Goal: Transaction & Acquisition: Purchase product/service

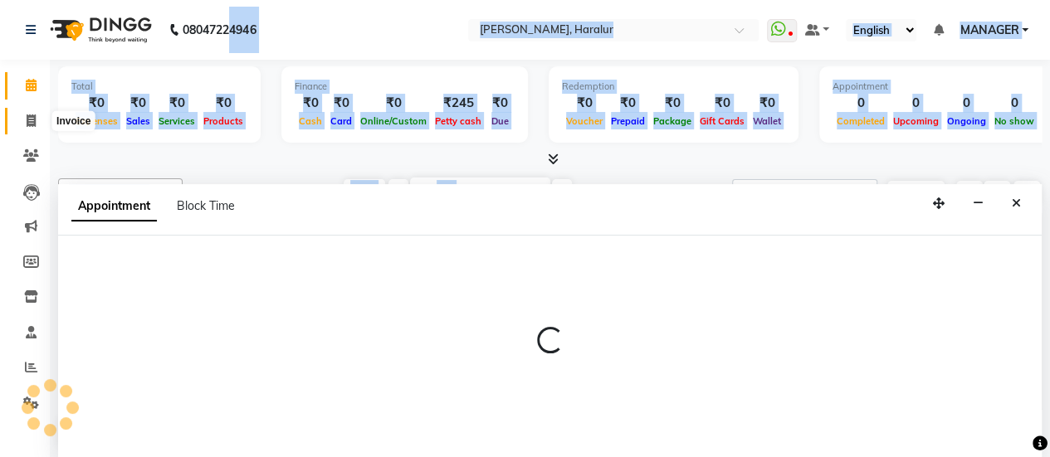
click at [28, 123] on icon at bounding box center [31, 121] width 9 height 12
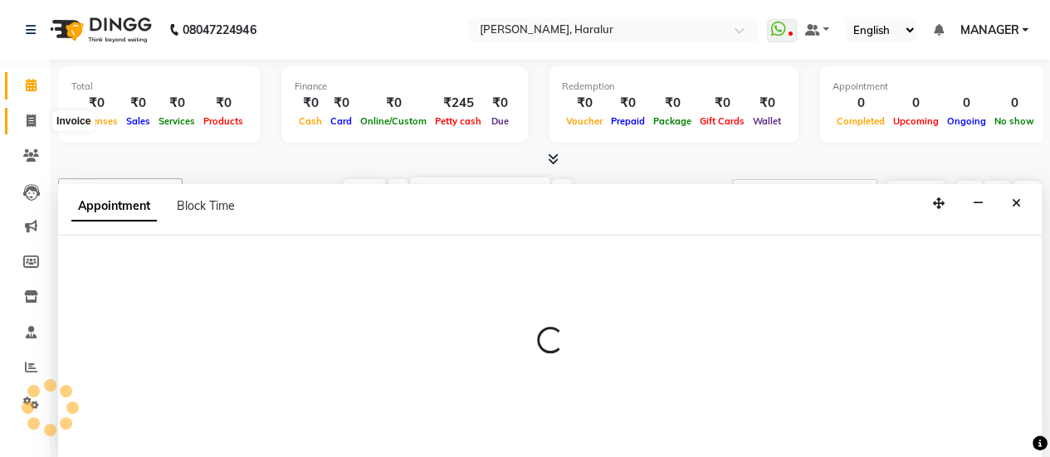
select select "service"
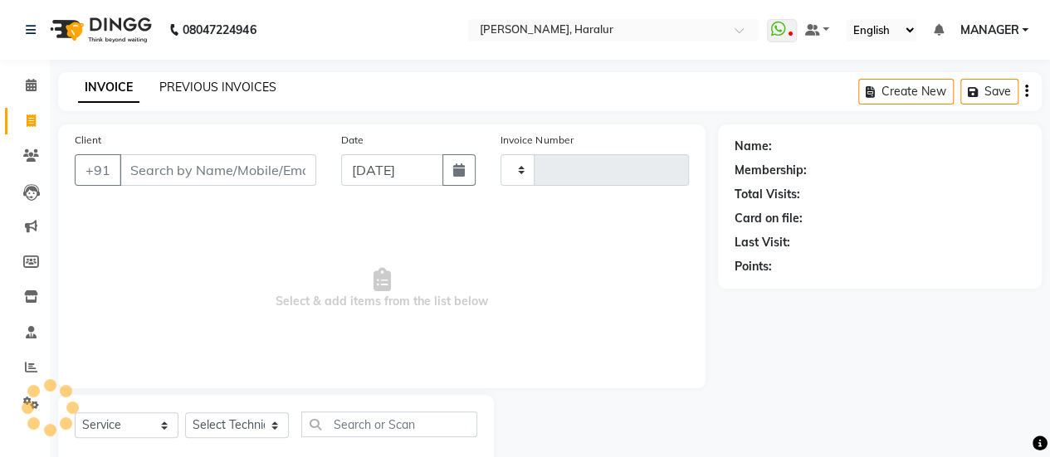
type input "0417"
select select "8259"
click at [244, 85] on link "PREVIOUS INVOICES" at bounding box center [217, 87] width 117 height 15
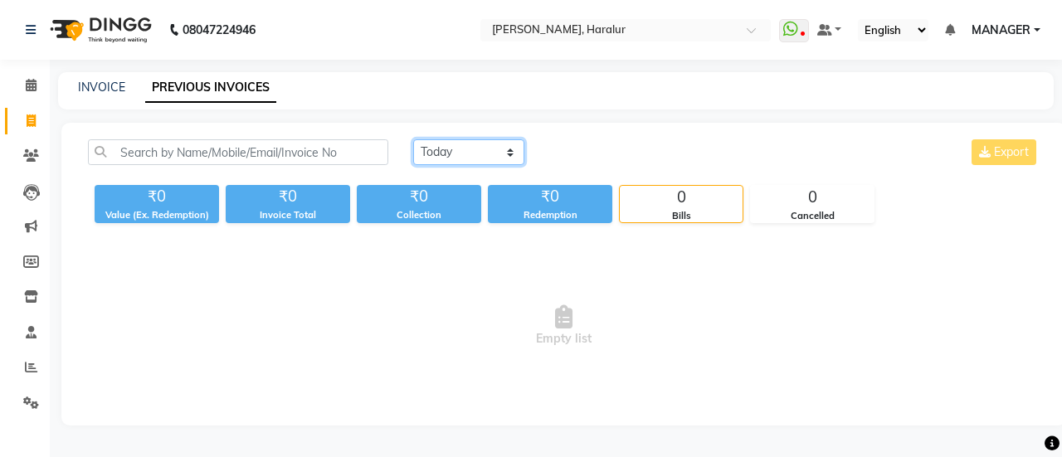
click at [445, 158] on select "Today Yesterday Custom Range" at bounding box center [468, 152] width 111 height 26
select select "range"
click at [413, 139] on select "Today Yesterday Custom Range" at bounding box center [468, 152] width 111 height 26
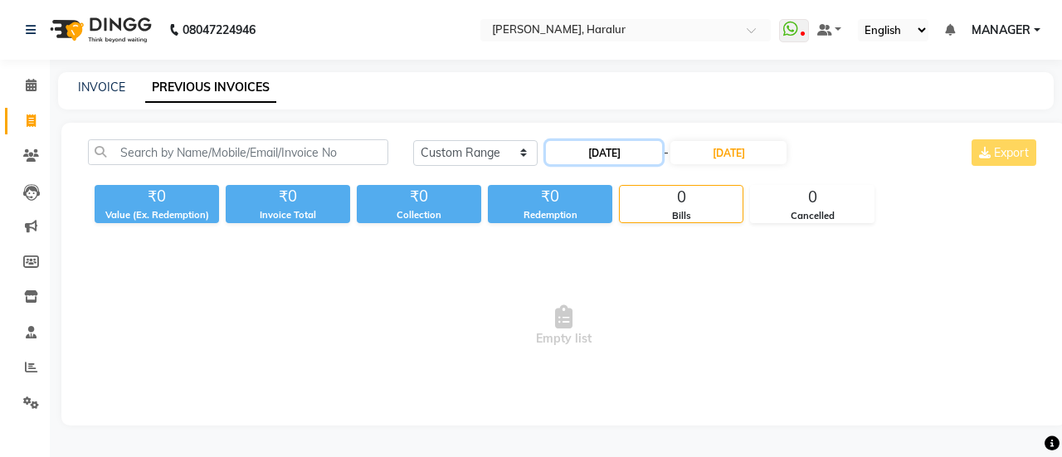
click at [575, 150] on input "[DATE]" at bounding box center [604, 152] width 116 height 23
select select "9"
select select "2025"
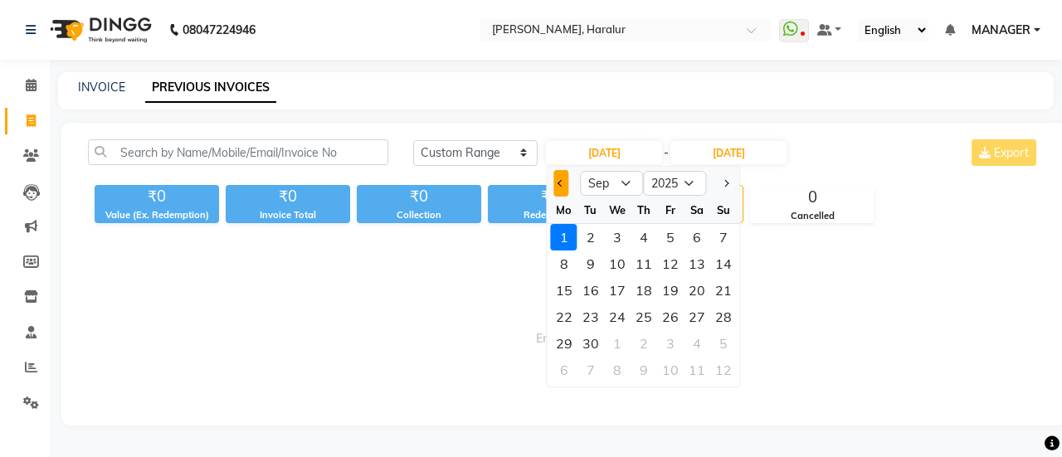
click at [559, 183] on span "Previous month" at bounding box center [561, 183] width 7 height 7
select select "8"
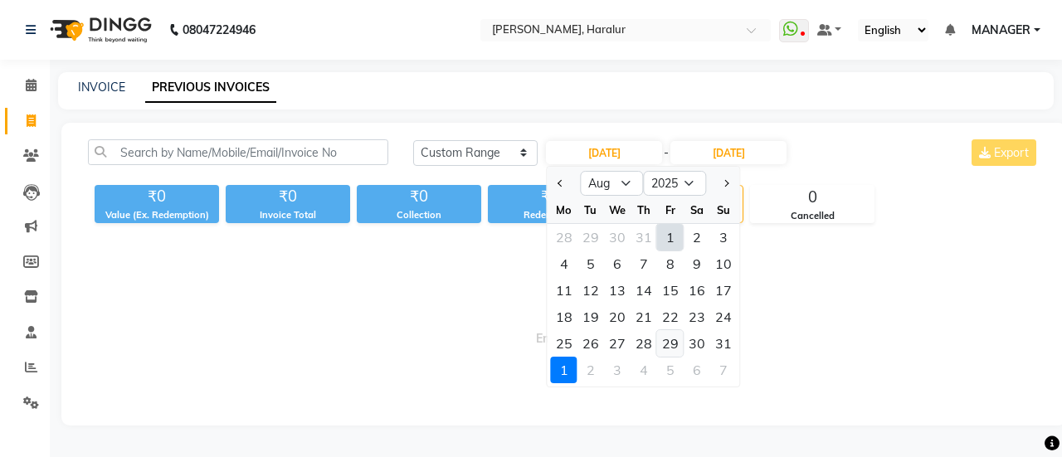
click at [664, 341] on div "29" at bounding box center [670, 343] width 27 height 27
type input "29-08-2025"
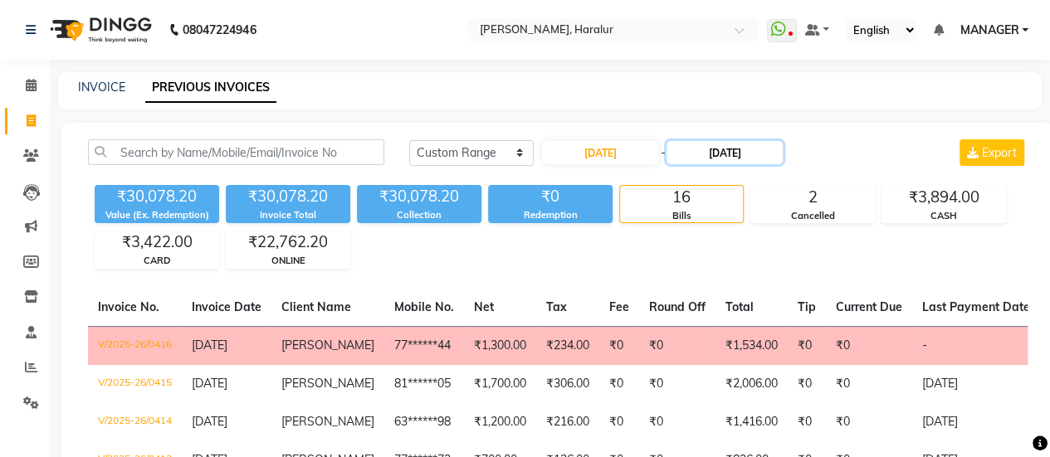
click at [733, 153] on input "[DATE]" at bounding box center [724, 152] width 116 height 23
select select "9"
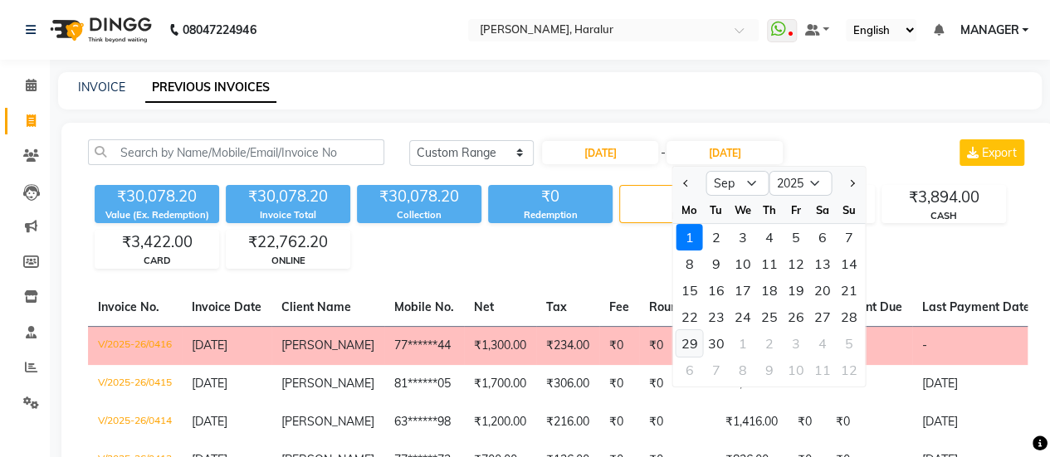
click at [683, 343] on div "29" at bounding box center [689, 343] width 27 height 27
type input "29-09-2025"
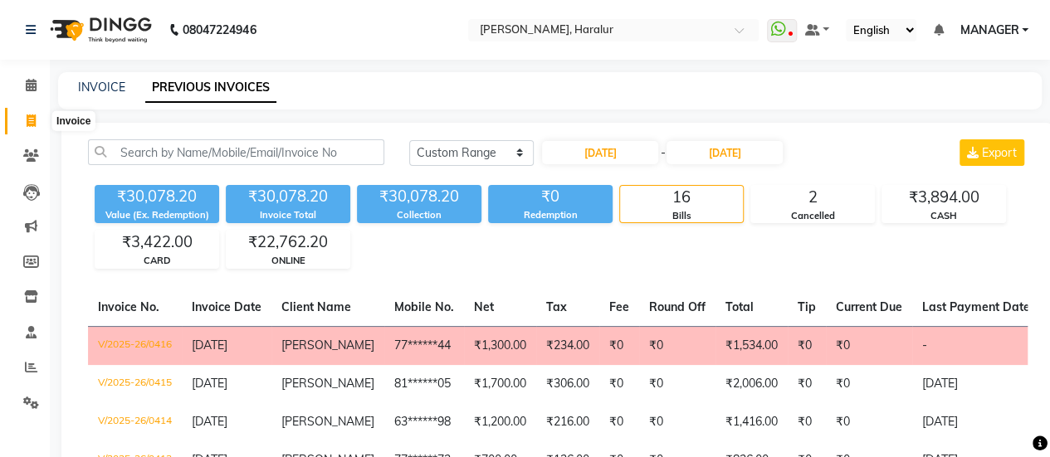
click at [27, 120] on icon at bounding box center [31, 121] width 9 height 12
select select "service"
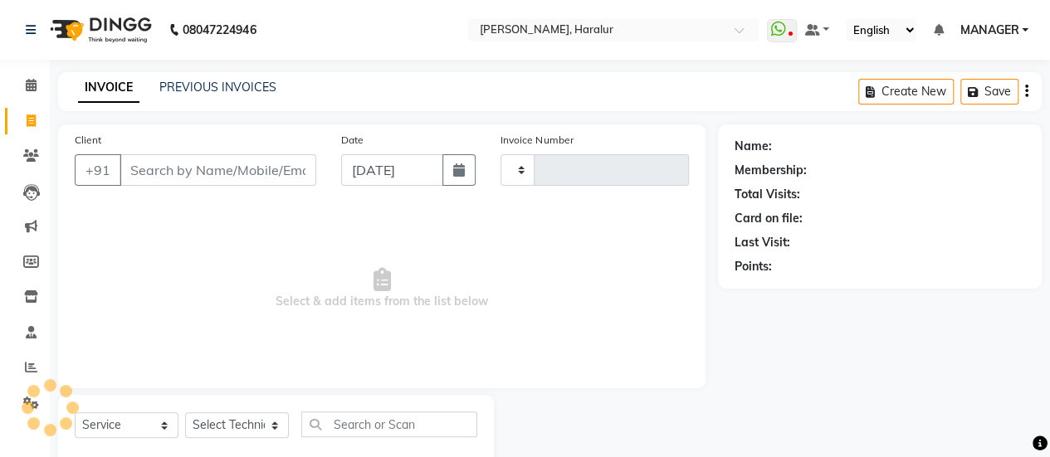
scroll to position [41, 0]
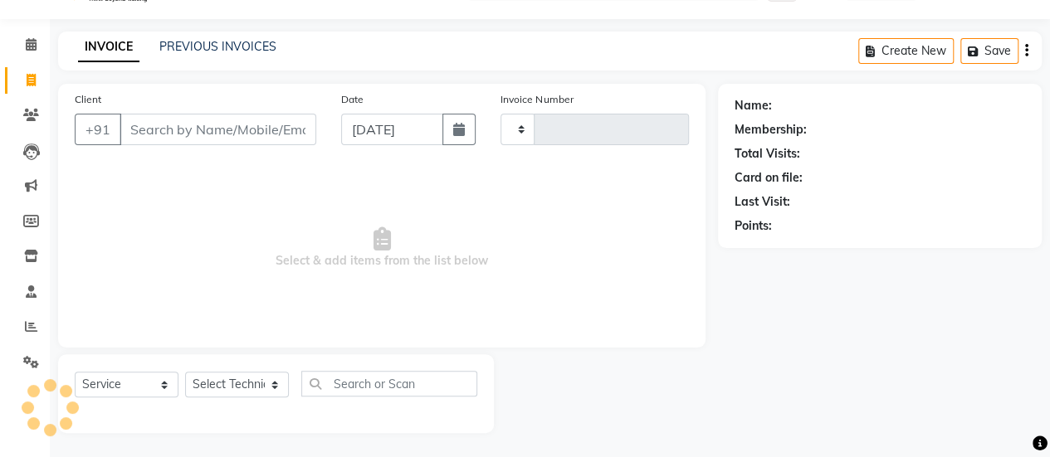
type input "0417"
select select "8259"
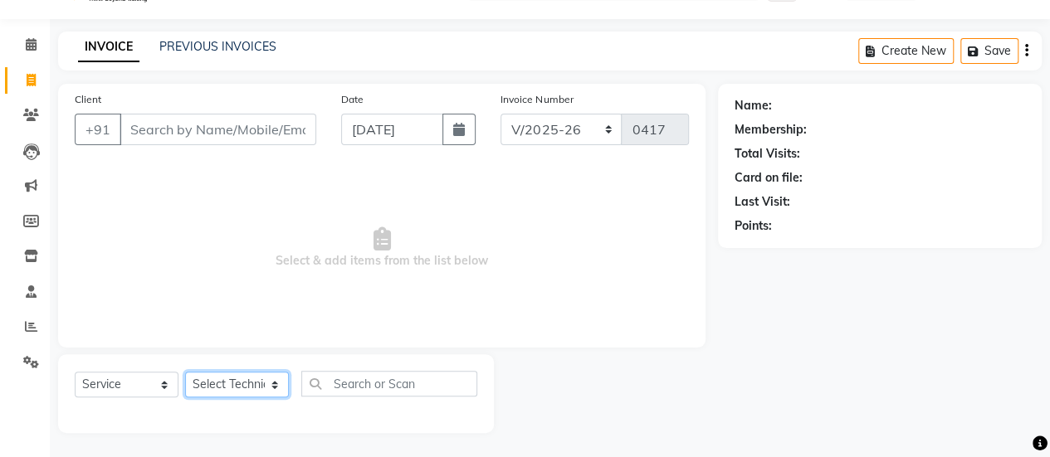
click at [241, 383] on select "Select Technician [PERSON_NAME] MANAGER [PERSON_NAME]" at bounding box center [237, 385] width 104 height 26
select select "79360"
click at [185, 372] on select "Select Technician [PERSON_NAME] MANAGER [PERSON_NAME]" at bounding box center [237, 385] width 104 height 26
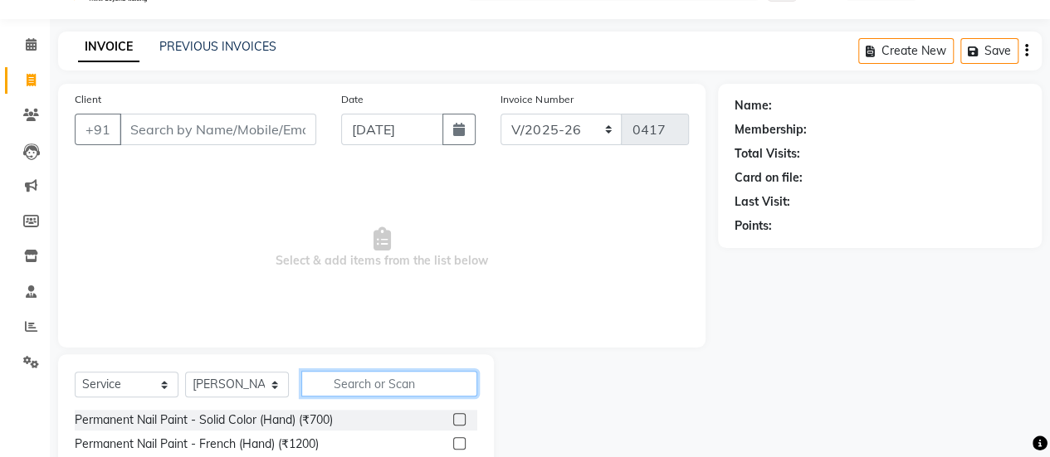
click at [383, 381] on input "text" at bounding box center [389, 384] width 176 height 26
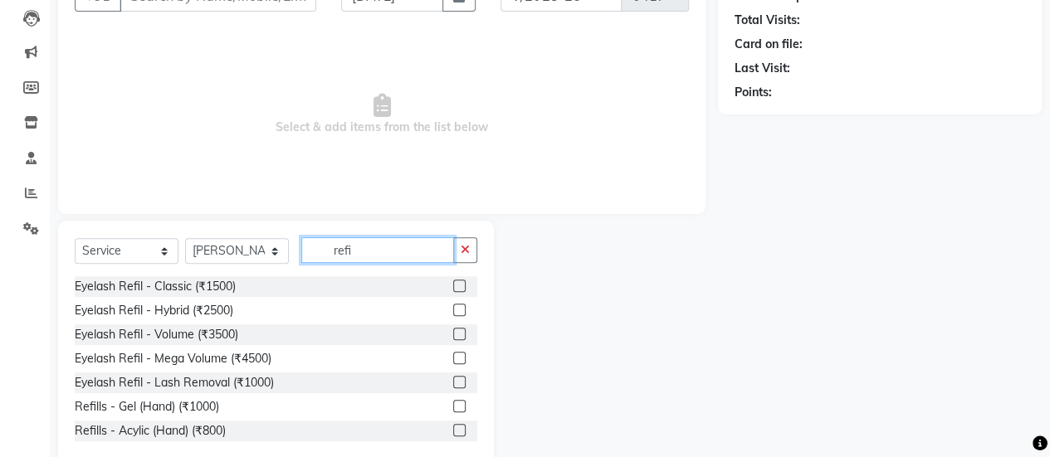
scroll to position [207, 0]
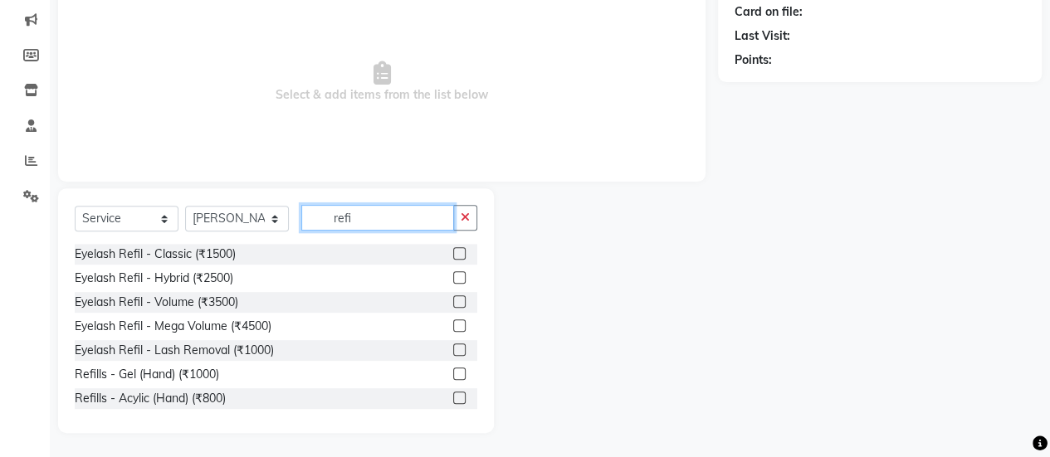
type input "refi"
click at [453, 371] on label at bounding box center [459, 374] width 12 height 12
click at [453, 371] on input "checkbox" at bounding box center [458, 374] width 11 height 11
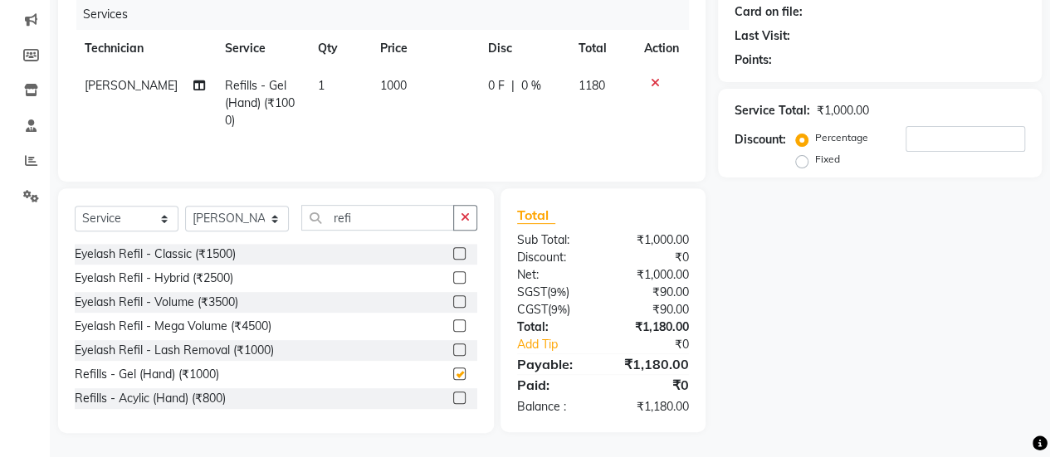
checkbox input "false"
click at [377, 207] on input "refi" at bounding box center [377, 218] width 153 height 26
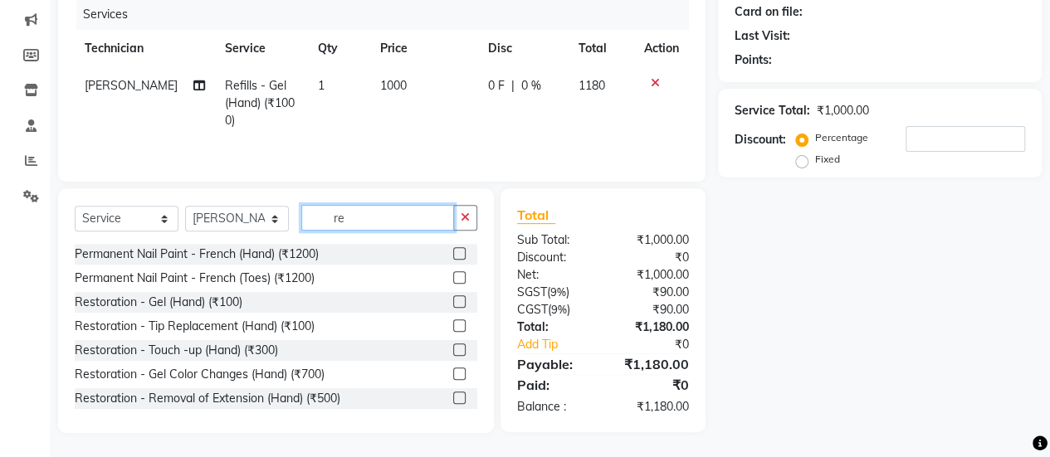
type input "r"
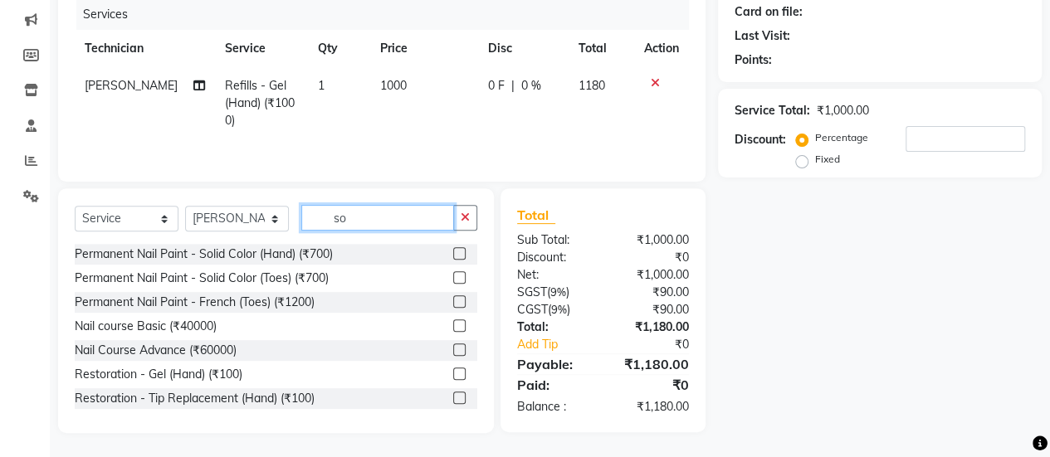
scroll to position [206, 0]
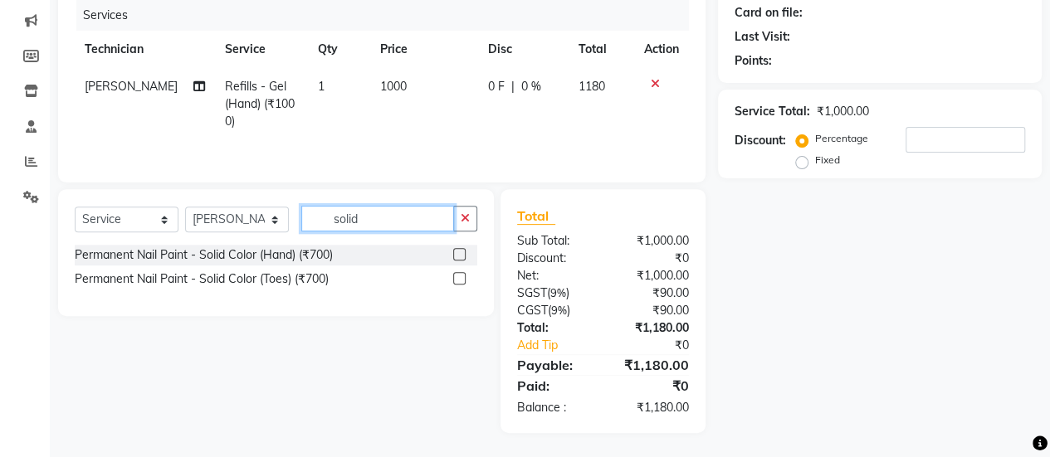
type input "solid"
click at [462, 253] on label at bounding box center [459, 254] width 12 height 12
click at [462, 253] on input "checkbox" at bounding box center [458, 255] width 11 height 11
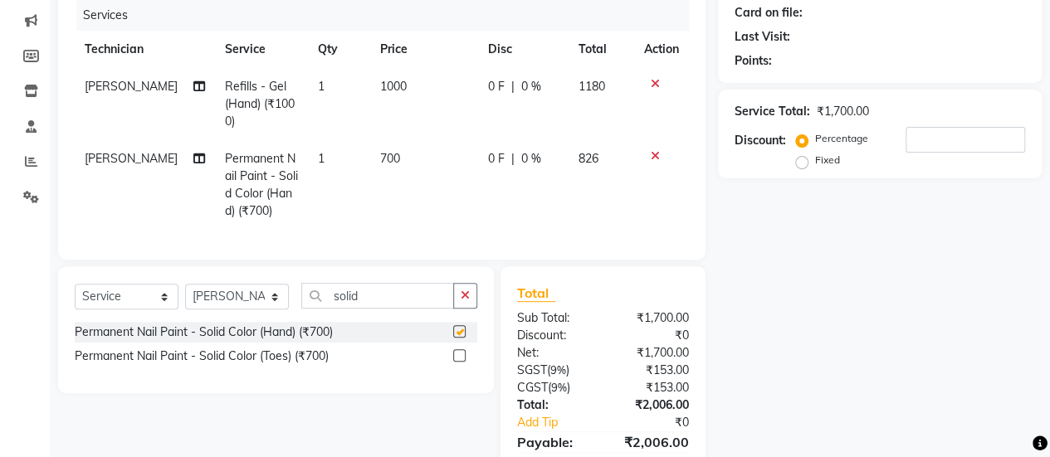
checkbox input "false"
click at [363, 309] on input "solid" at bounding box center [377, 296] width 153 height 26
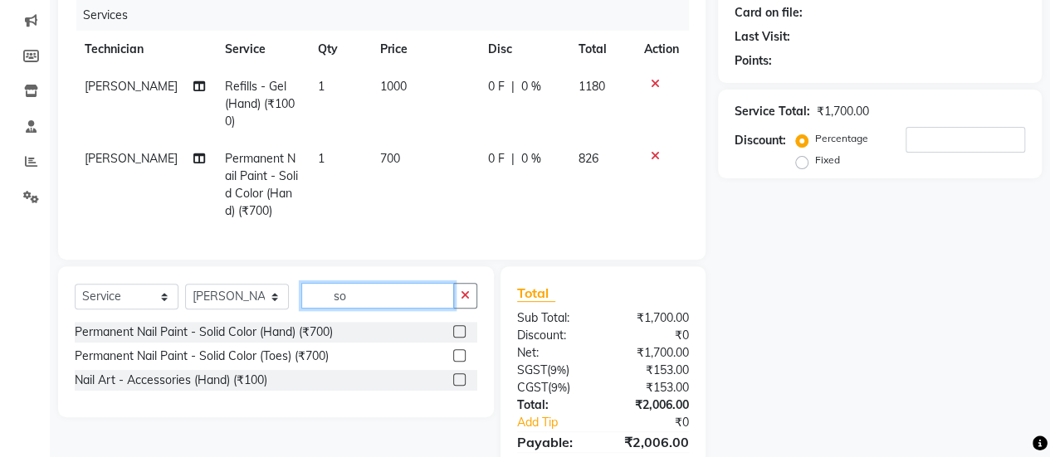
type input "s"
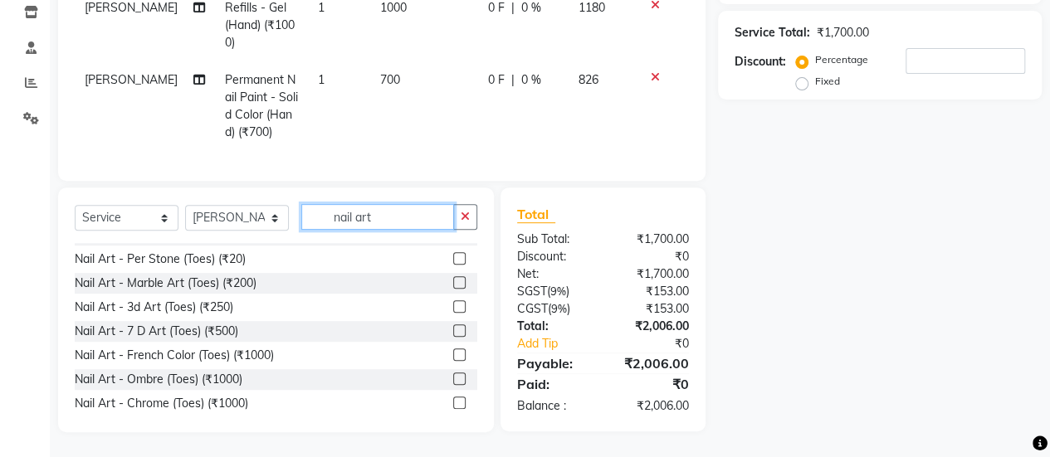
scroll to position [363, 0]
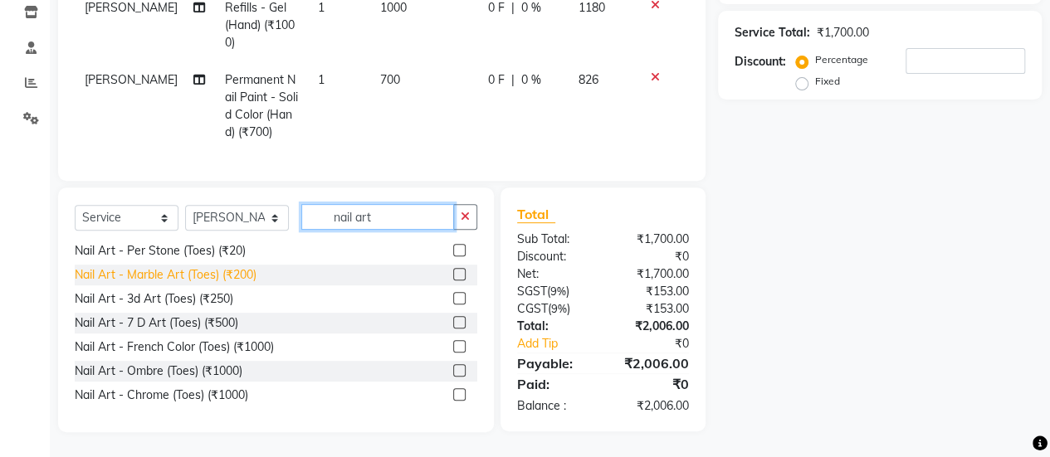
type input "nail art"
click at [241, 276] on div "Nail Art - Marble Art (Toes) (₹200)" at bounding box center [166, 274] width 182 height 17
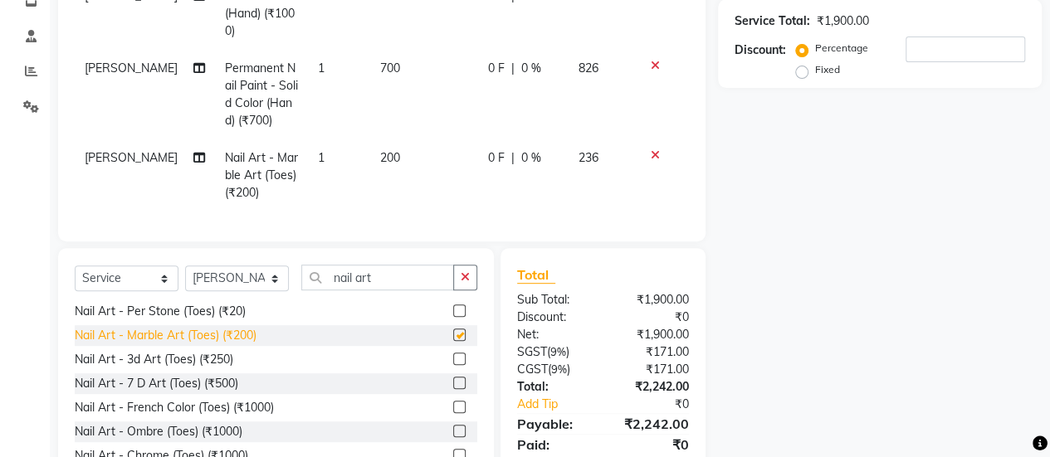
checkbox input "false"
drag, startPoint x: 400, startPoint y: 156, endPoint x: 391, endPoint y: 154, distance: 9.3
click at [391, 154] on td "200" at bounding box center [424, 175] width 108 height 72
select select "79360"
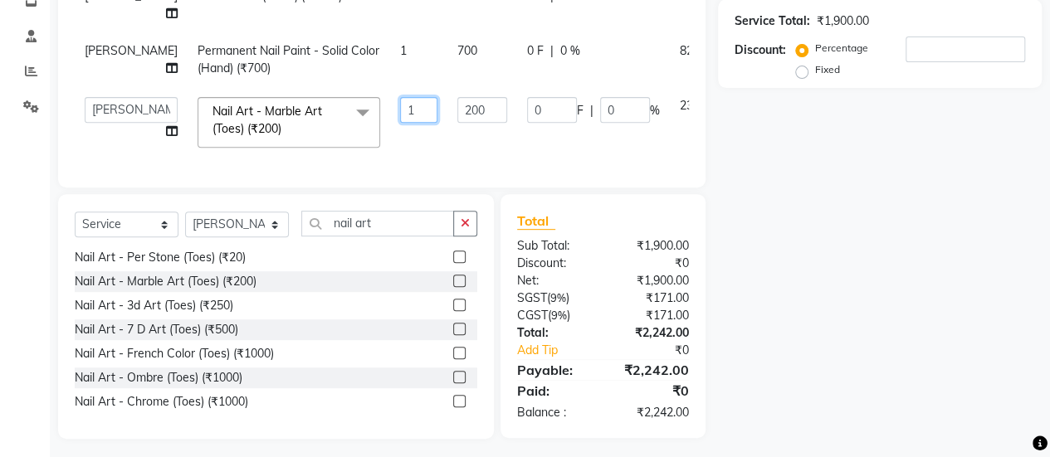
click at [400, 97] on input "1" at bounding box center [418, 110] width 37 height 26
type input "10"
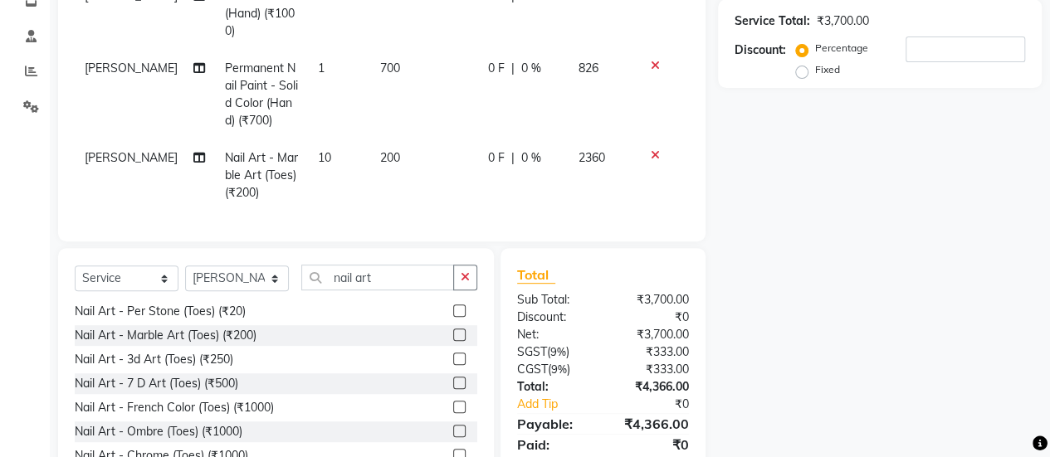
click at [392, 159] on td "200" at bounding box center [424, 175] width 108 height 72
select select "79360"
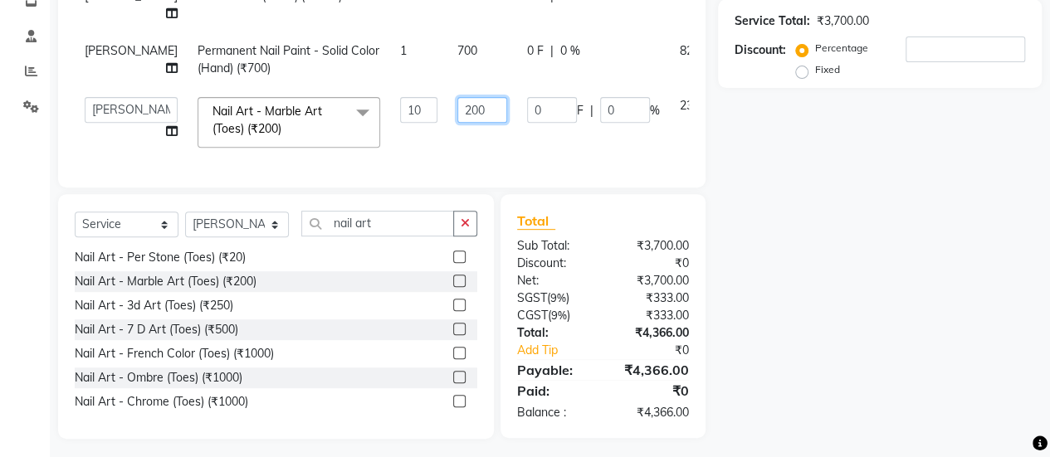
click at [457, 97] on input "200" at bounding box center [482, 110] width 50 height 26
type input "2"
type input "150"
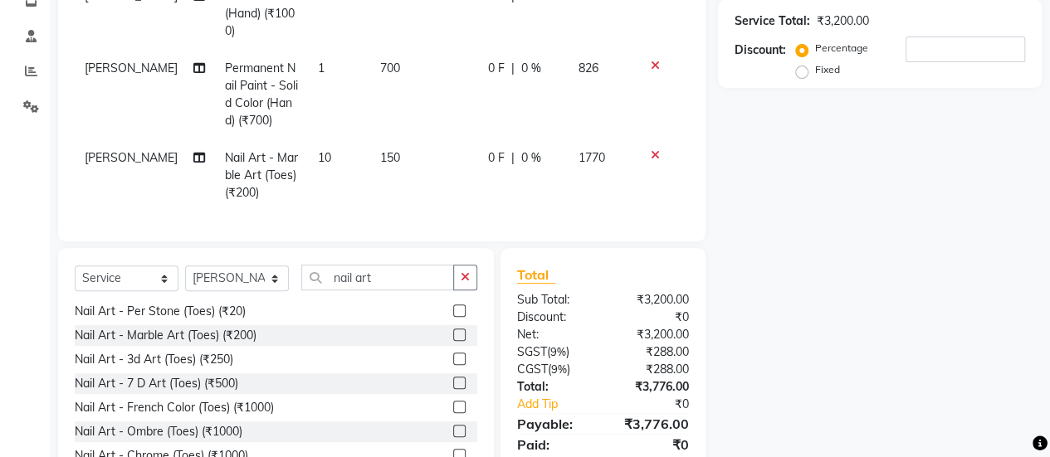
click at [795, 229] on div "Name: Membership: Total Visits: Card on file: Last Visit: Points: Service Total…" at bounding box center [886, 160] width 336 height 665
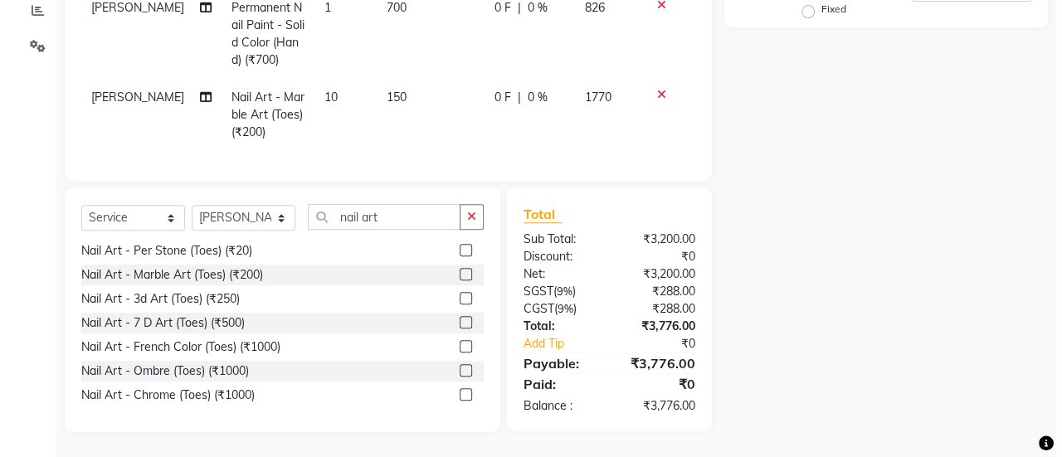
scroll to position [0, 0]
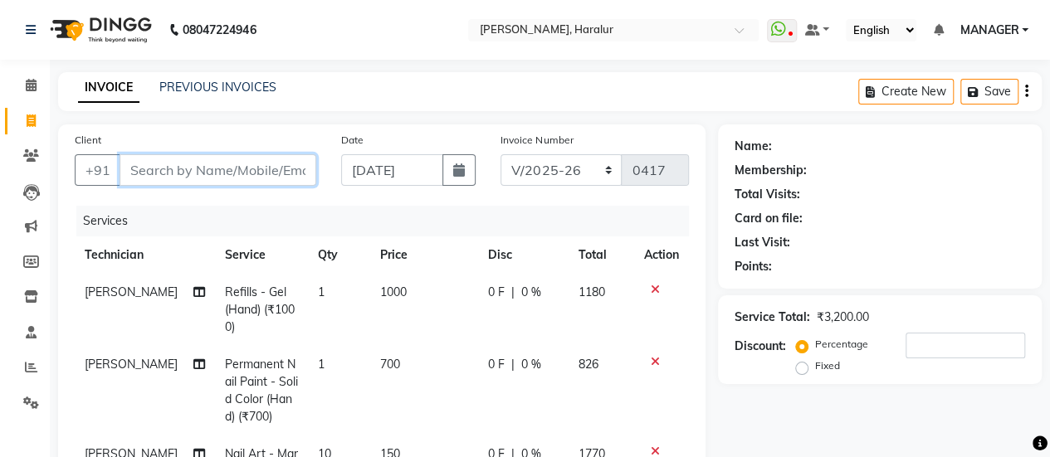
click at [219, 173] on input "Client" at bounding box center [218, 170] width 197 height 32
type input "7"
type input "0"
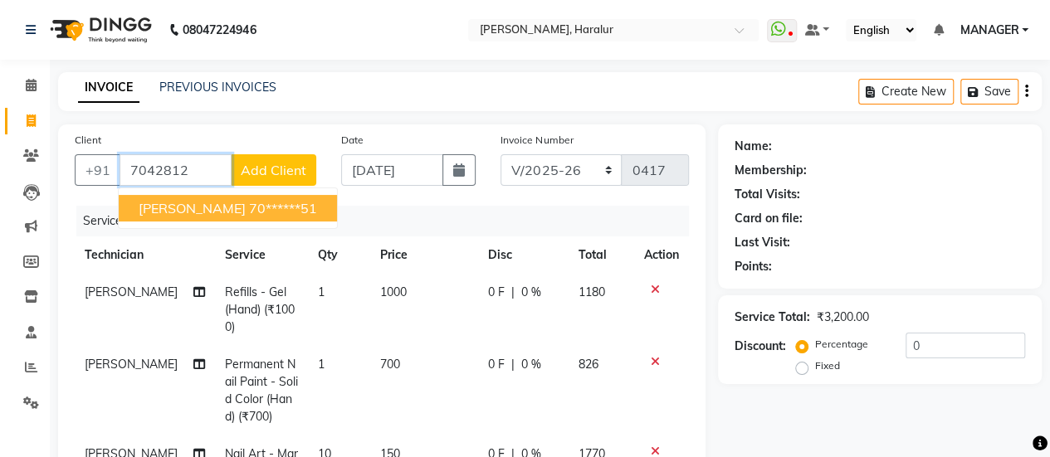
click at [249, 208] on ngb-highlight "70******51" at bounding box center [283, 208] width 68 height 17
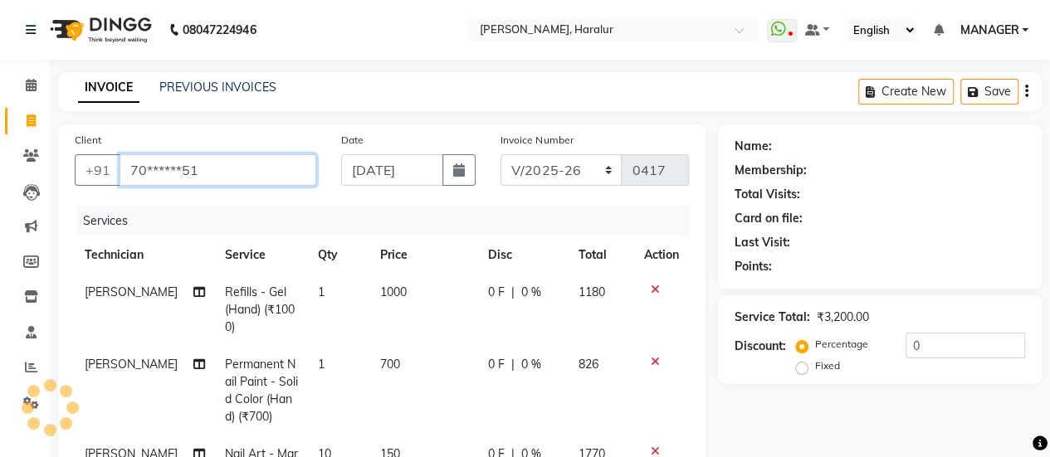
type input "70******51"
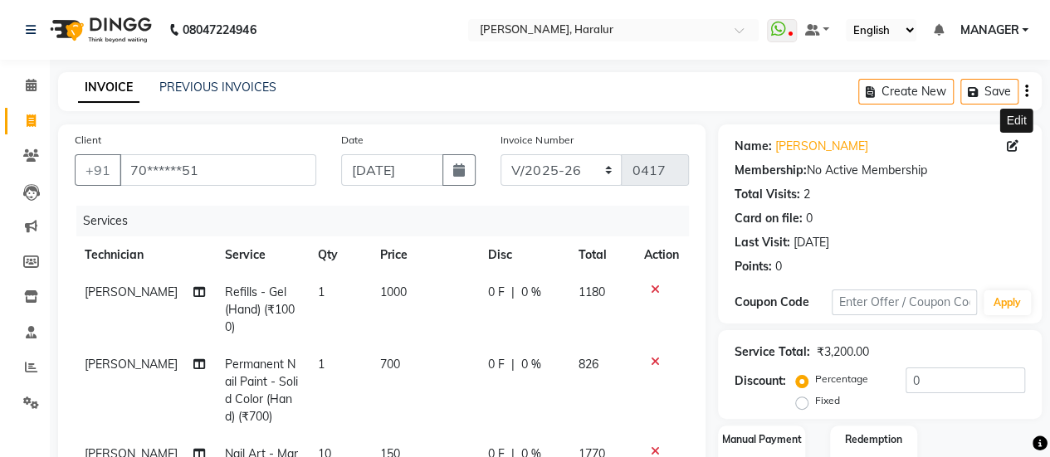
click at [1011, 145] on icon at bounding box center [1013, 146] width 12 height 12
select select "21"
select select "[DEMOGRAPHIC_DATA]"
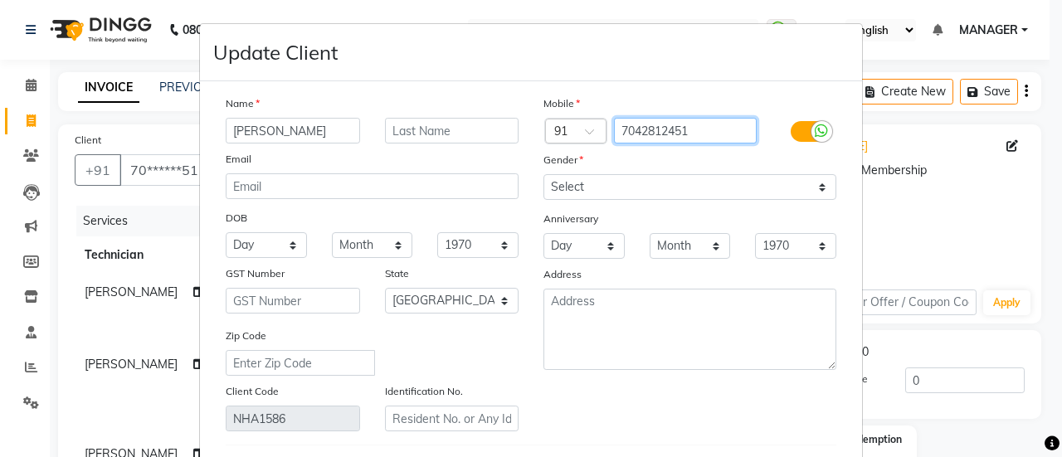
click at [693, 125] on input "7042812451" at bounding box center [686, 131] width 144 height 26
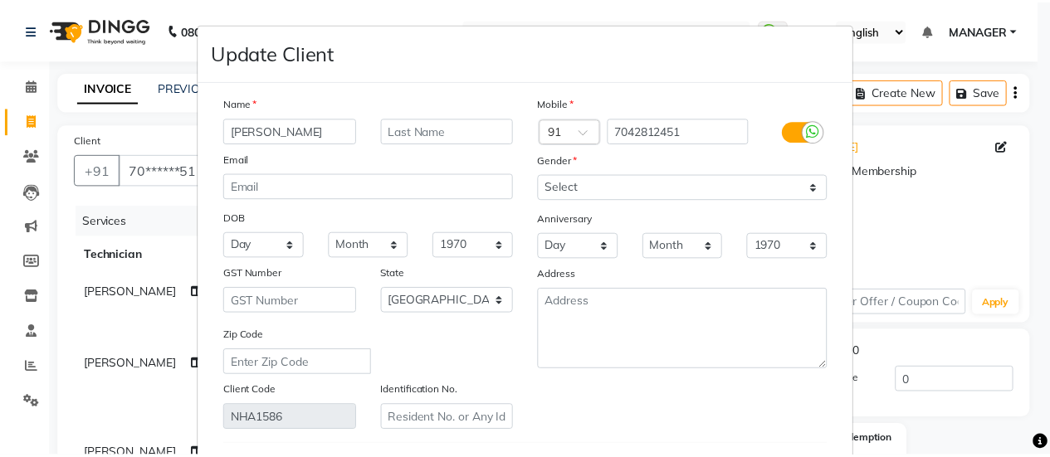
scroll to position [276, 0]
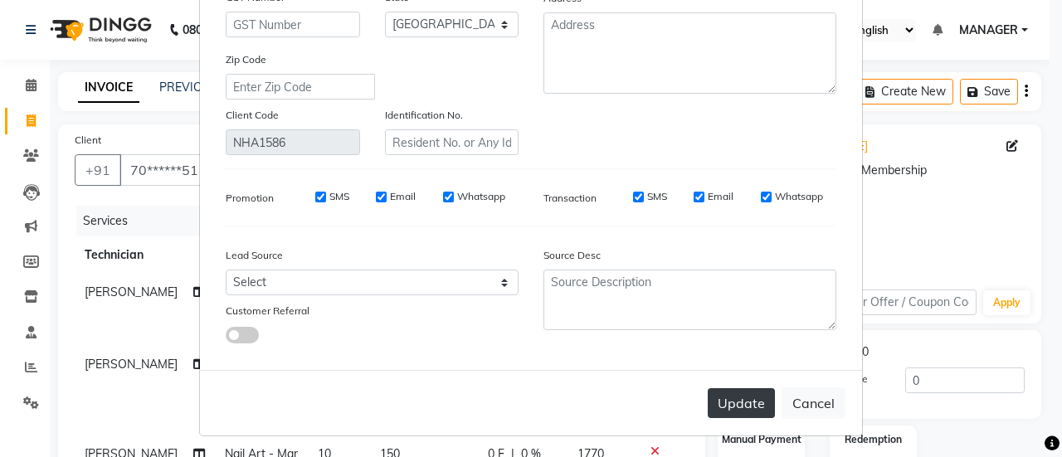
click at [726, 408] on button "Update" at bounding box center [741, 403] width 67 height 30
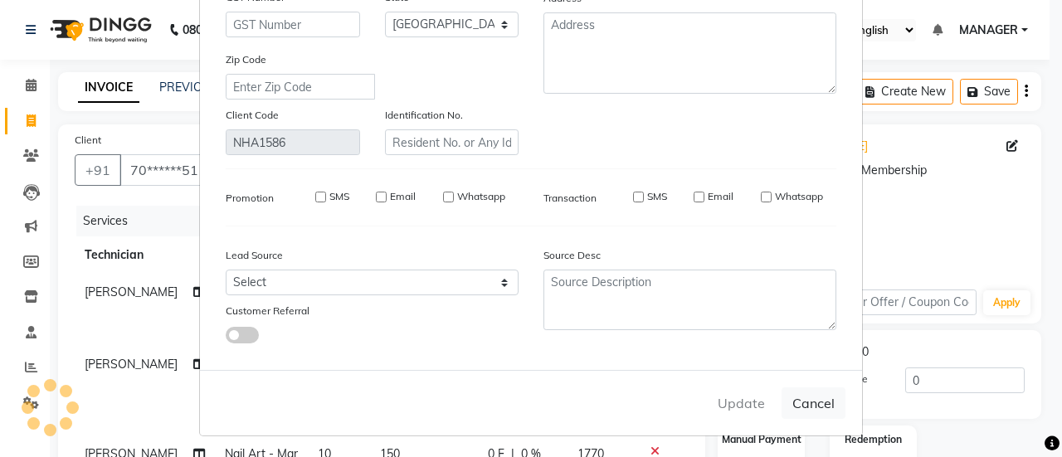
select select
select select "null"
select select
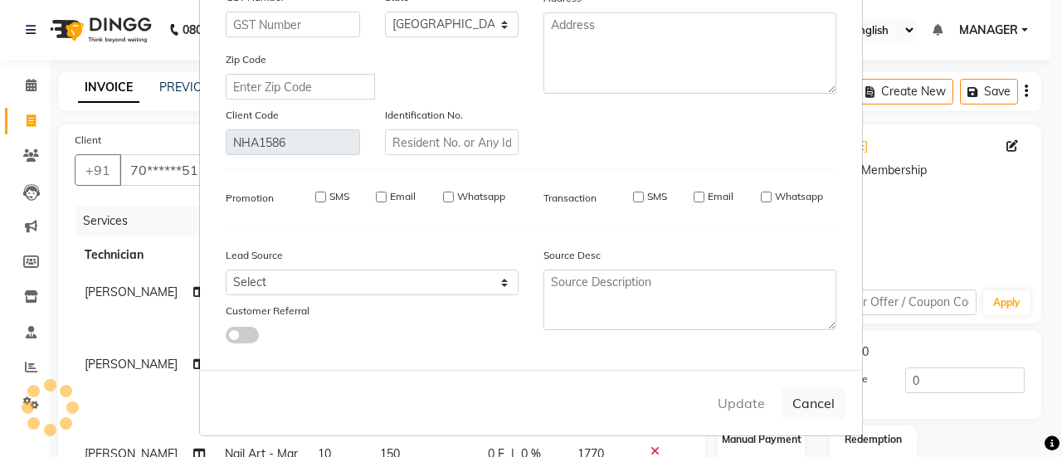
select select
checkbox input "false"
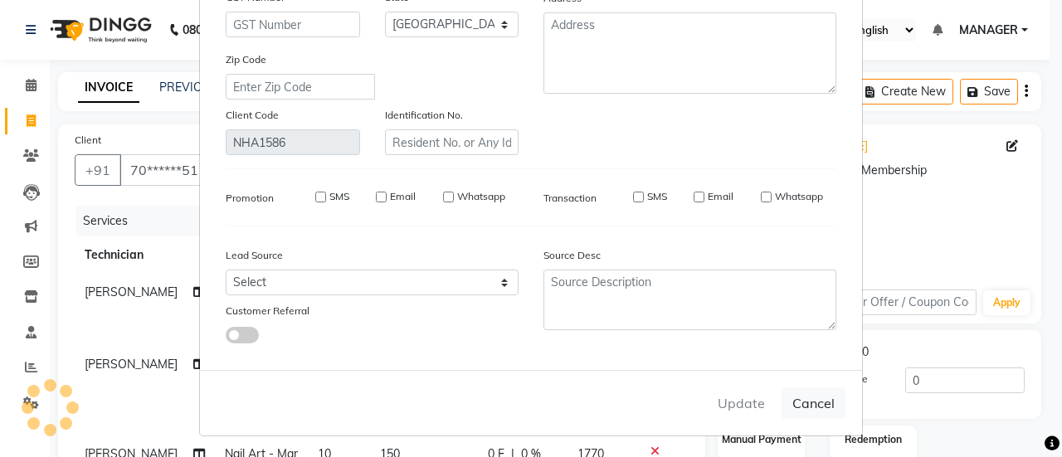
checkbox input "false"
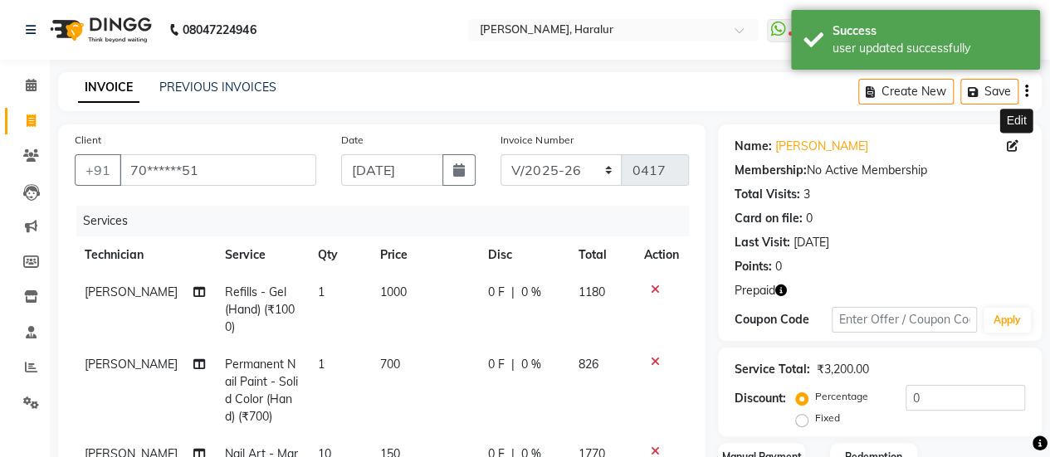
click at [784, 293] on icon "button" at bounding box center [781, 291] width 12 height 12
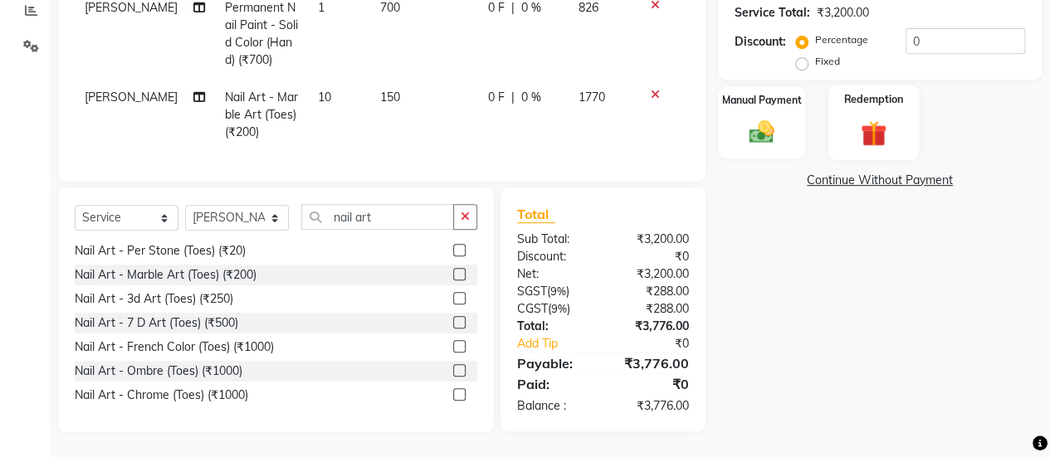
click at [856, 117] on img at bounding box center [873, 133] width 42 height 32
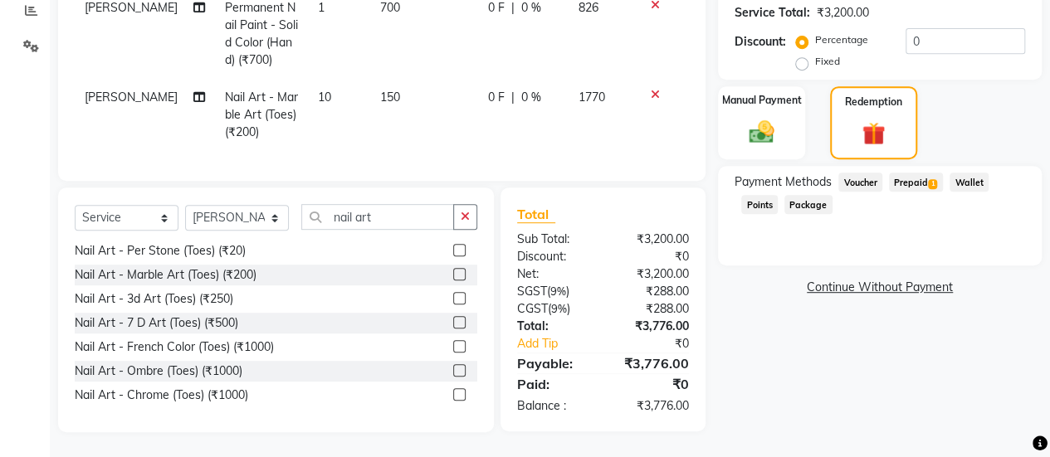
click at [905, 173] on span "Prepaid 1" at bounding box center [916, 182] width 54 height 19
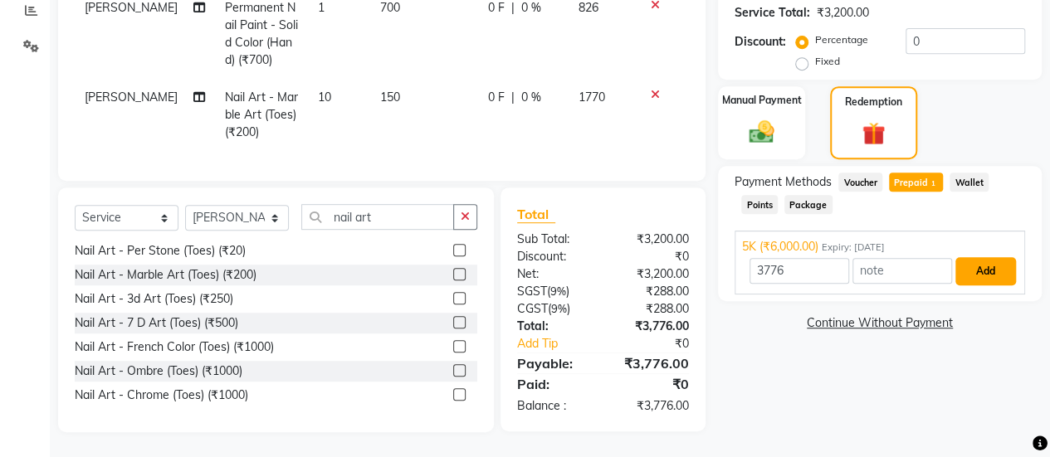
click at [983, 257] on button "Add" at bounding box center [985, 271] width 61 height 28
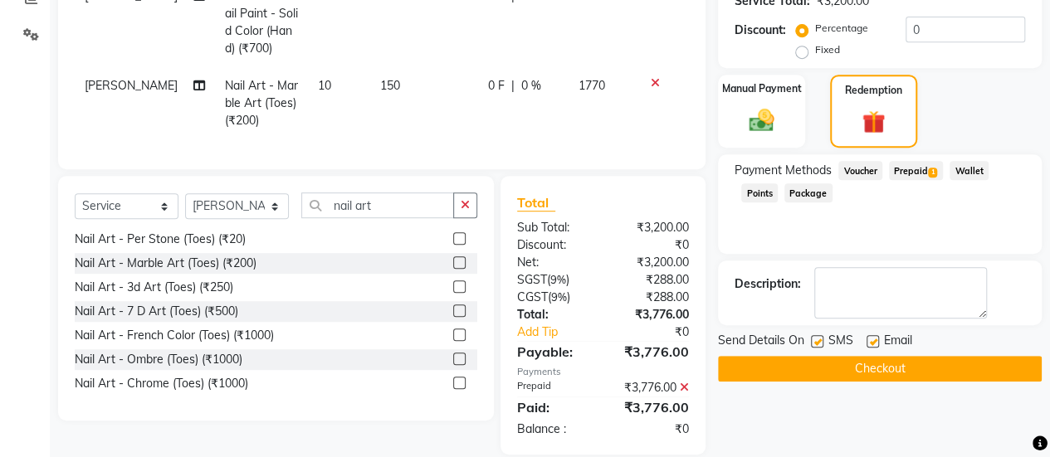
click at [899, 366] on button "Checkout" at bounding box center [880, 369] width 324 height 26
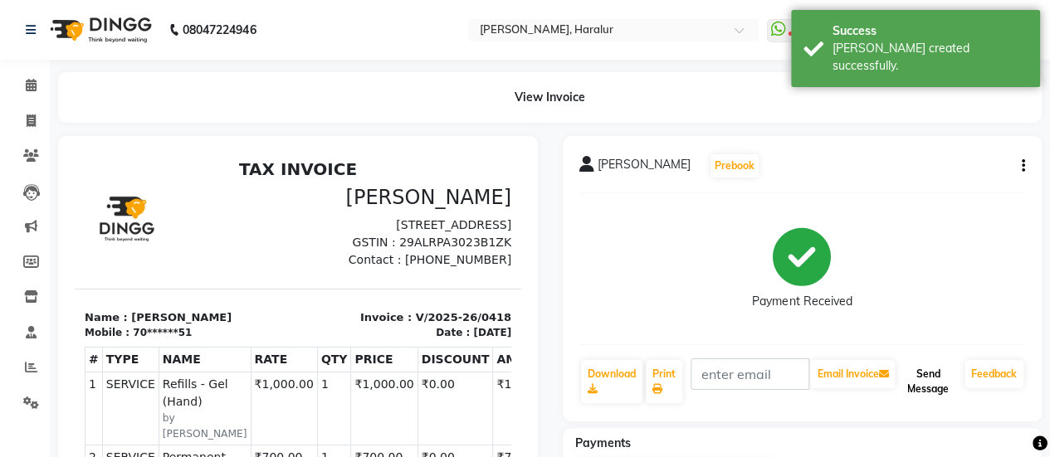
click at [926, 388] on button "Send Message" at bounding box center [928, 381] width 60 height 43
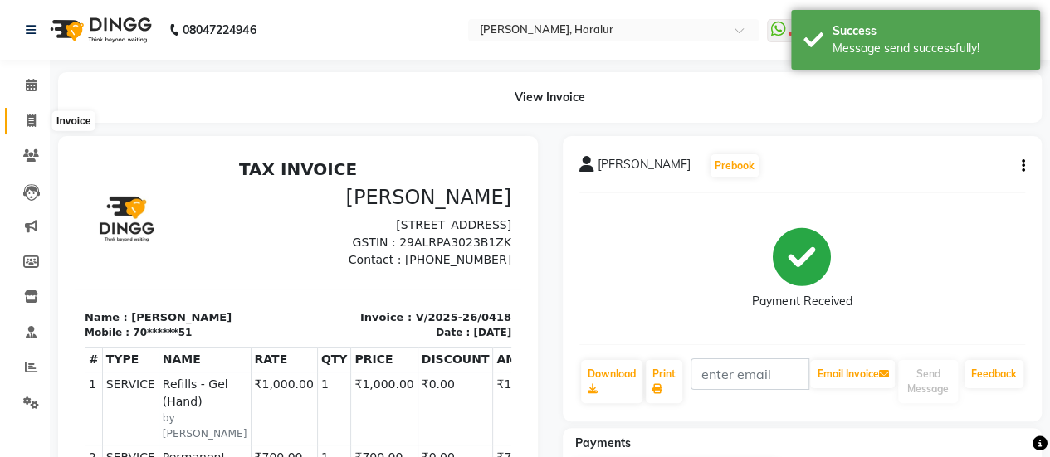
click at [27, 121] on icon at bounding box center [31, 121] width 9 height 12
select select "service"
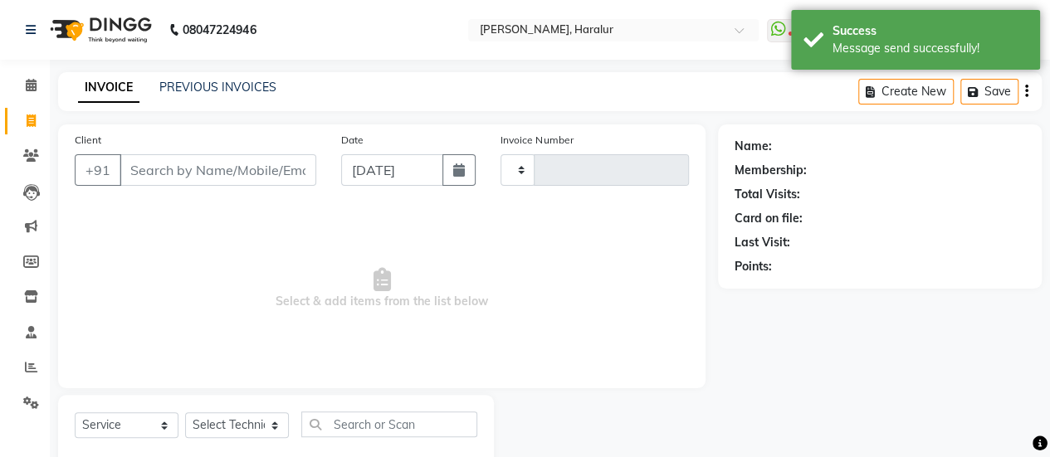
scroll to position [41, 0]
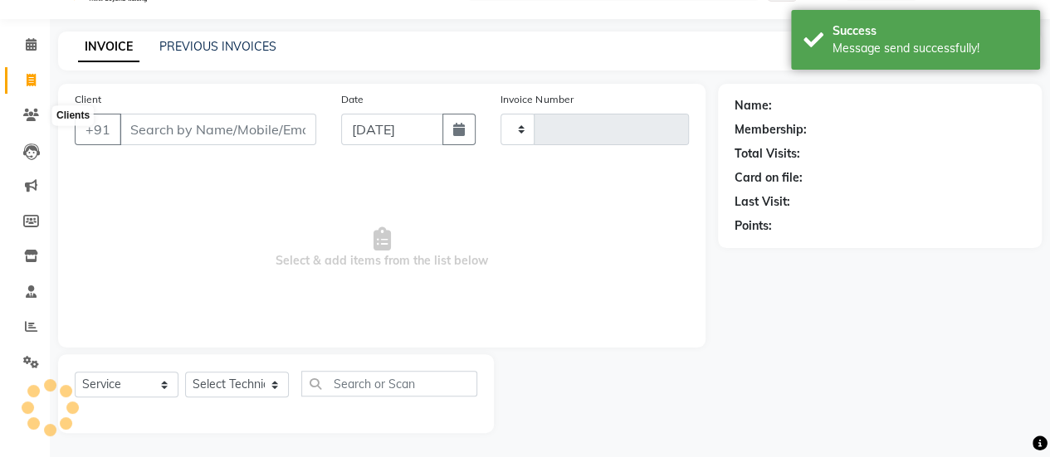
type input "0419"
select select "8259"
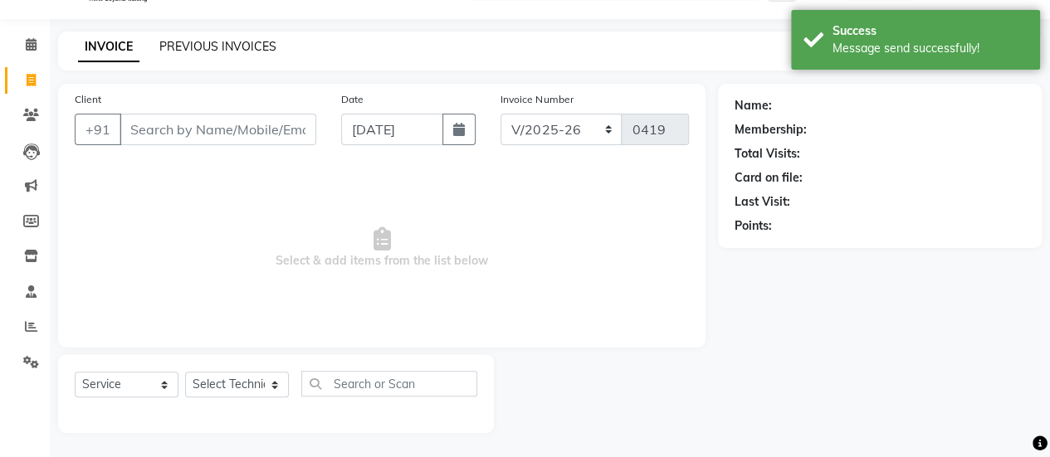
click at [192, 46] on link "PREVIOUS INVOICES" at bounding box center [217, 46] width 117 height 15
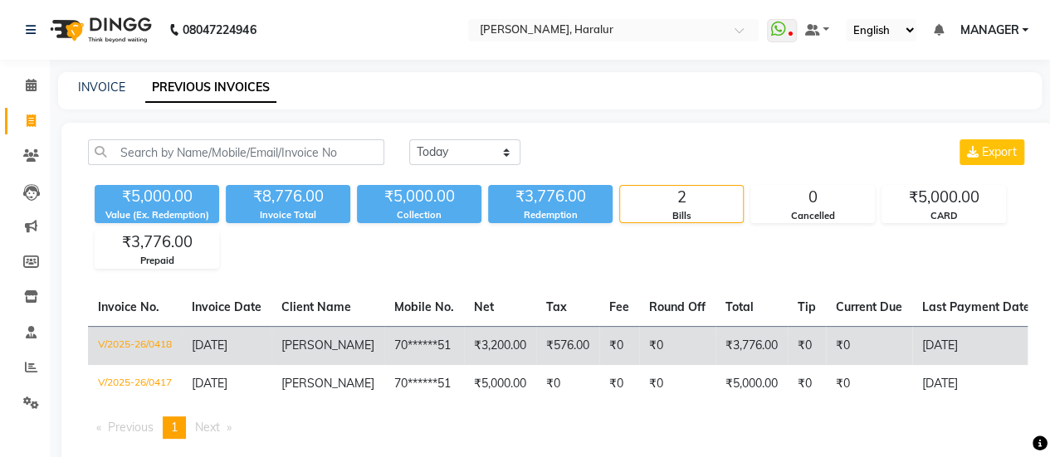
click at [310, 342] on span "muskan" at bounding box center [327, 345] width 93 height 15
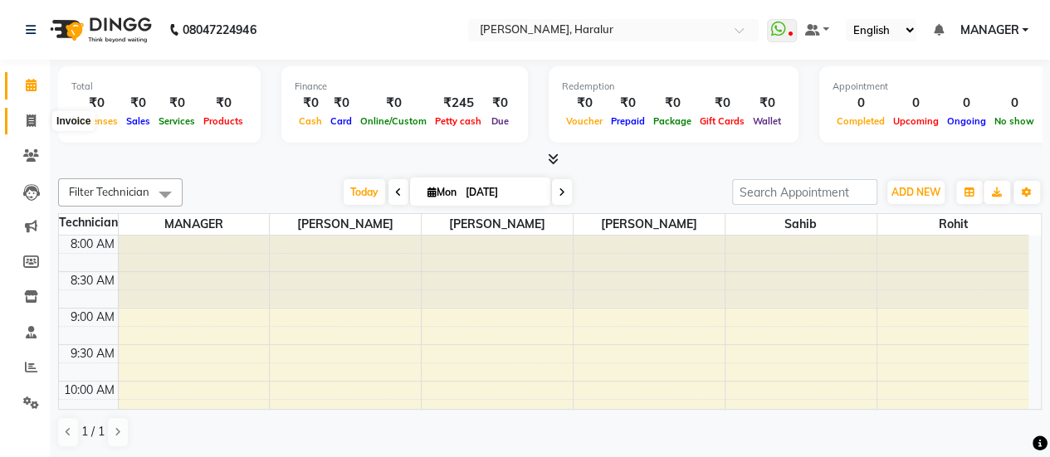
click at [41, 119] on span at bounding box center [31, 121] width 29 height 19
select select "service"
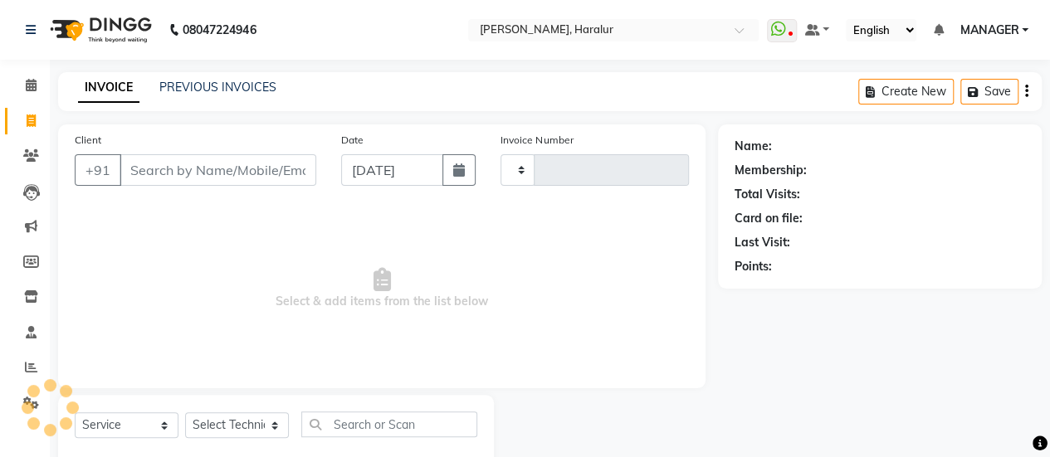
type input "0417"
select select "8259"
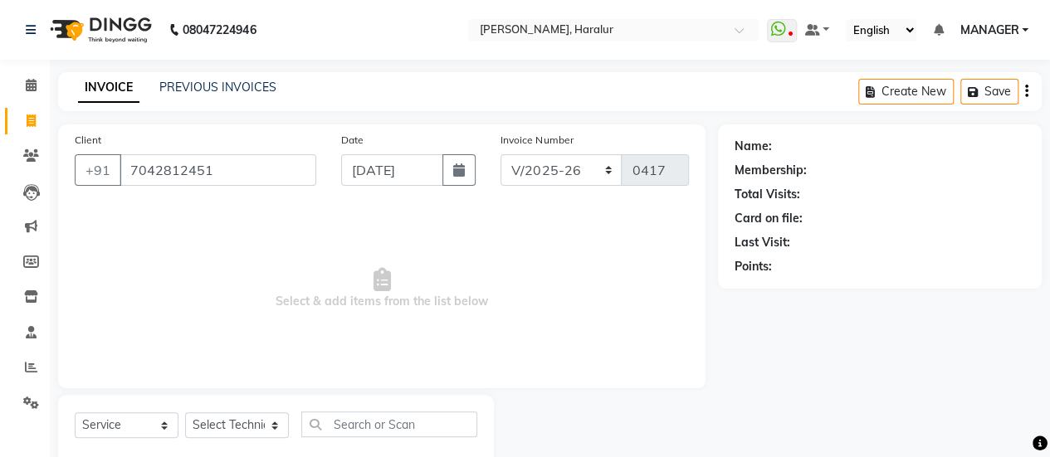
type input "7042812451"
click at [41, 119] on span at bounding box center [31, 121] width 29 height 19
select select "service"
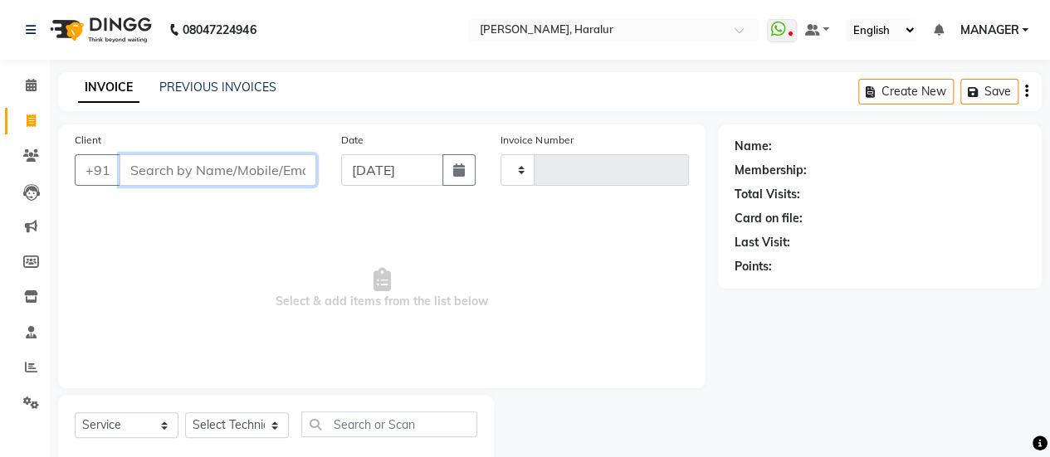
scroll to position [41, 0]
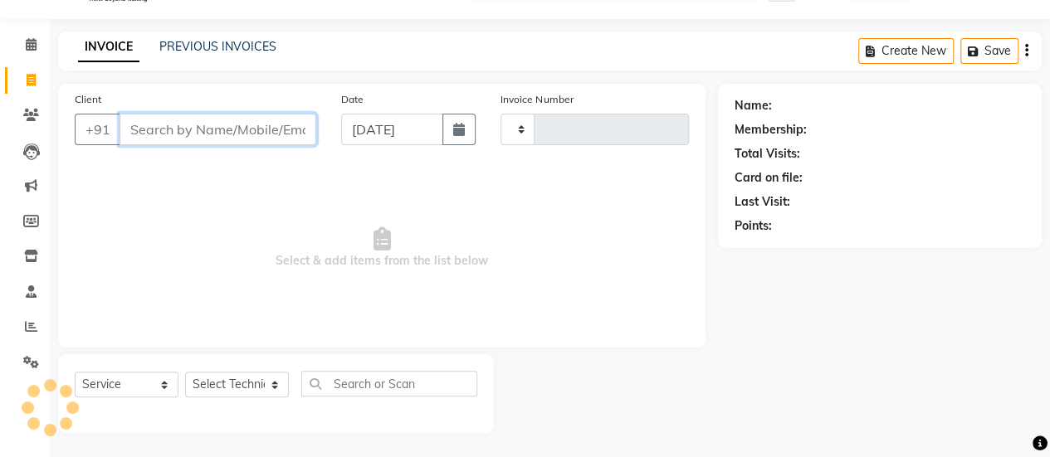
type input "0417"
select select "8259"
click at [137, 136] on input "Client" at bounding box center [218, 130] width 197 height 32
paste input "7042812451"
type input "7042812451"
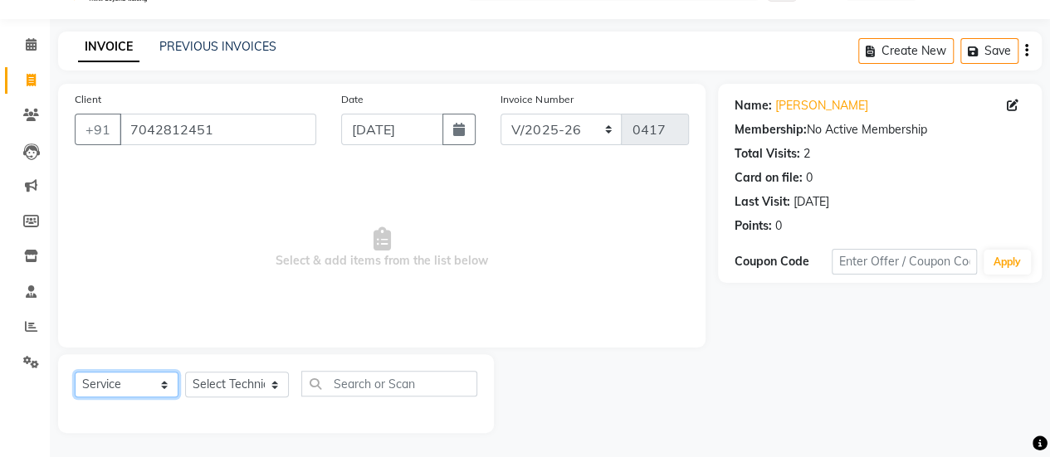
click at [108, 383] on select "Select Service Product Membership Package Voucher Prepaid Gift Card" at bounding box center [127, 385] width 104 height 26
select select "P"
click at [75, 372] on select "Select Service Product Membership Package Voucher Prepaid Gift Card" at bounding box center [127, 385] width 104 height 26
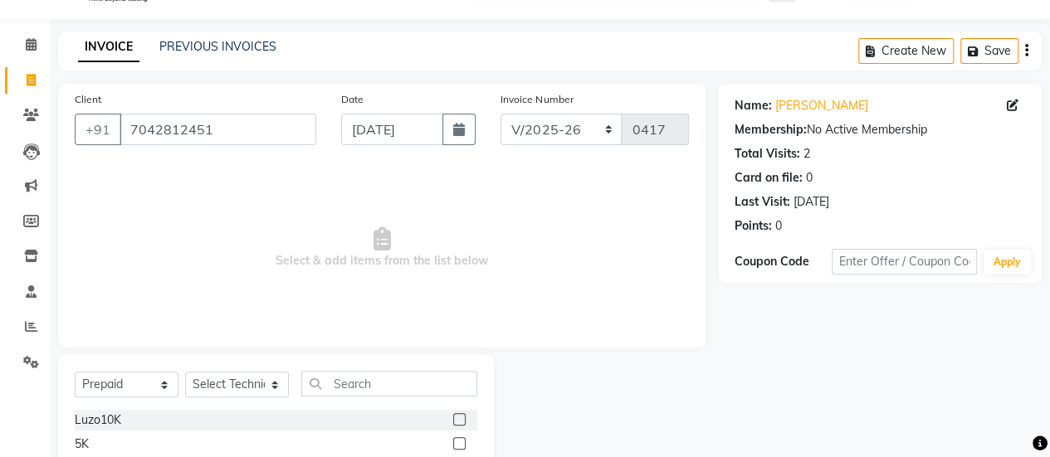
click at [456, 440] on label at bounding box center [459, 443] width 12 height 12
click at [456, 440] on input "checkbox" at bounding box center [458, 444] width 11 height 11
checkbox input "false"
click at [229, 388] on select "Select Technician [PERSON_NAME] MANAGER [PERSON_NAME]" at bounding box center [237, 385] width 104 height 26
select select "79360"
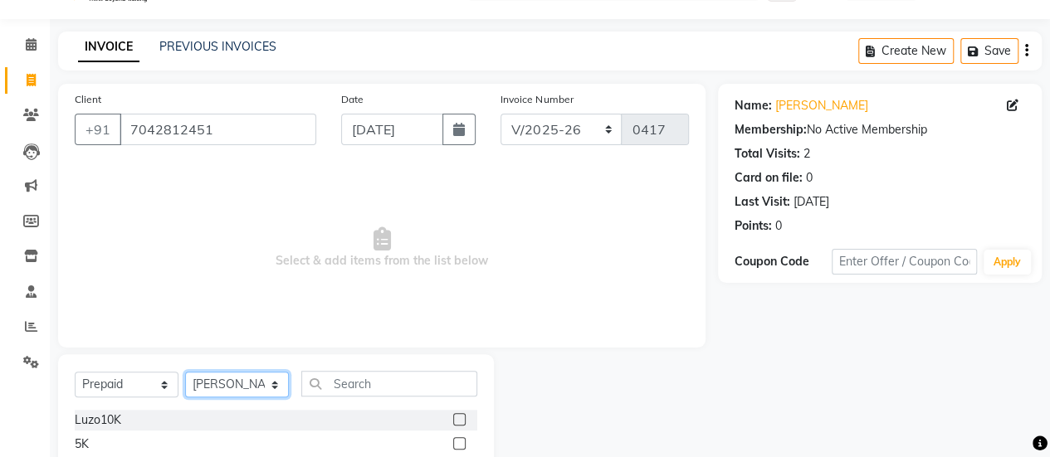
click at [185, 372] on select "Select Technician [PERSON_NAME] MANAGER [PERSON_NAME]" at bounding box center [237, 385] width 104 height 26
click at [458, 446] on label at bounding box center [459, 443] width 12 height 12
click at [458, 446] on input "checkbox" at bounding box center [458, 444] width 11 height 11
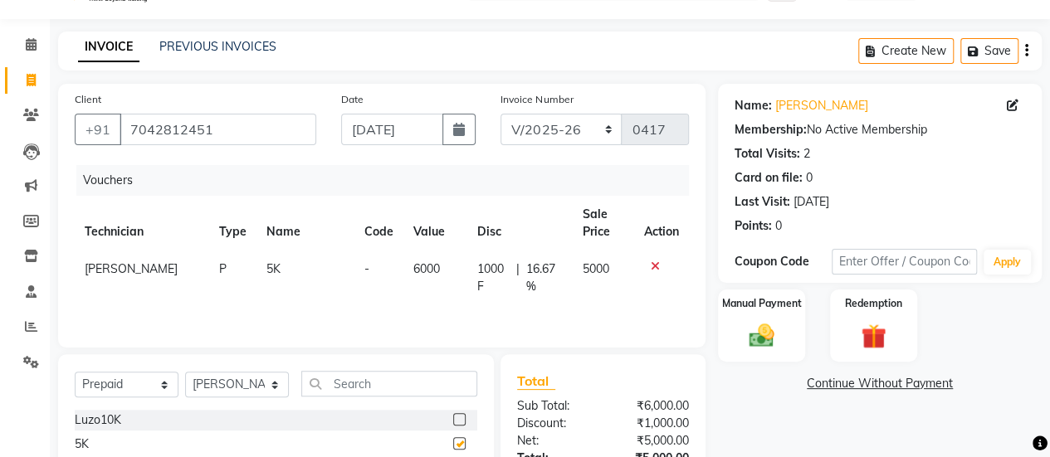
checkbox input "false"
click at [752, 332] on img at bounding box center [761, 336] width 42 height 30
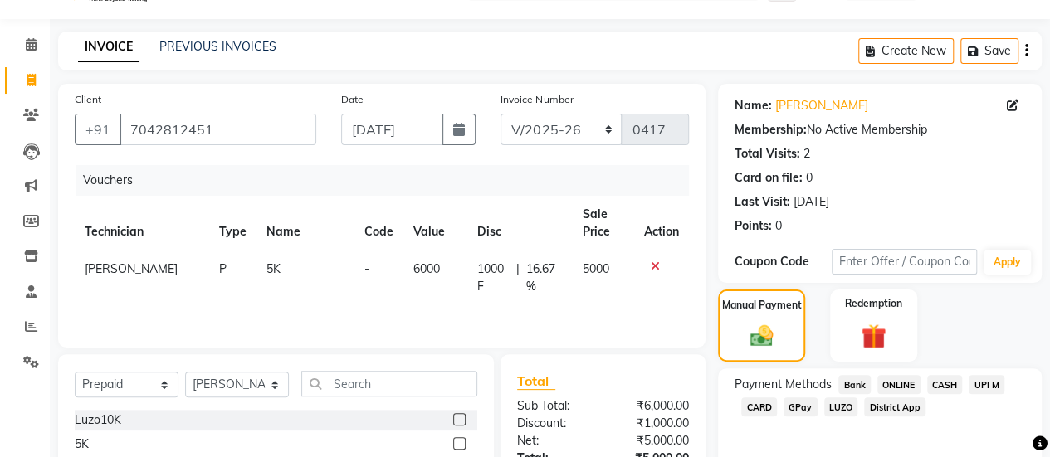
click at [755, 402] on span "CARD" at bounding box center [759, 407] width 36 height 19
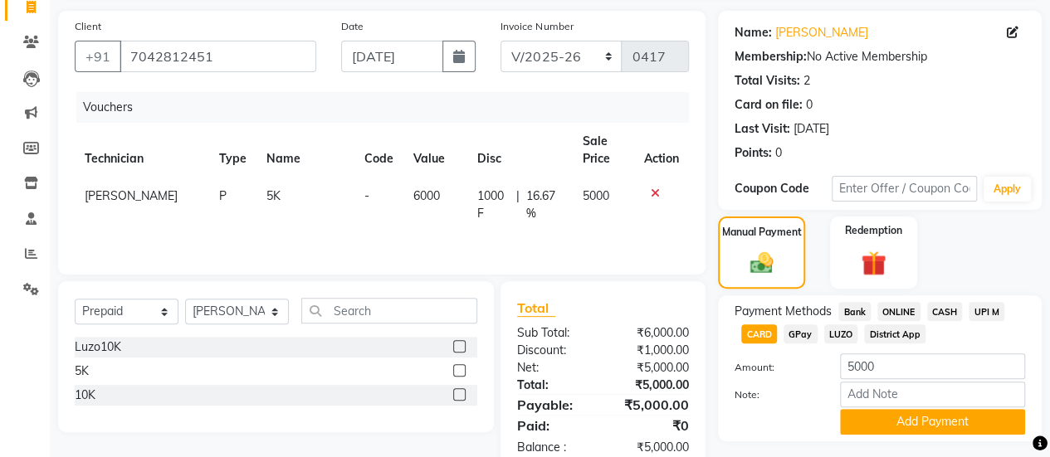
scroll to position [156, 0]
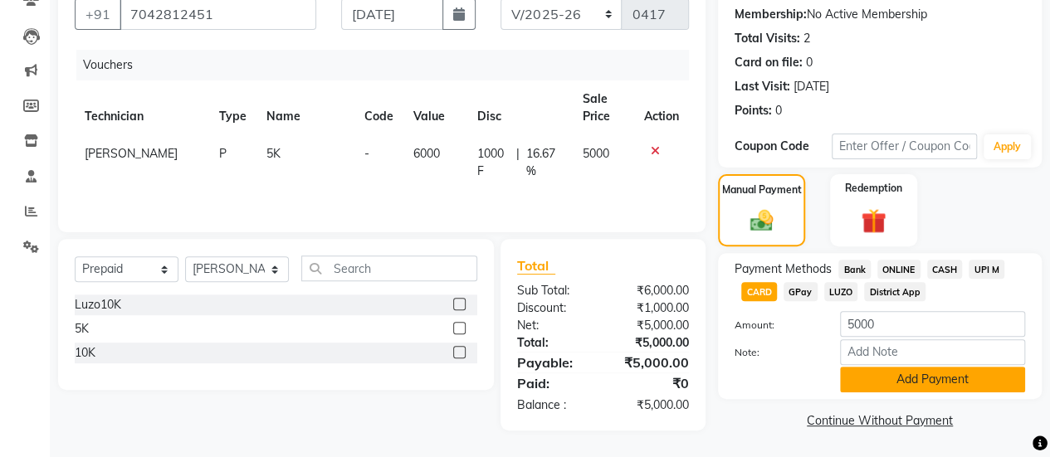
click at [946, 380] on button "Add Payment" at bounding box center [932, 380] width 185 height 26
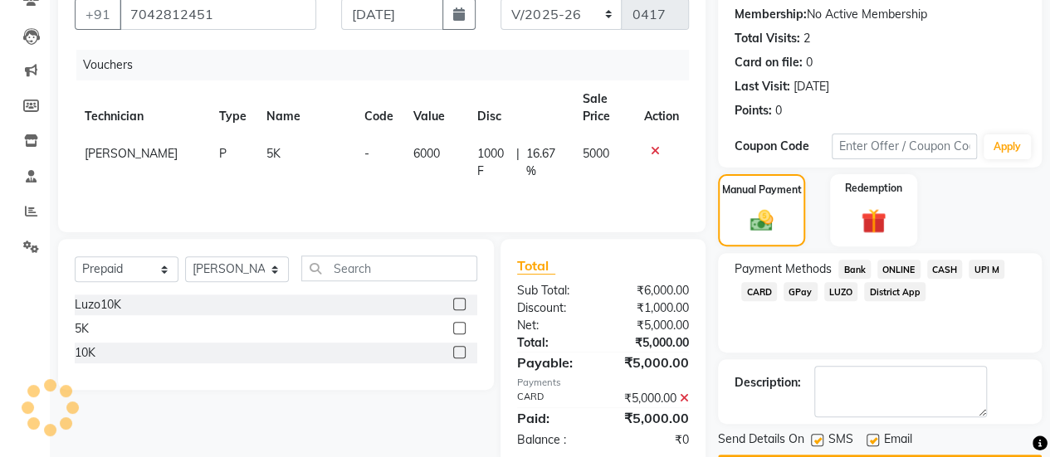
scroll to position [202, 0]
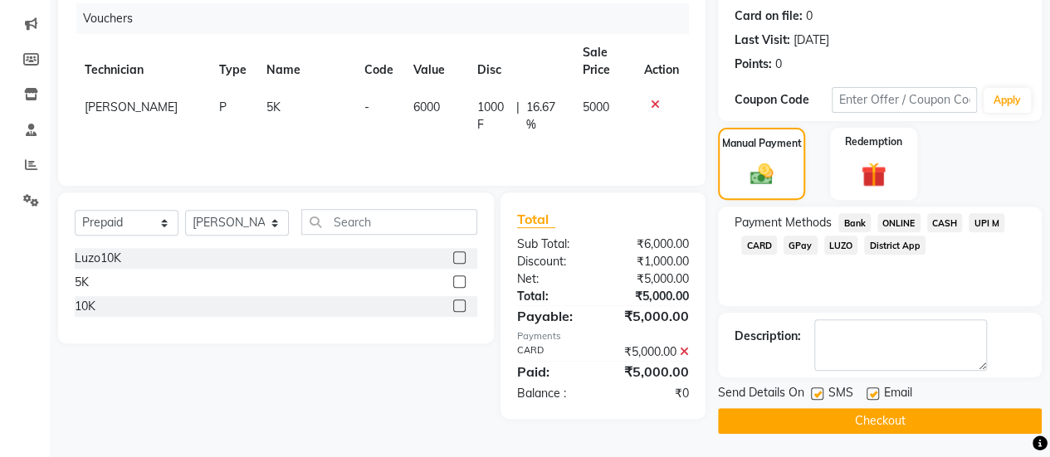
click at [854, 419] on button "Checkout" at bounding box center [880, 421] width 324 height 26
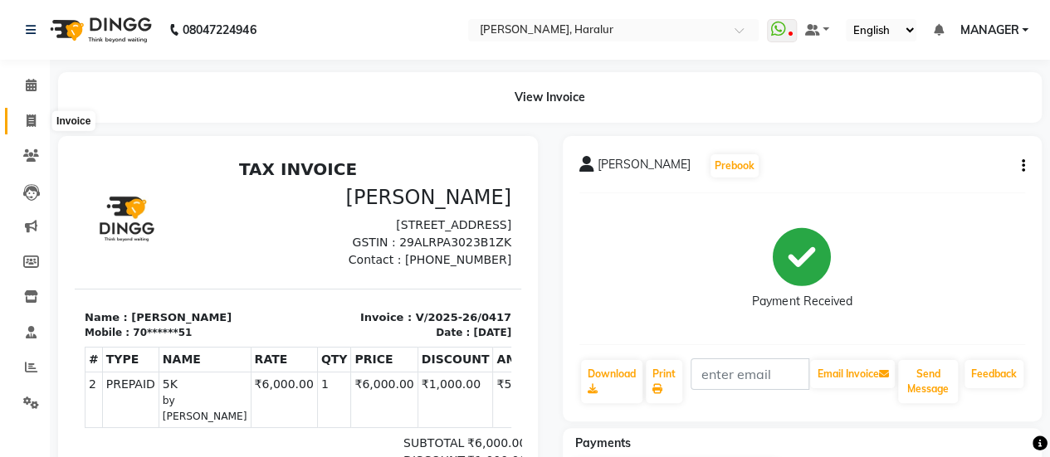
click at [22, 113] on span at bounding box center [31, 121] width 29 height 19
select select "service"
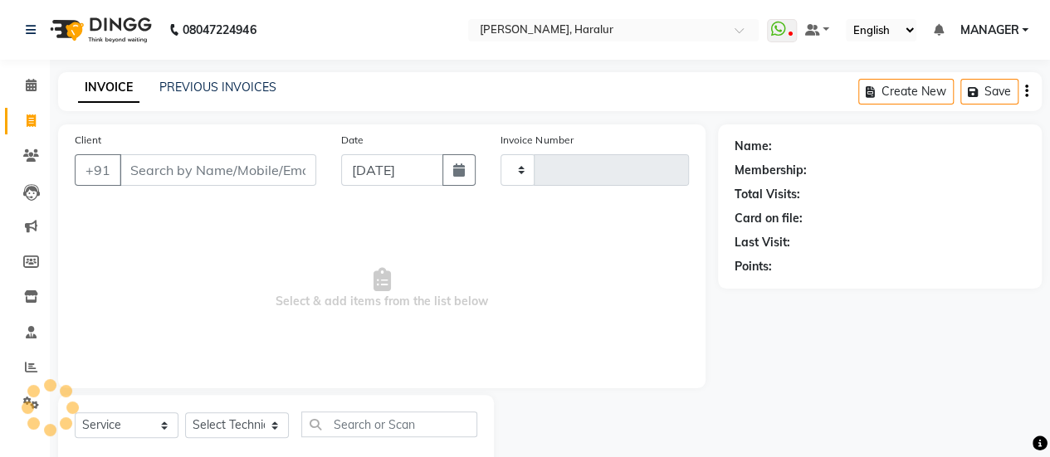
scroll to position [41, 0]
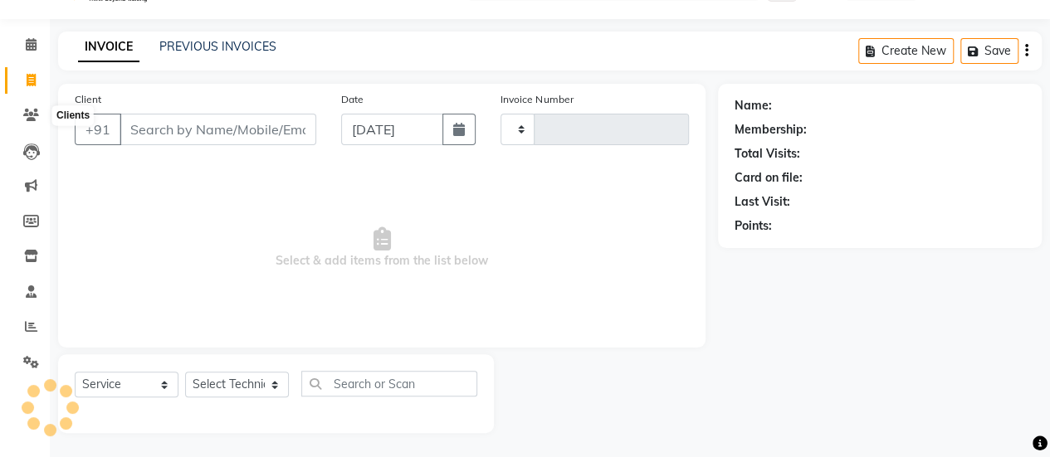
type input "0420"
select select "8259"
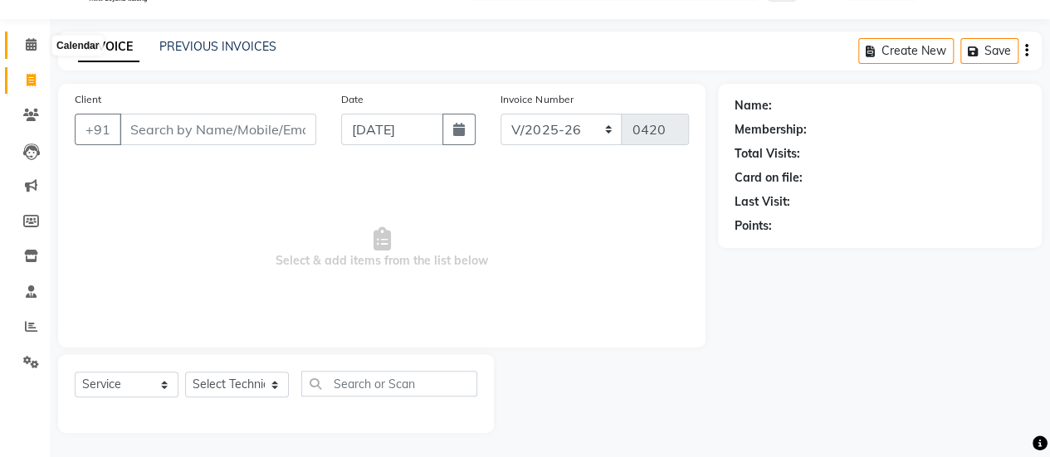
click at [27, 49] on icon at bounding box center [31, 44] width 11 height 12
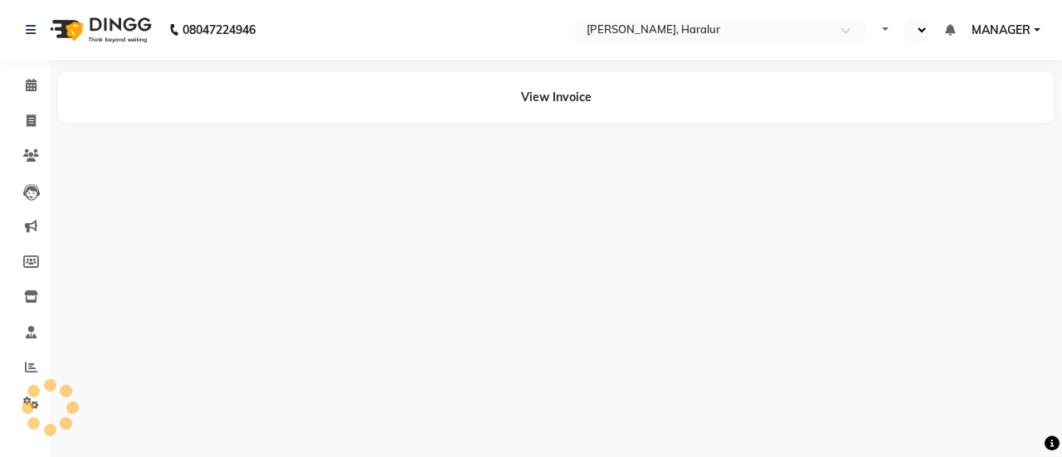
select select "en"
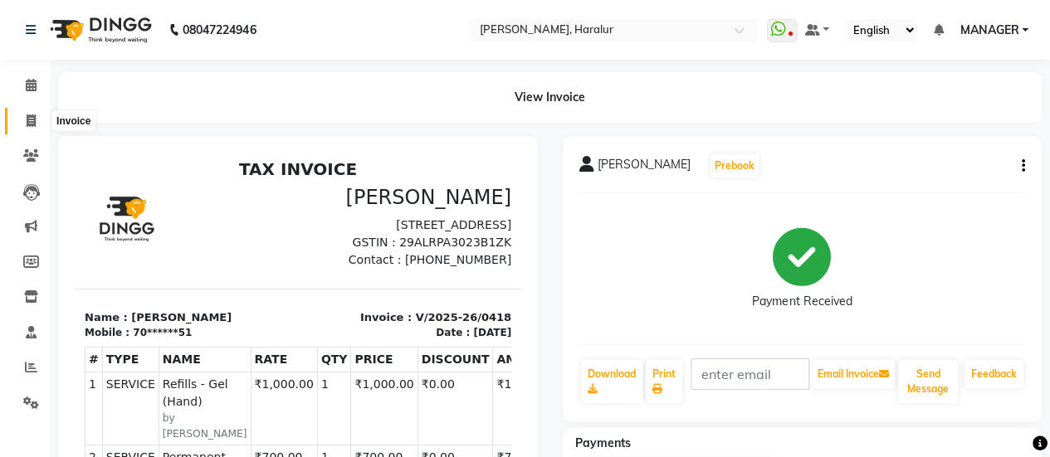
click at [32, 117] on icon at bounding box center [31, 121] width 9 height 12
select select "service"
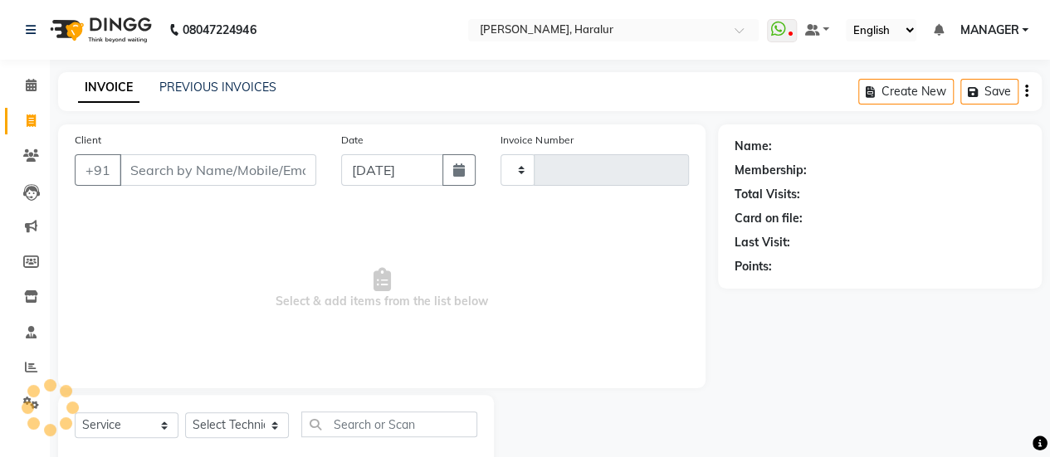
scroll to position [41, 0]
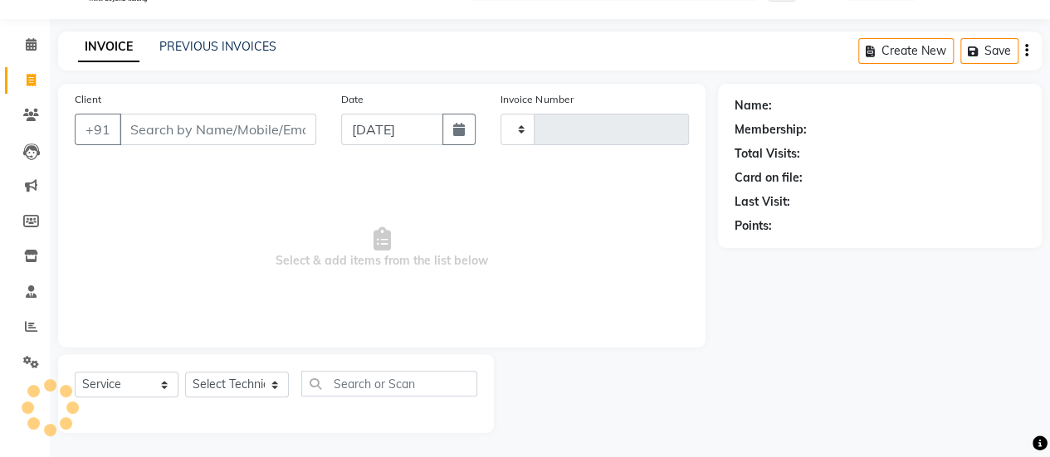
type input "0419"
select select "8259"
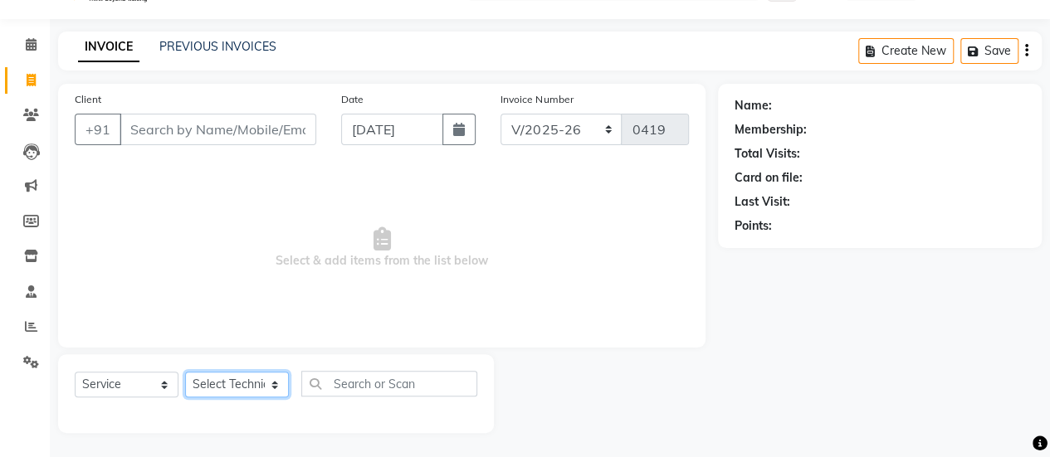
click at [217, 385] on select "Select Technician [PERSON_NAME] MANAGER [PERSON_NAME]" at bounding box center [237, 385] width 104 height 26
select select "82345"
click at [185, 372] on select "Select Technician [PERSON_NAME] MANAGER [PERSON_NAME]" at bounding box center [237, 385] width 104 height 26
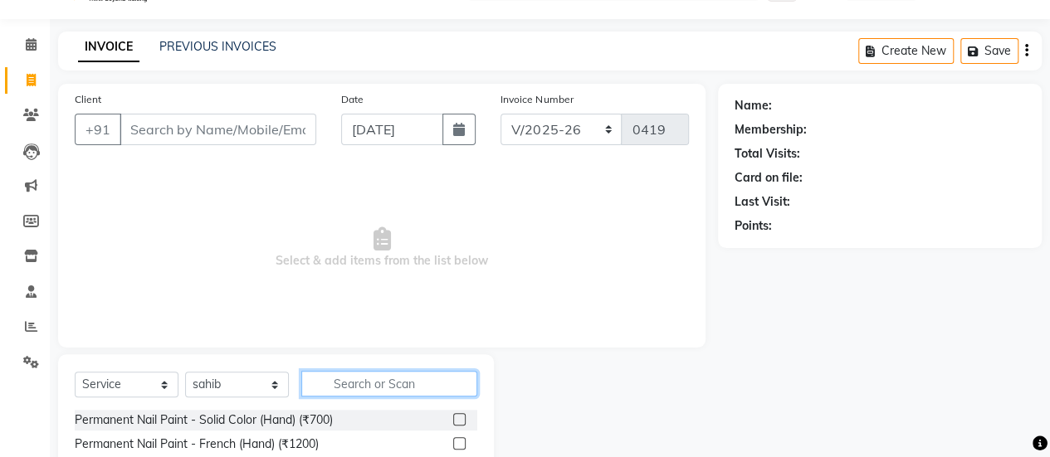
click at [351, 383] on input "text" at bounding box center [389, 384] width 176 height 26
type input "ext"
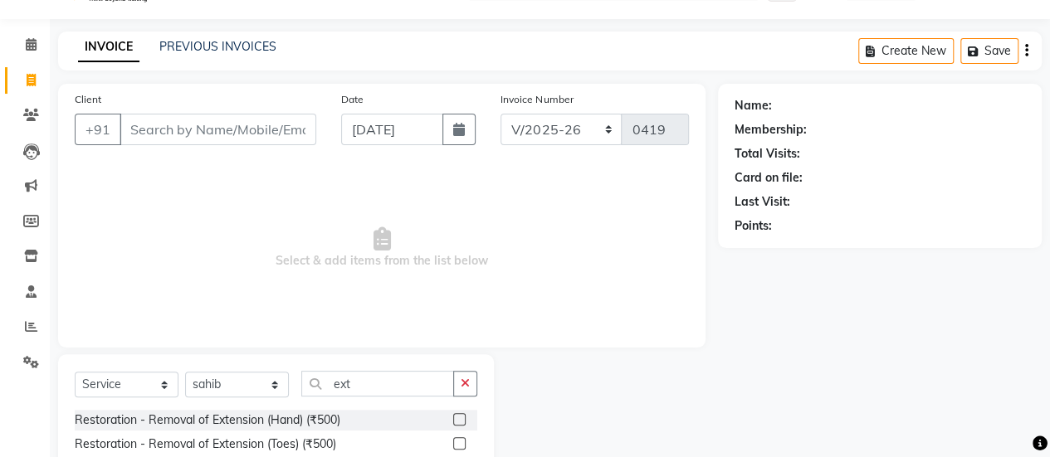
click at [453, 421] on label at bounding box center [459, 419] width 12 height 12
click at [453, 421] on input "checkbox" at bounding box center [458, 420] width 11 height 11
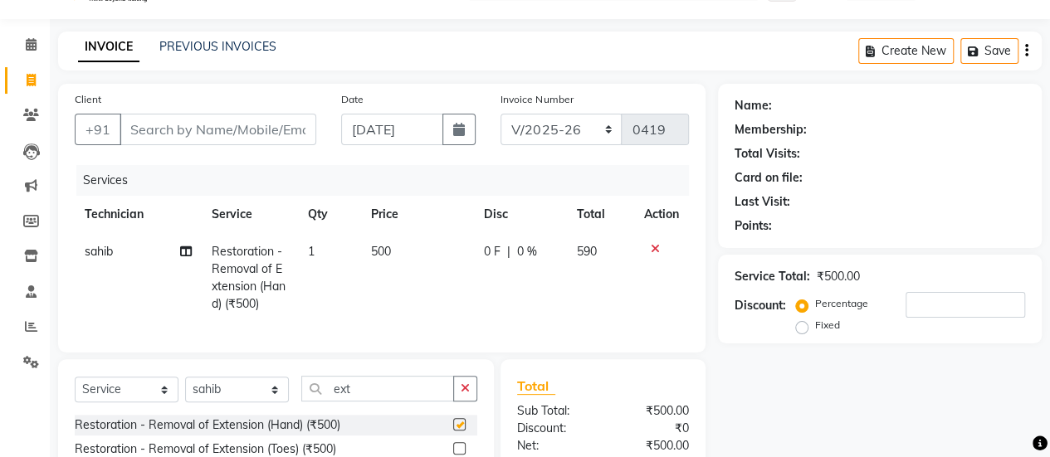
checkbox input "false"
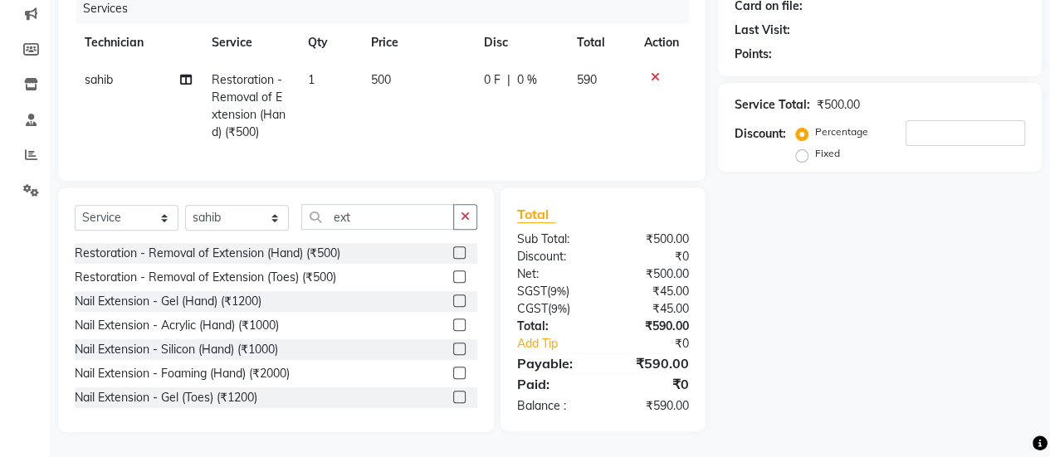
click at [453, 327] on label at bounding box center [459, 325] width 12 height 12
click at [453, 327] on input "checkbox" at bounding box center [458, 325] width 11 height 11
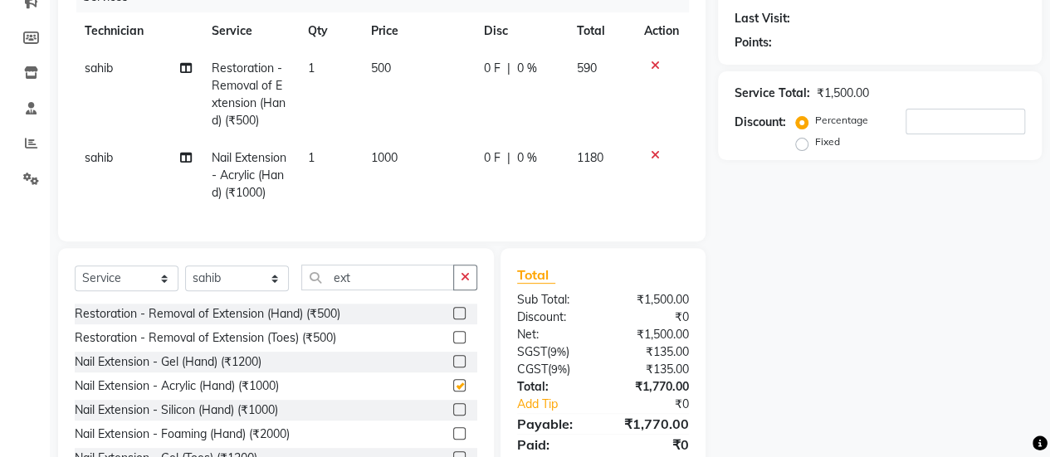
checkbox input "false"
click at [359, 287] on input "ext" at bounding box center [377, 278] width 153 height 26
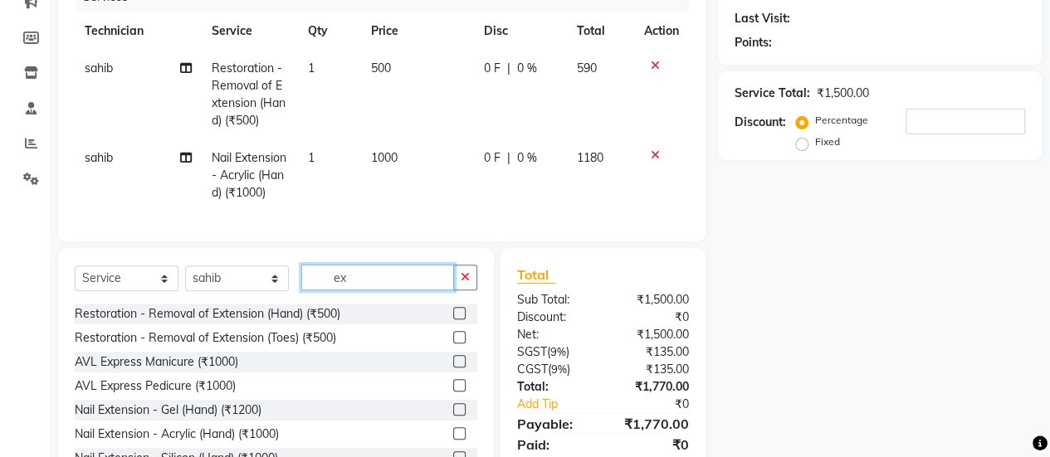
type input "e"
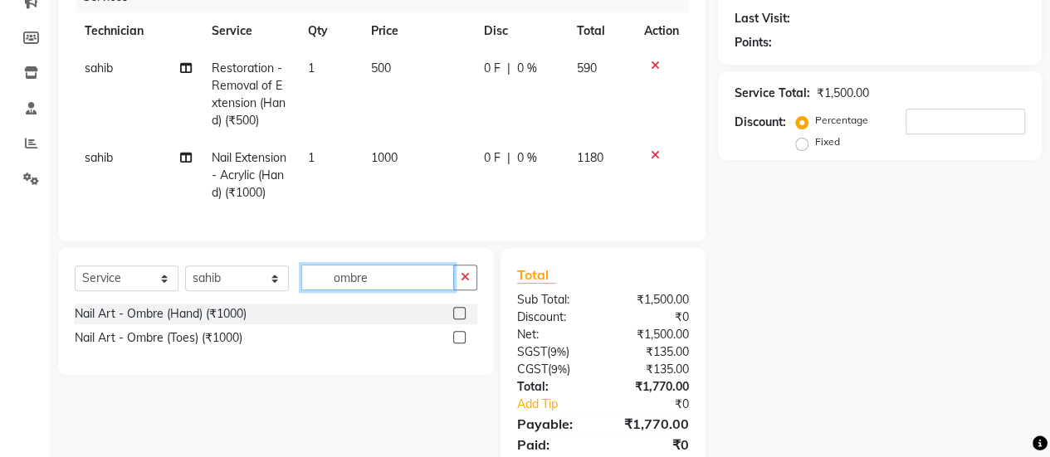
type input "ombre"
click at [456, 320] on label at bounding box center [459, 313] width 12 height 12
click at [456, 320] on input "checkbox" at bounding box center [458, 314] width 11 height 11
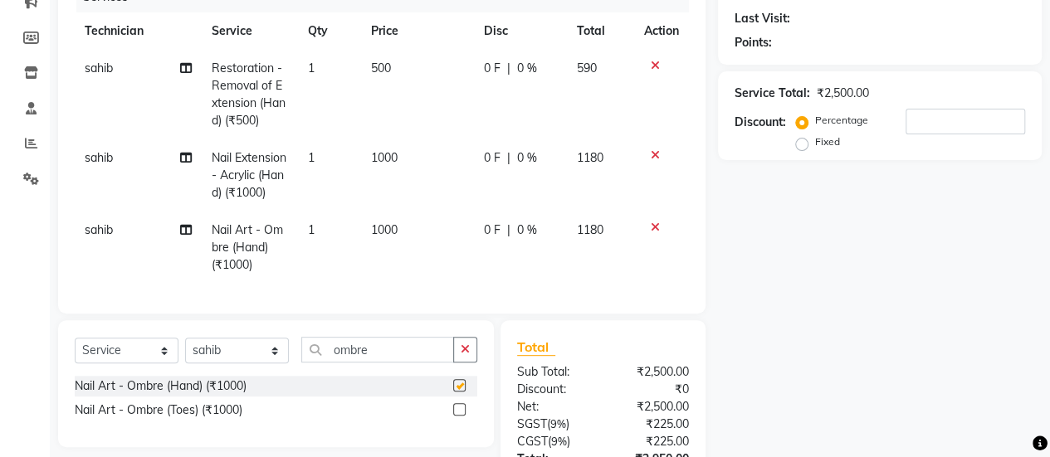
checkbox input "false"
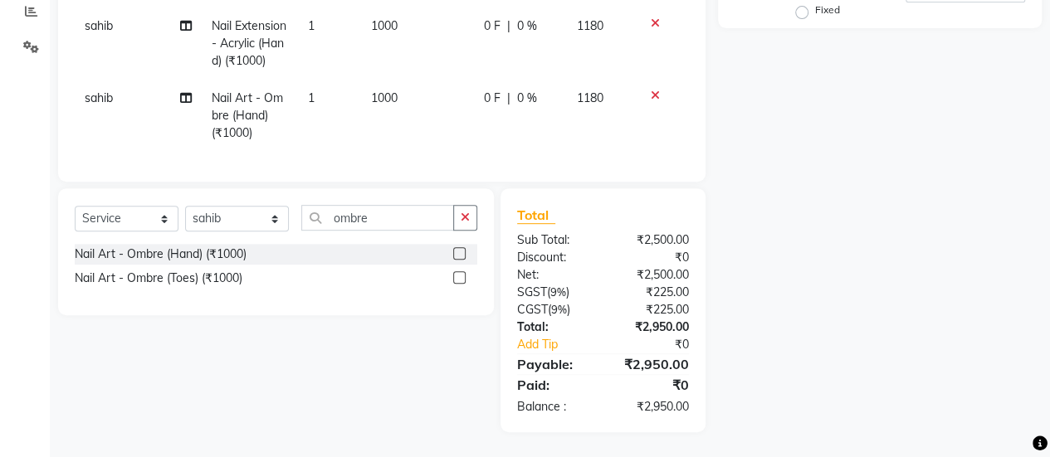
scroll to position [0, 0]
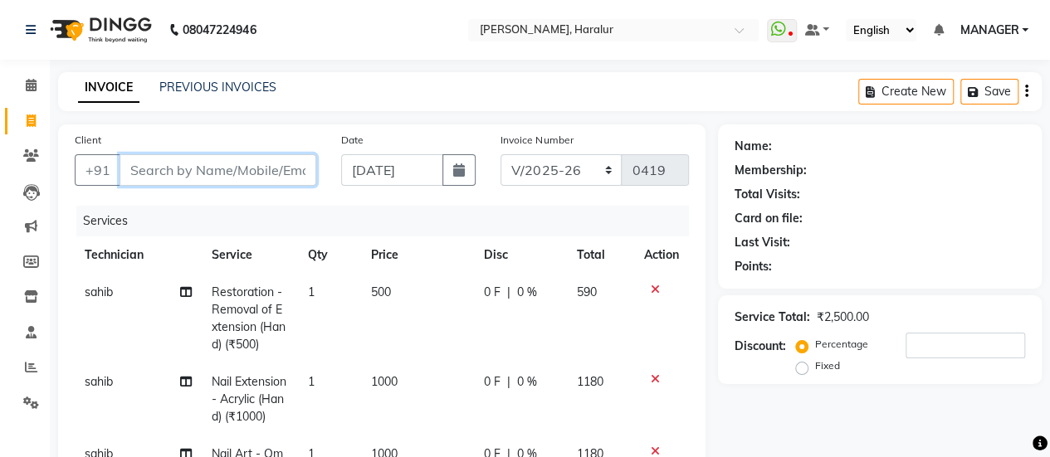
click at [216, 174] on input "Client" at bounding box center [218, 170] width 197 height 32
type input "8"
type input "0"
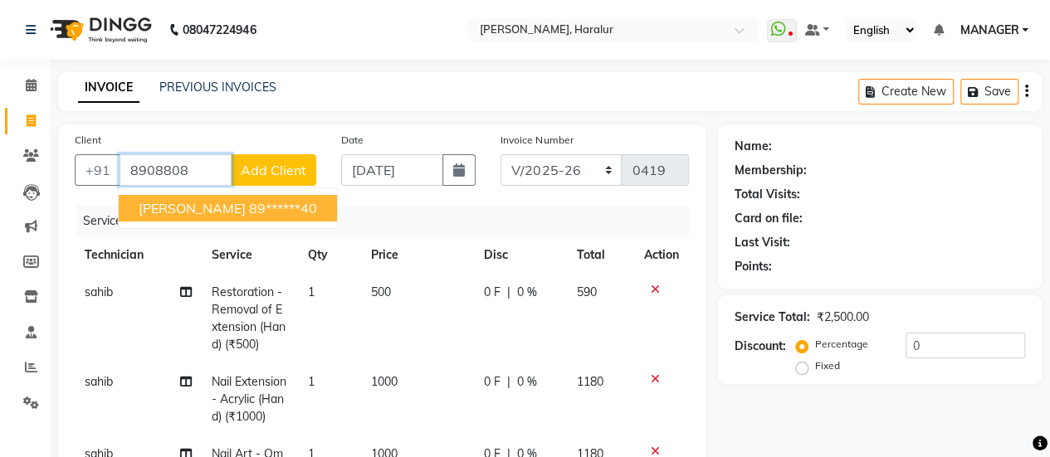
click at [249, 207] on ngb-highlight "89******40" at bounding box center [283, 208] width 68 height 17
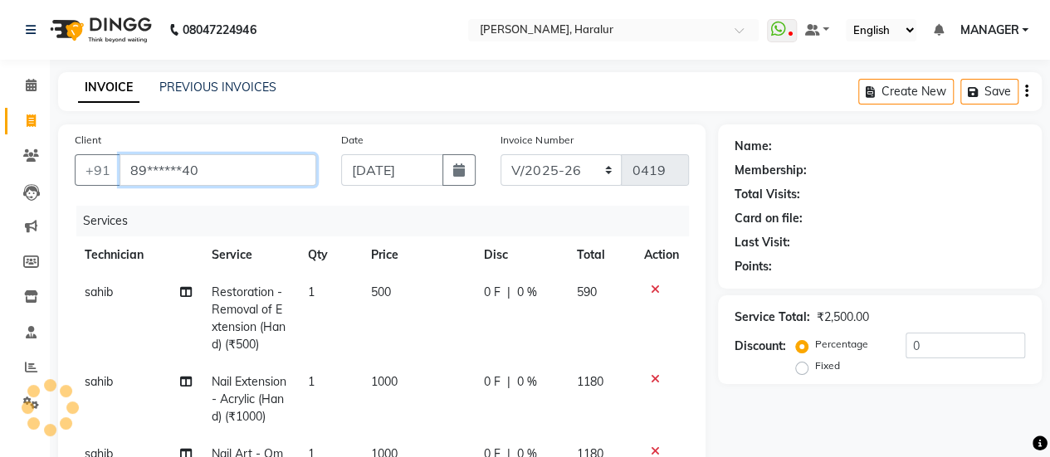
type input "89******40"
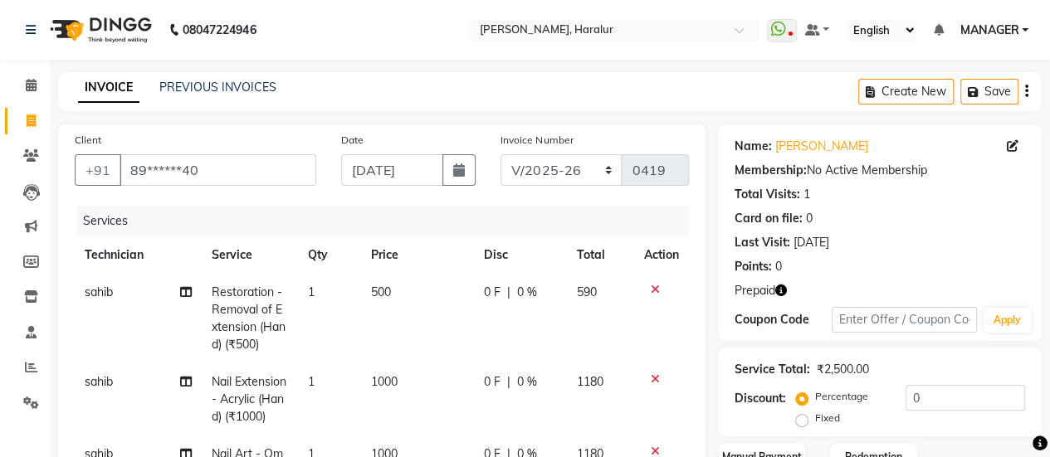
click at [782, 285] on icon "button" at bounding box center [781, 291] width 12 height 12
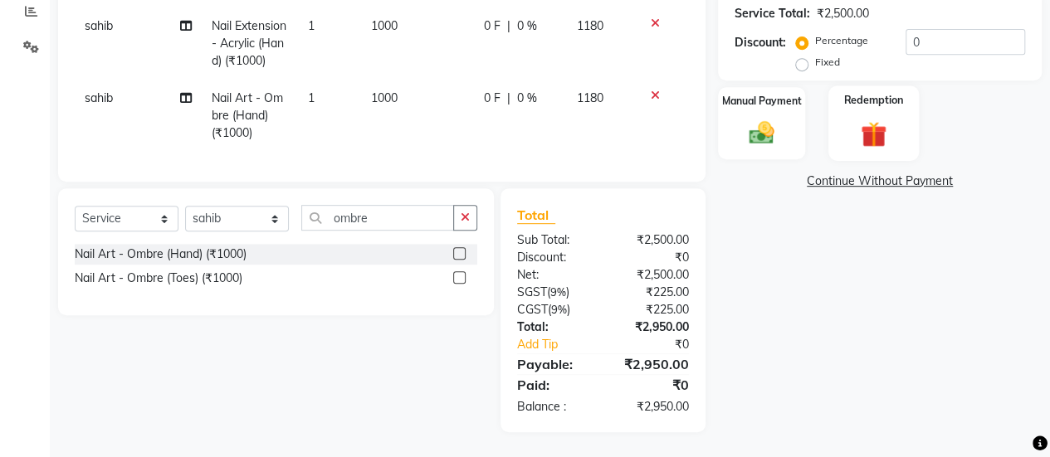
click at [865, 129] on img at bounding box center [873, 134] width 42 height 32
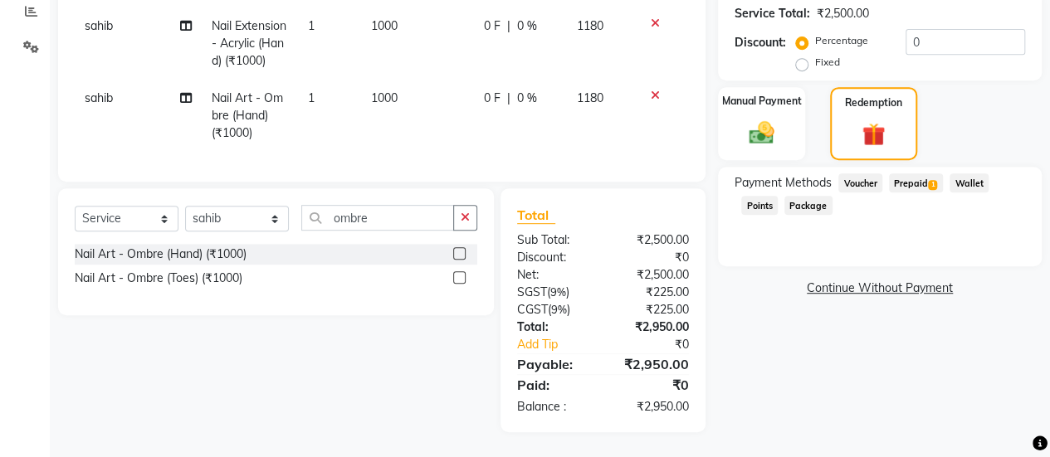
click at [915, 173] on span "Prepaid 1" at bounding box center [916, 182] width 54 height 19
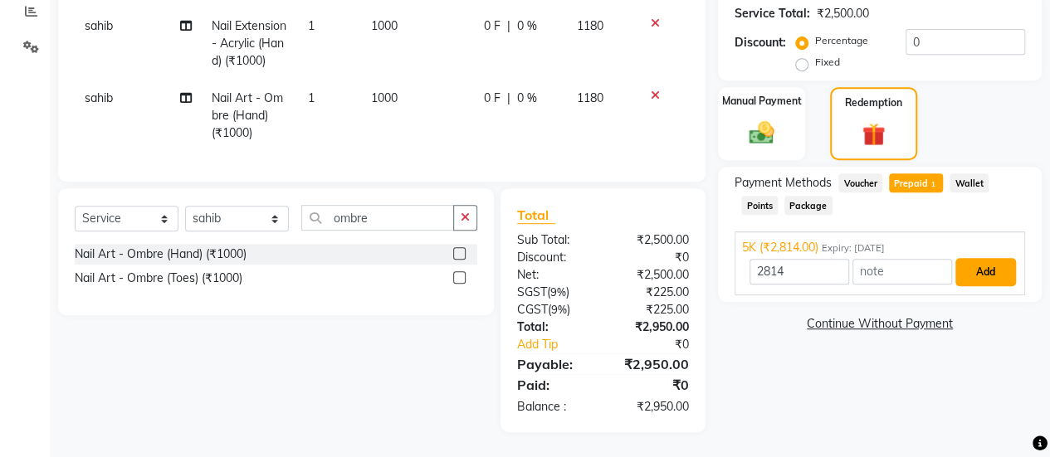
click at [992, 263] on button "Add" at bounding box center [985, 272] width 61 height 28
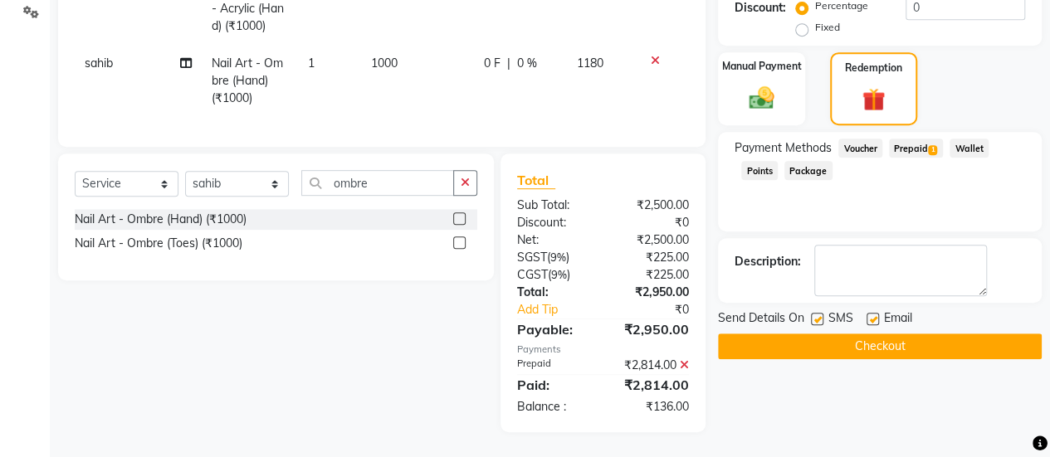
scroll to position [2, 0]
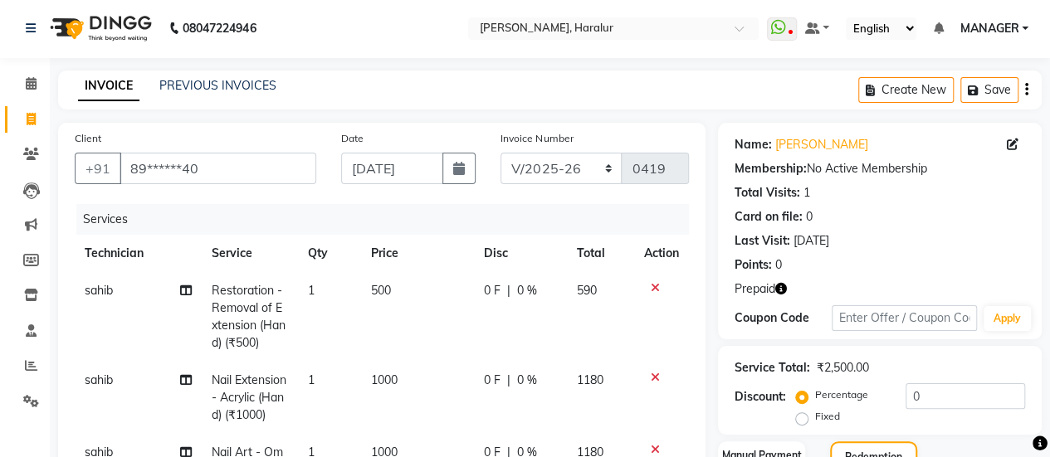
click at [654, 285] on icon at bounding box center [655, 288] width 9 height 12
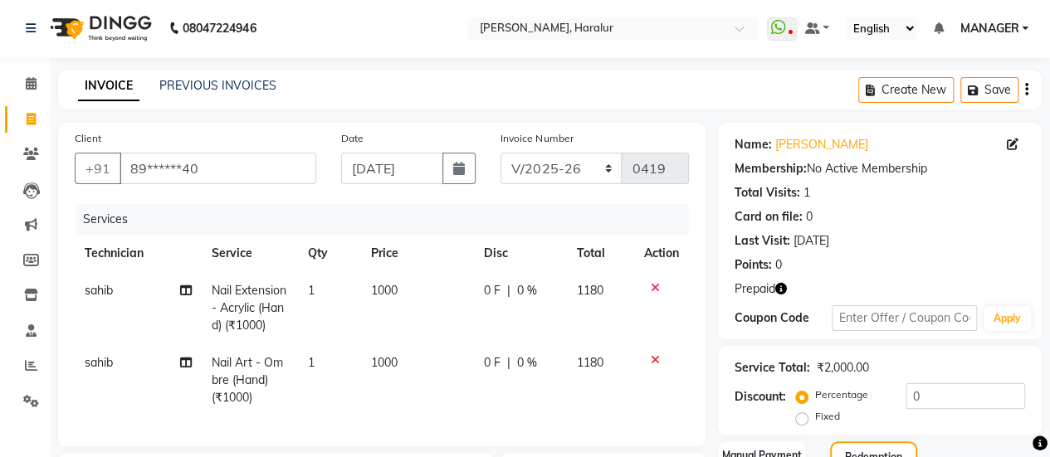
scroll to position [316, 0]
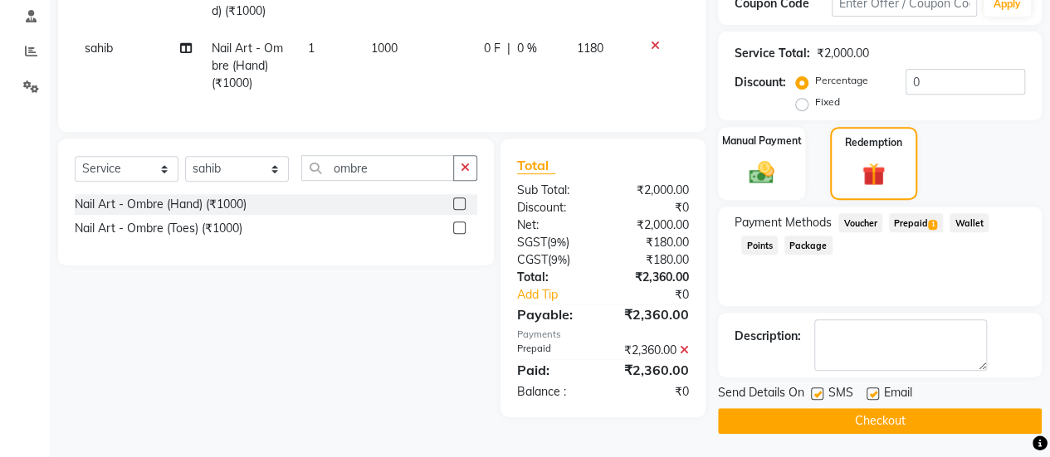
click at [908, 225] on span "Prepaid 1" at bounding box center [916, 222] width 54 height 19
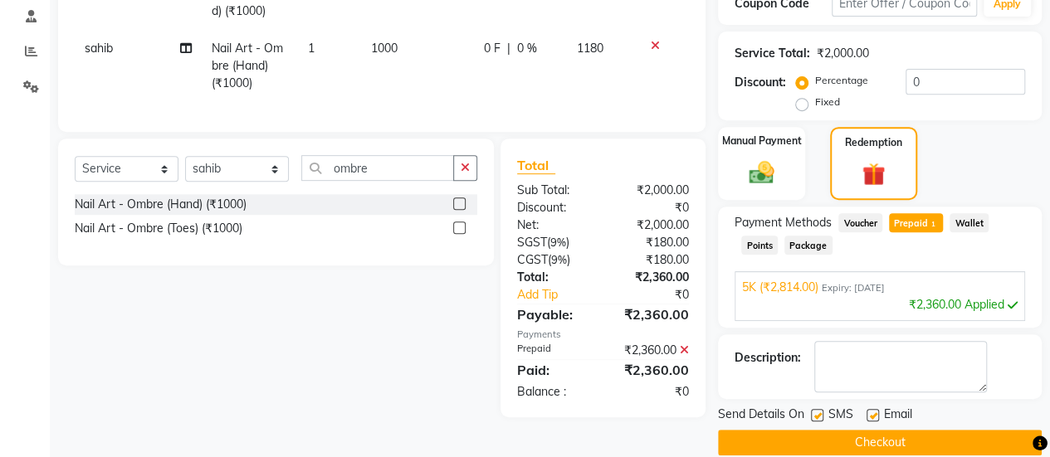
click at [880, 446] on button "Checkout" at bounding box center [880, 443] width 324 height 26
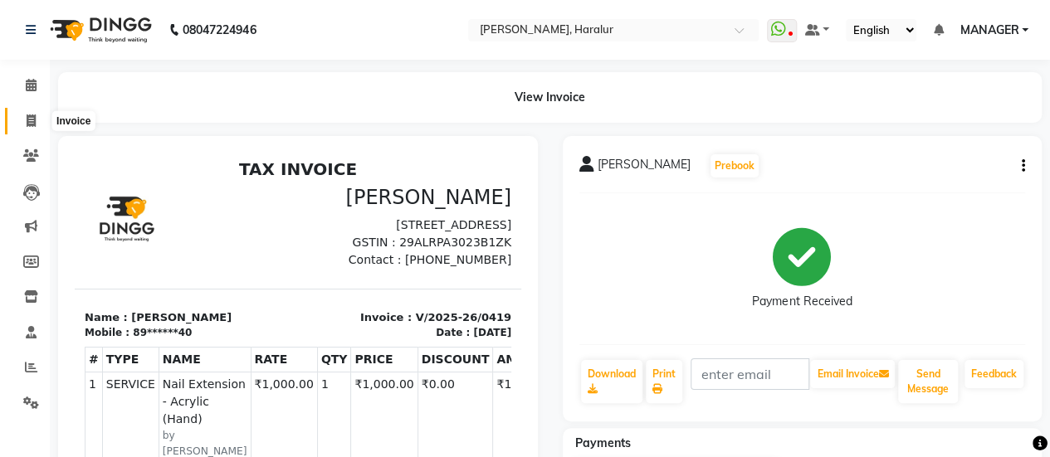
click at [39, 115] on span at bounding box center [31, 121] width 29 height 19
select select "service"
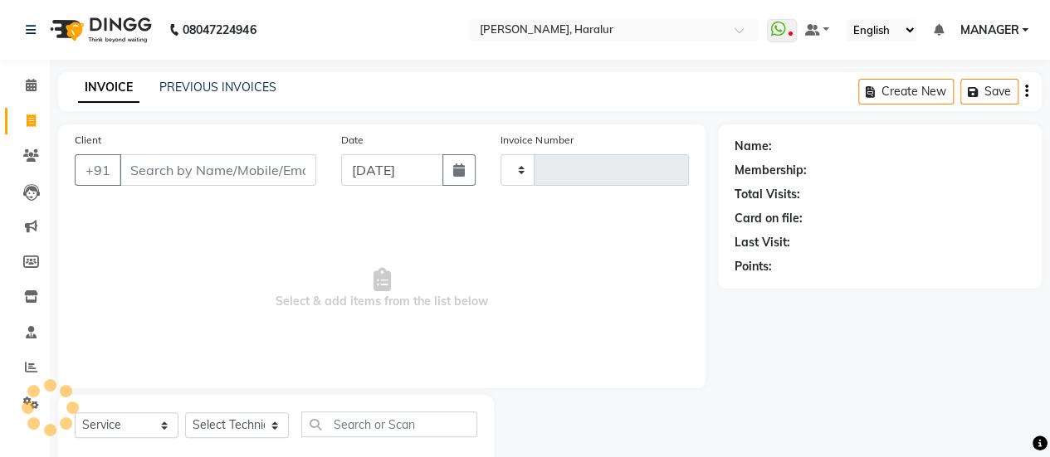
scroll to position [41, 0]
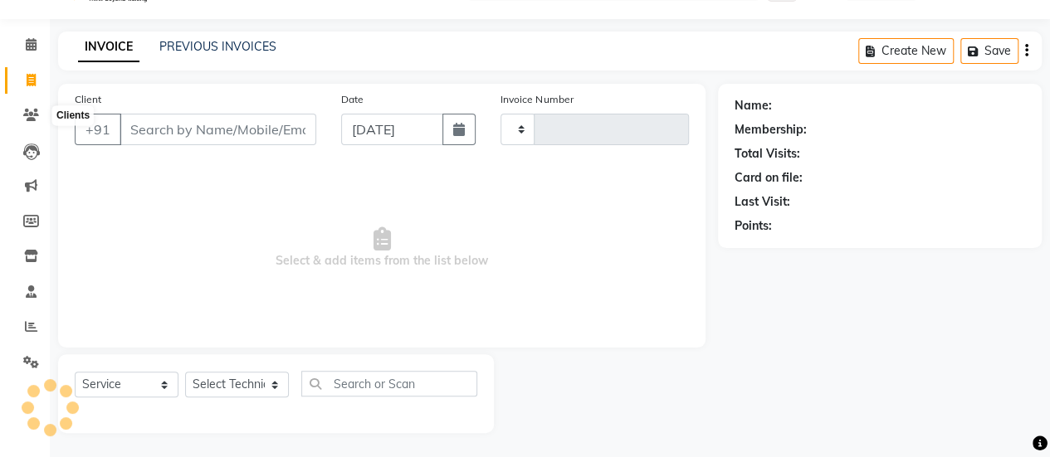
type input "0420"
select select "8259"
click at [33, 77] on icon at bounding box center [31, 80] width 9 height 12
select select "service"
type input "0420"
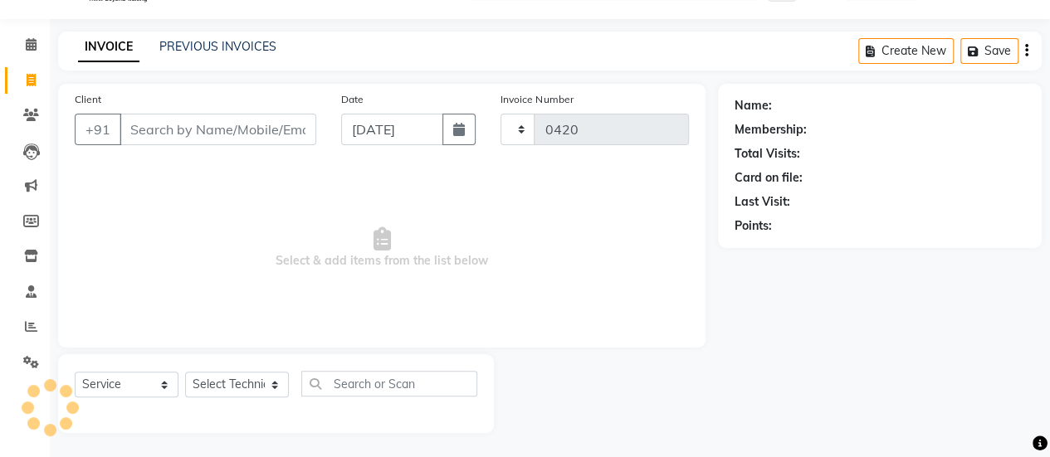
select select "8259"
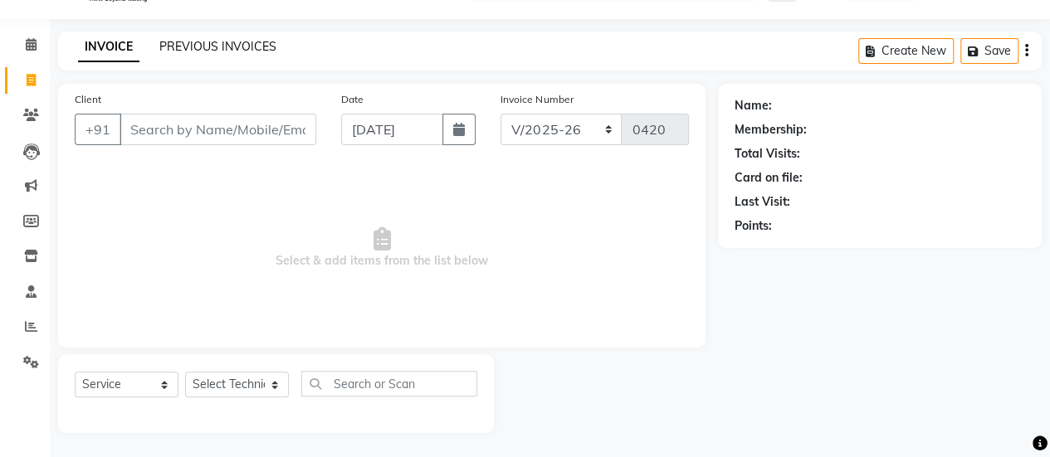
click at [188, 44] on link "PREVIOUS INVOICES" at bounding box center [217, 46] width 117 height 15
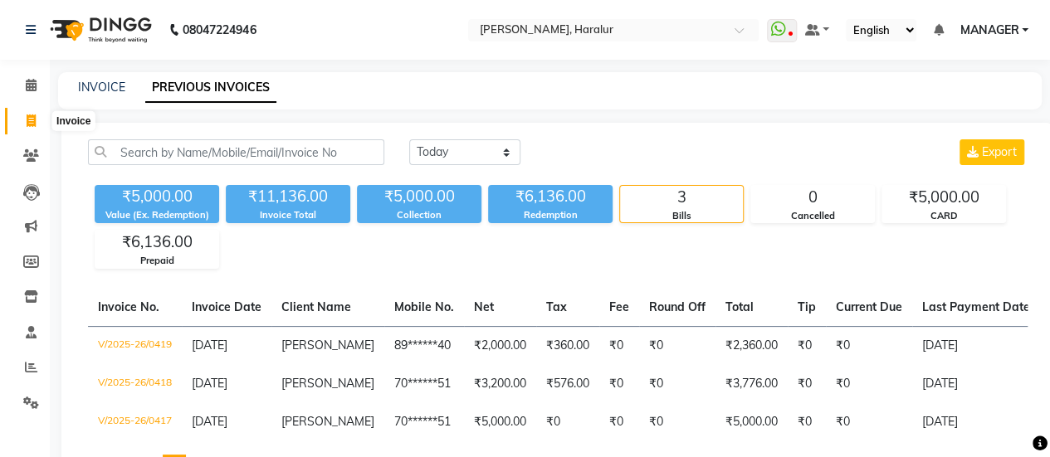
click at [25, 115] on span at bounding box center [31, 121] width 29 height 19
select select "service"
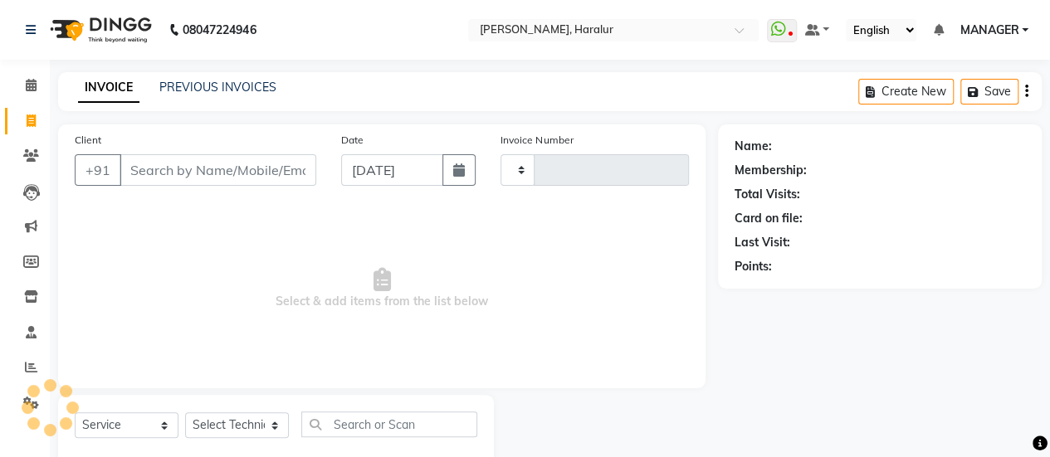
scroll to position [41, 0]
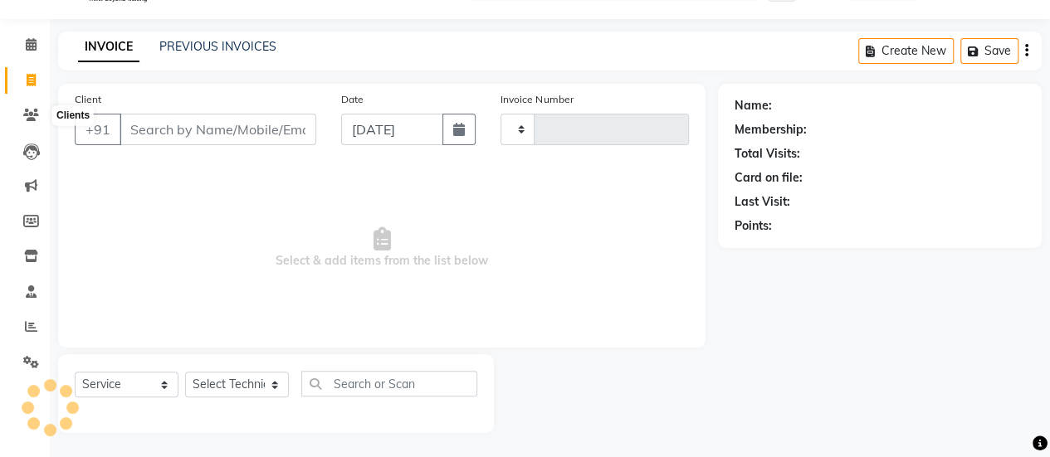
type input "0420"
select select "8259"
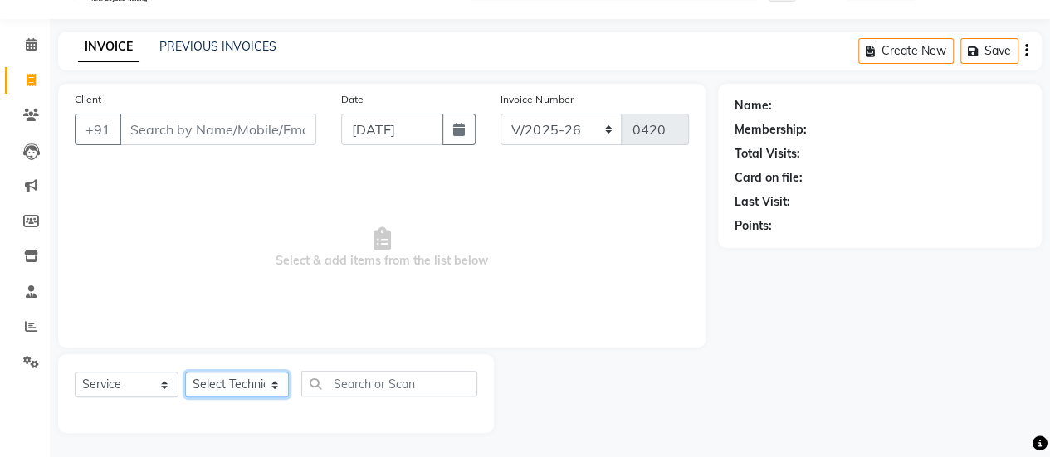
click at [212, 383] on select "Select Technician" at bounding box center [237, 385] width 104 height 26
select select "79360"
click at [185, 372] on select "Select Technician [PERSON_NAME] MANAGER [PERSON_NAME]" at bounding box center [237, 385] width 104 height 26
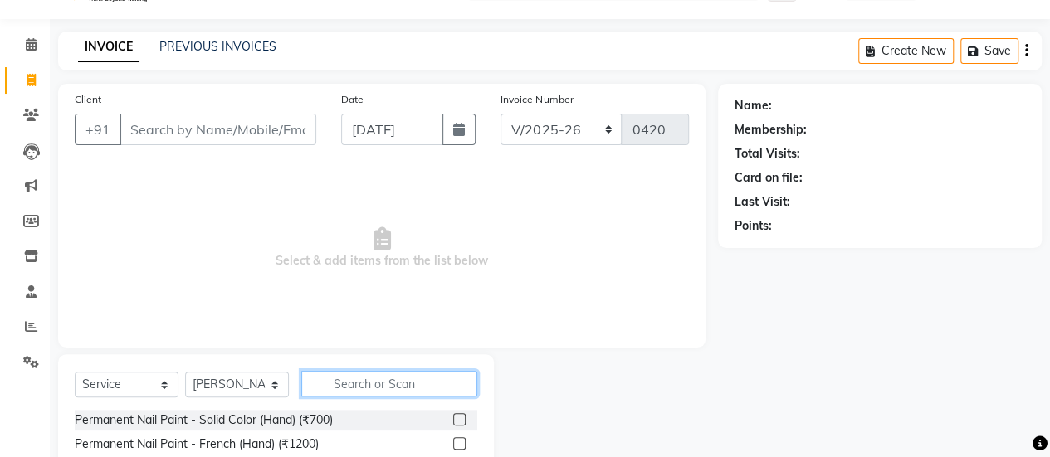
click at [337, 378] on input "text" at bounding box center [389, 384] width 176 height 26
type input "bombi"
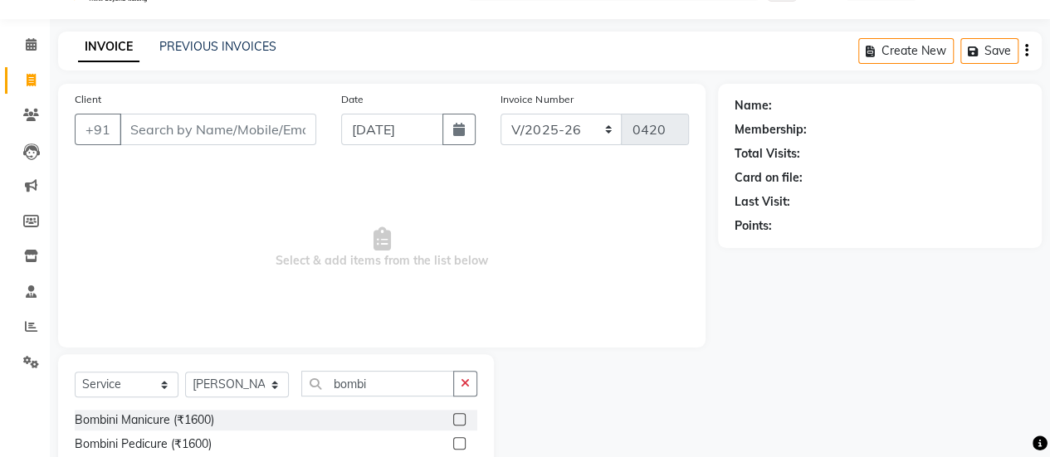
click at [458, 417] on label at bounding box center [459, 419] width 12 height 12
click at [458, 417] on input "checkbox" at bounding box center [458, 420] width 11 height 11
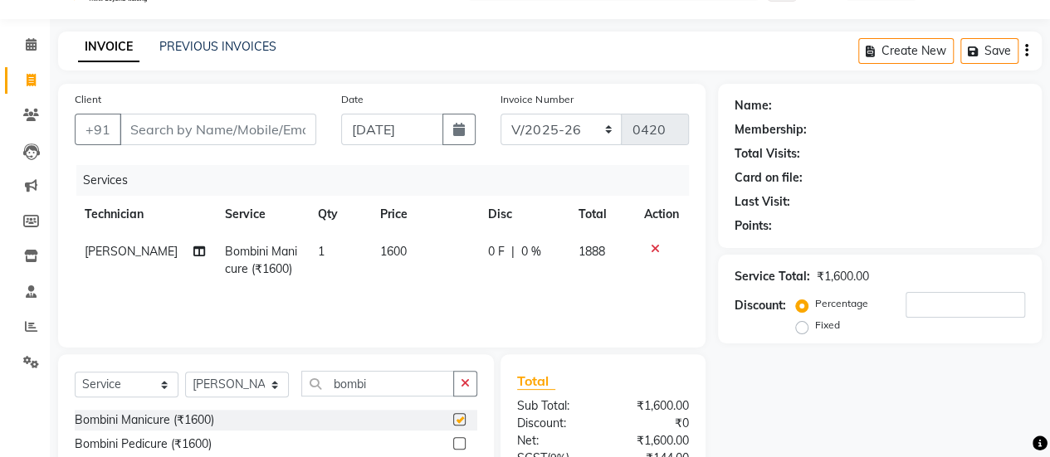
checkbox input "false"
click at [212, 384] on select "Select Technician [PERSON_NAME] MANAGER [PERSON_NAME]" at bounding box center [237, 385] width 104 height 26
click at [378, 388] on input "bombi" at bounding box center [377, 384] width 153 height 26
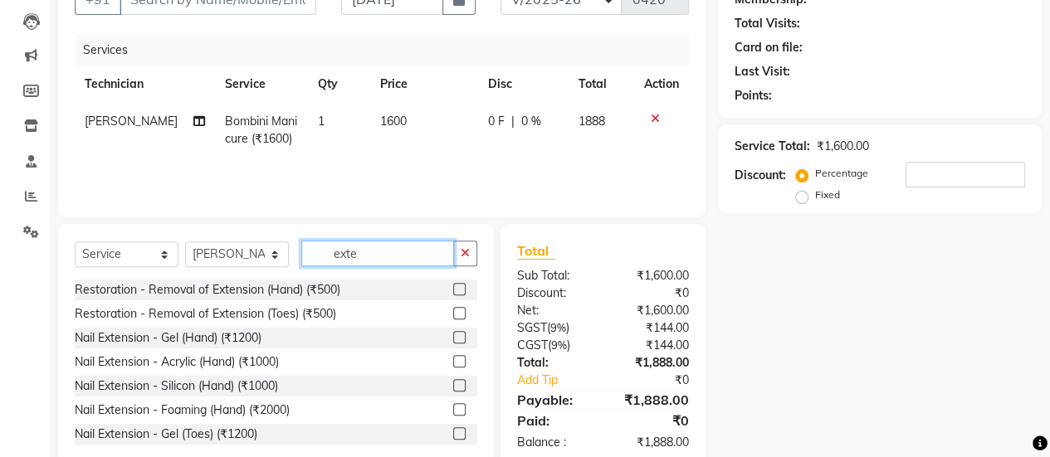
scroll to position [207, 0]
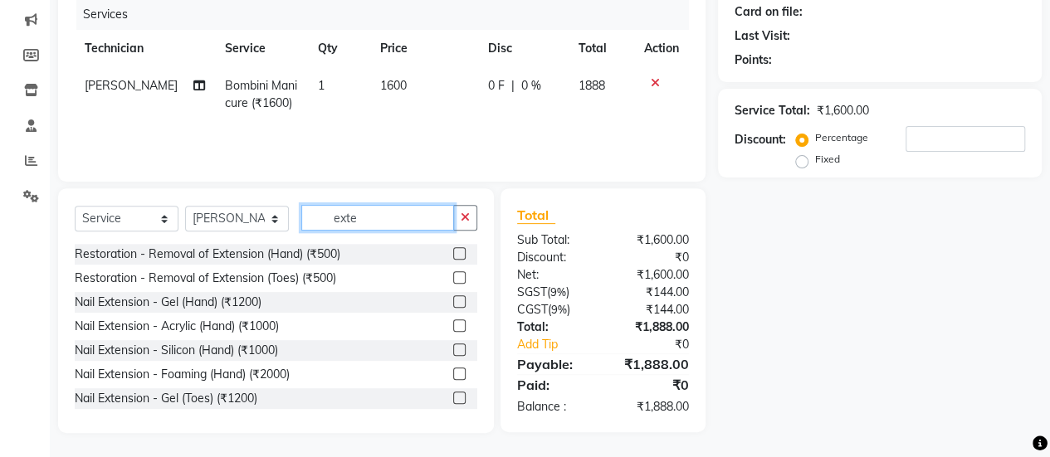
type input "exte"
click at [453, 324] on label at bounding box center [459, 326] width 12 height 12
click at [453, 324] on input "checkbox" at bounding box center [458, 326] width 11 height 11
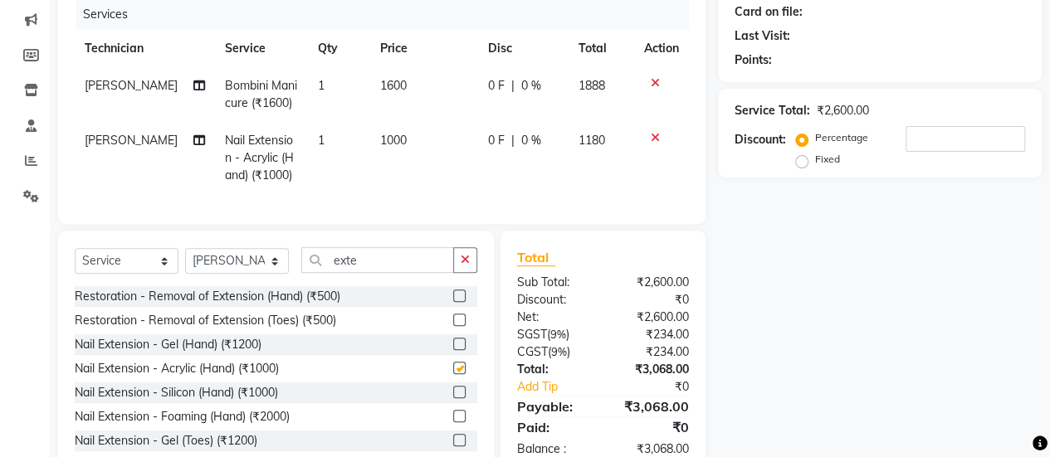
checkbox input "false"
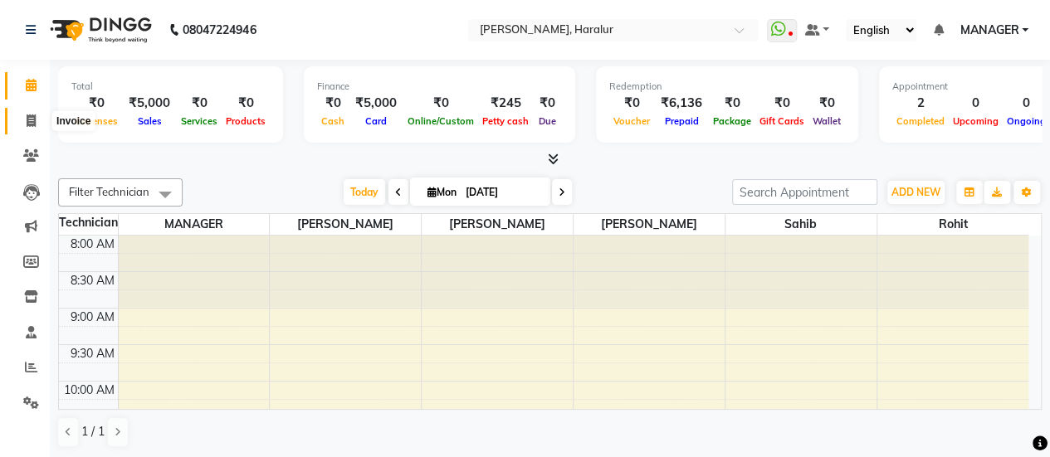
click at [32, 127] on span at bounding box center [31, 121] width 29 height 19
select select "service"
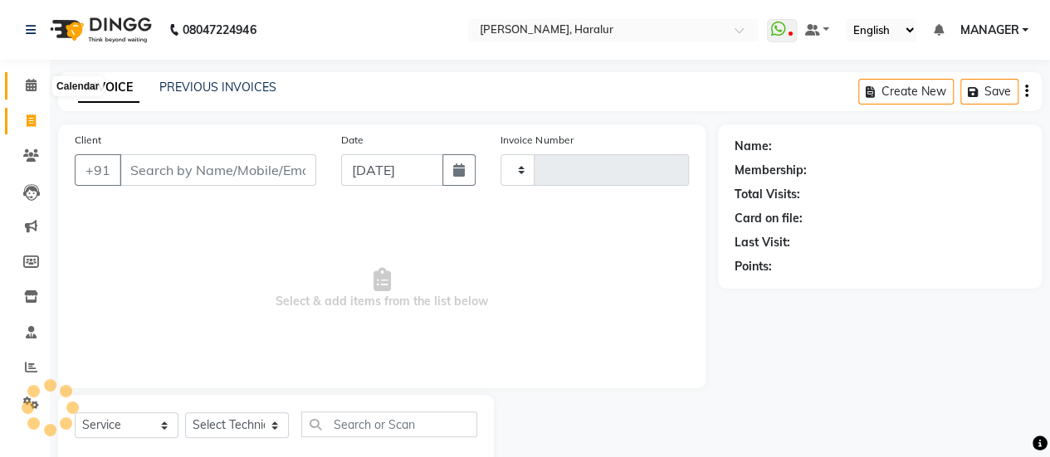
type input "0420"
select select "8259"
click at [28, 87] on icon at bounding box center [31, 85] width 11 height 12
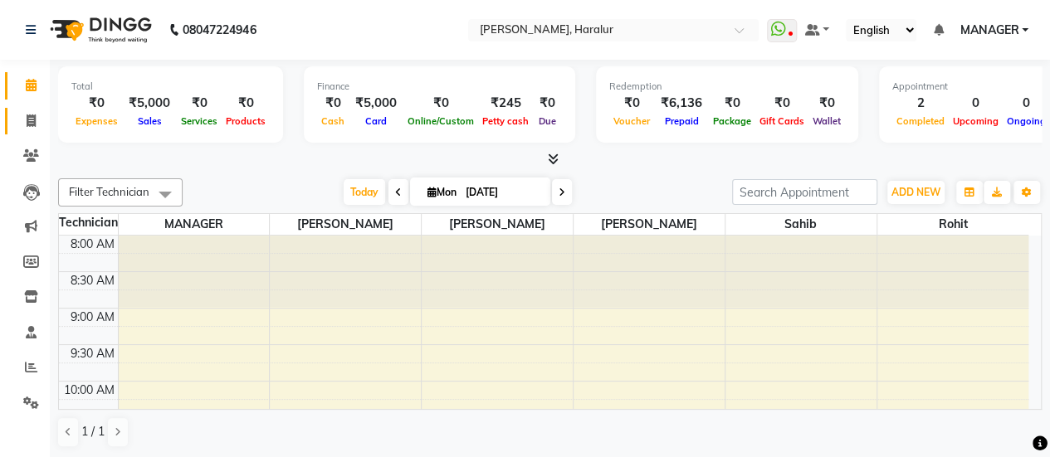
click at [37, 131] on link "Invoice" at bounding box center [25, 121] width 40 height 27
select select "service"
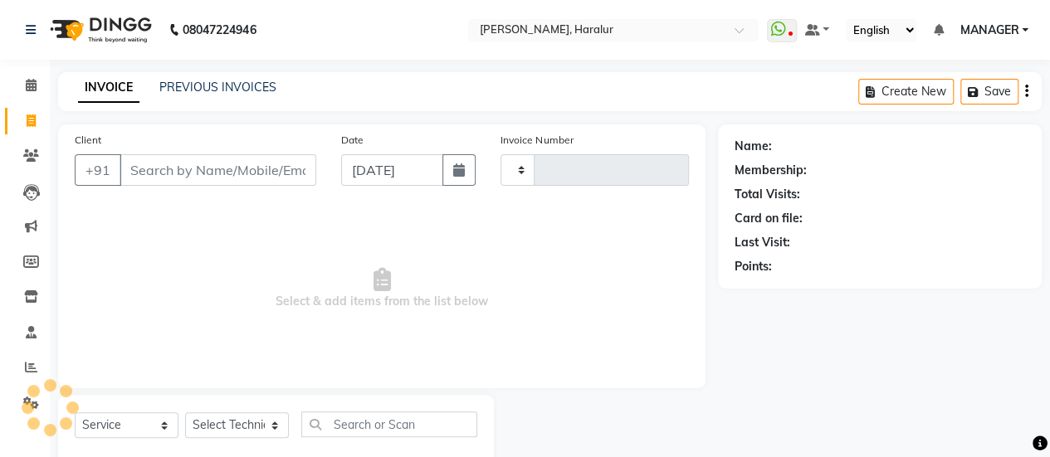
type input "0420"
select select "8259"
click at [29, 335] on icon at bounding box center [31, 332] width 11 height 12
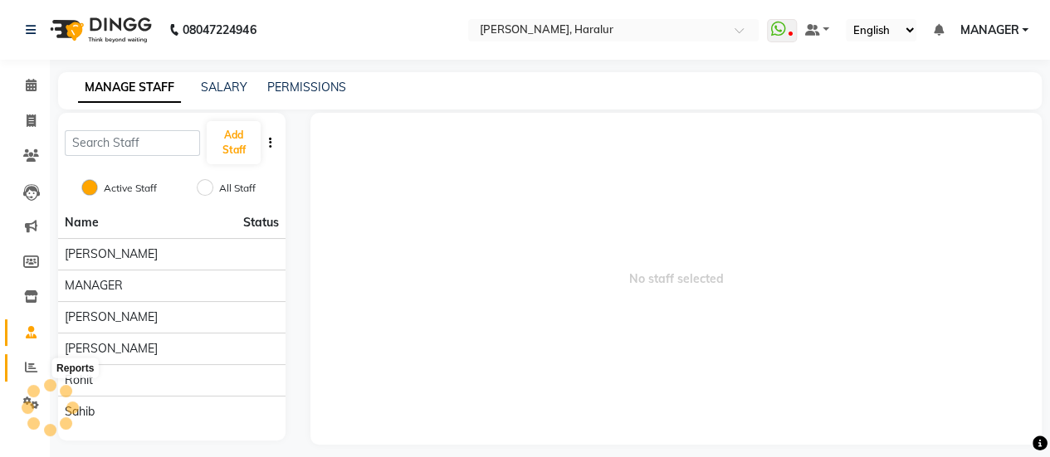
click at [37, 363] on span at bounding box center [31, 368] width 29 height 19
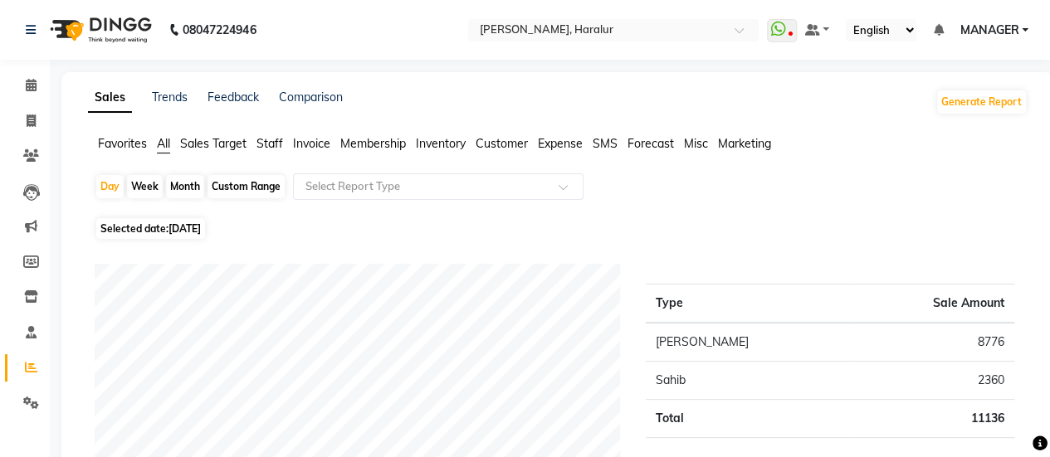
click at [270, 136] on span "Staff" at bounding box center [269, 143] width 27 height 15
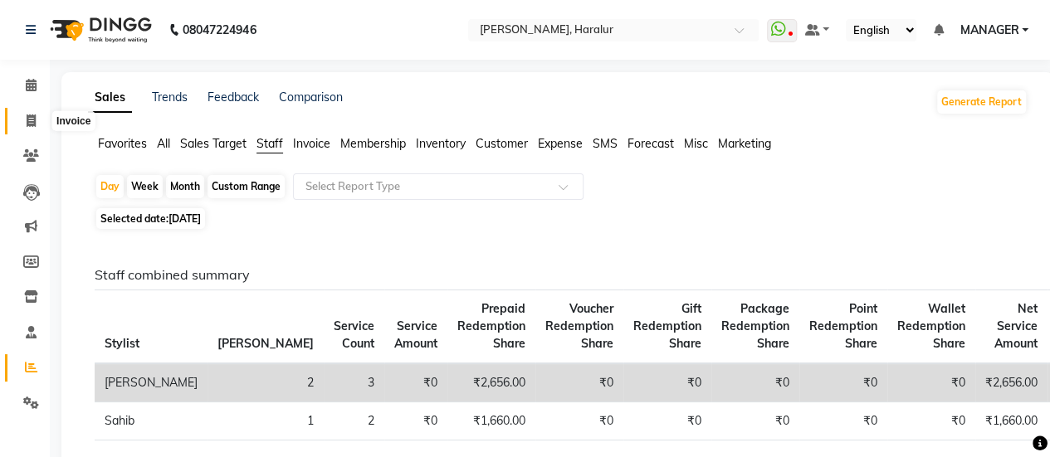
click at [35, 119] on icon at bounding box center [31, 121] width 9 height 12
select select "service"
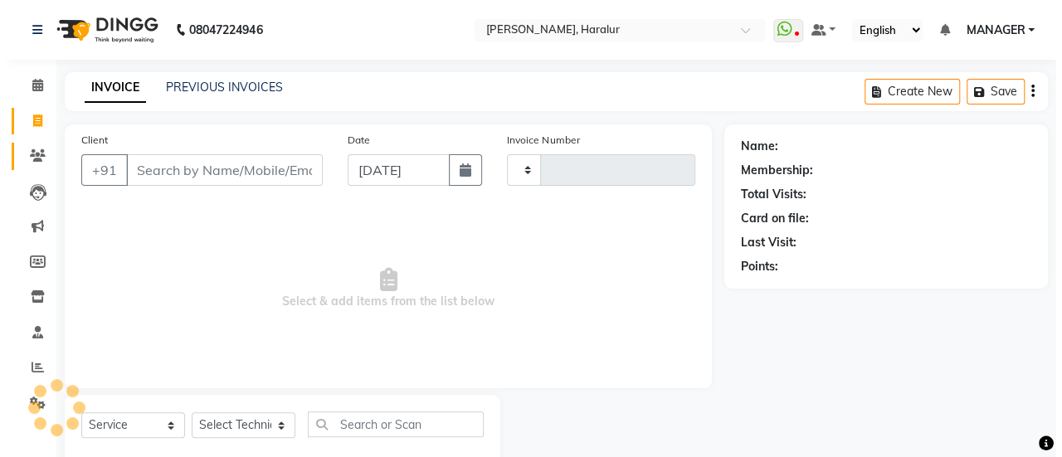
scroll to position [41, 0]
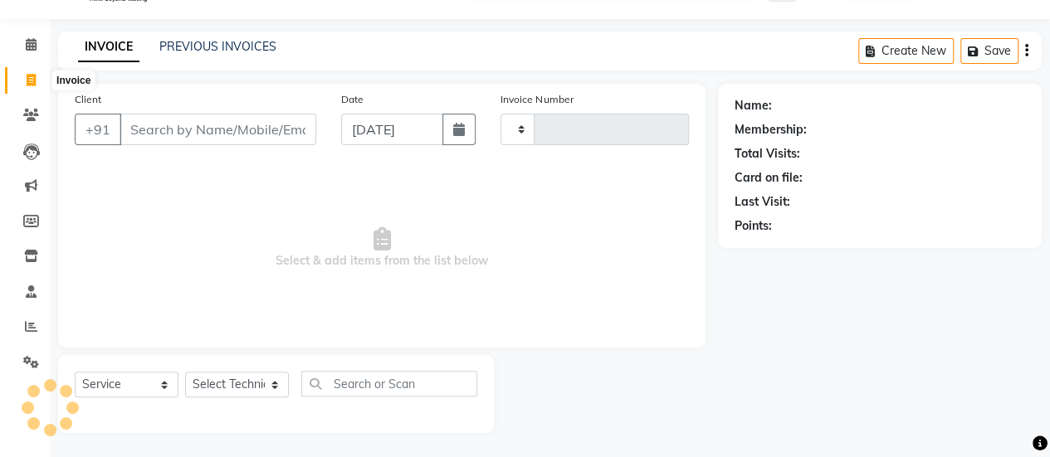
type input "0420"
select select "8259"
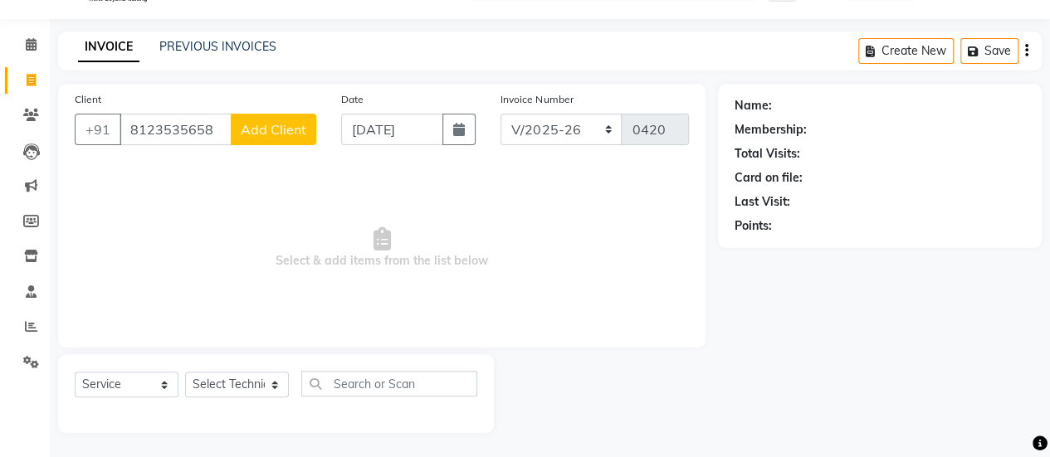
type input "8123535658"
click at [252, 130] on span "Add Client" at bounding box center [274, 129] width 66 height 17
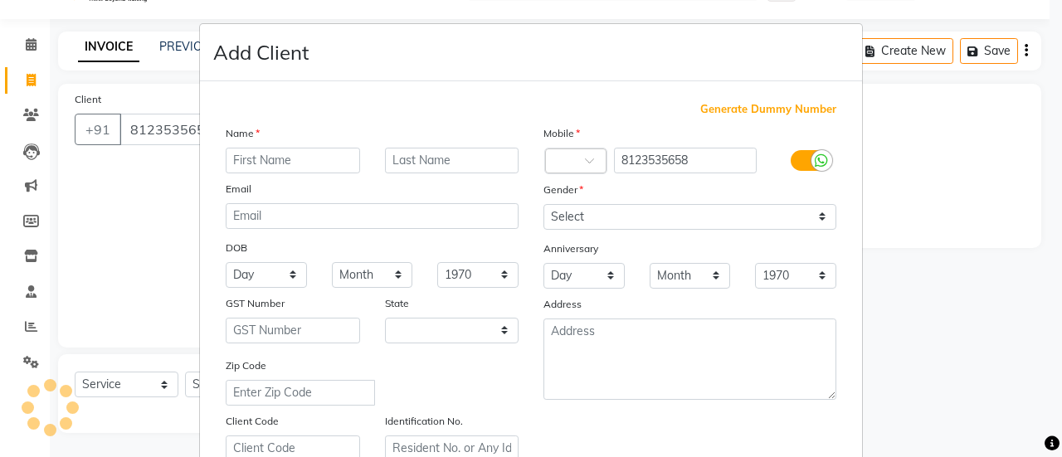
select select "21"
click at [263, 153] on input "text" at bounding box center [293, 161] width 134 height 26
type input "[PERSON_NAME]"
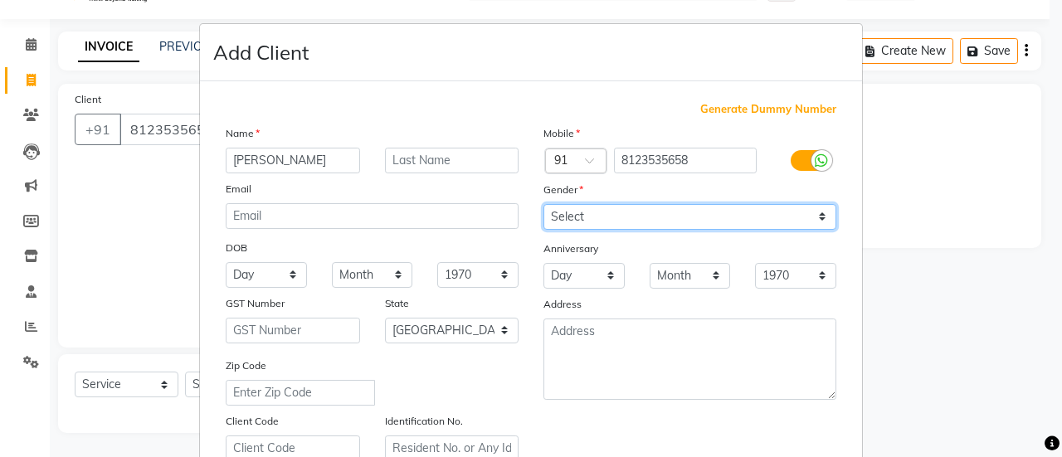
click at [588, 217] on select "Select [DEMOGRAPHIC_DATA] [DEMOGRAPHIC_DATA] Other Prefer Not To Say" at bounding box center [690, 217] width 293 height 26
select select "[DEMOGRAPHIC_DATA]"
click at [544, 204] on select "Select [DEMOGRAPHIC_DATA] [DEMOGRAPHIC_DATA] Other Prefer Not To Say" at bounding box center [690, 217] width 293 height 26
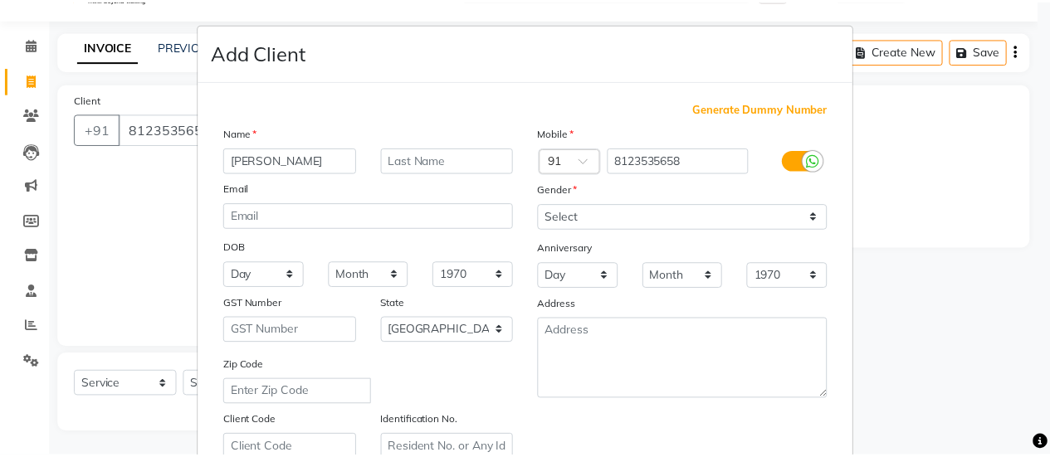
scroll to position [305, 0]
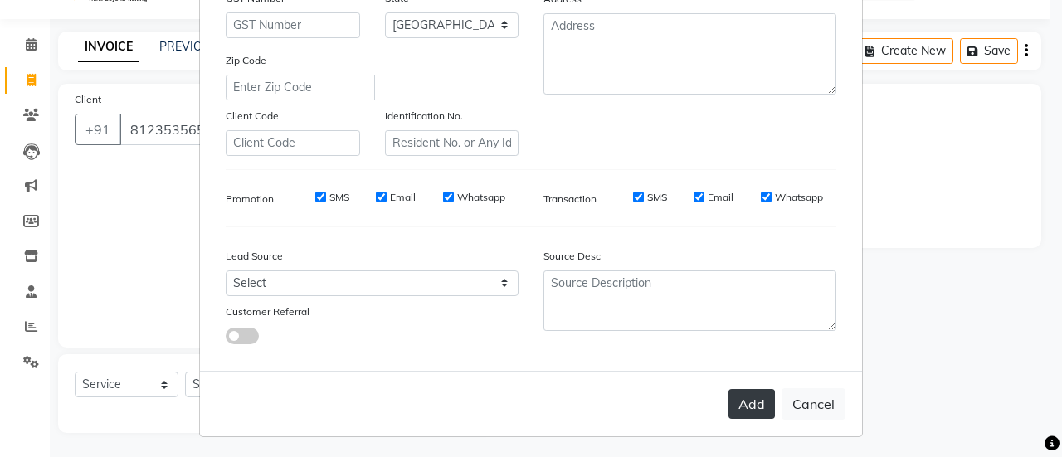
click at [734, 398] on button "Add" at bounding box center [752, 404] width 46 height 30
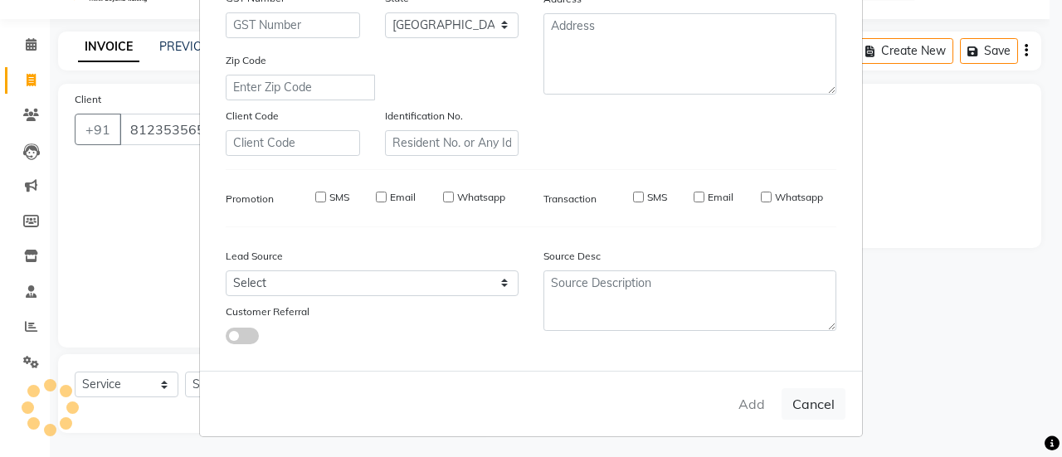
type input "81******58"
select select
select select "null"
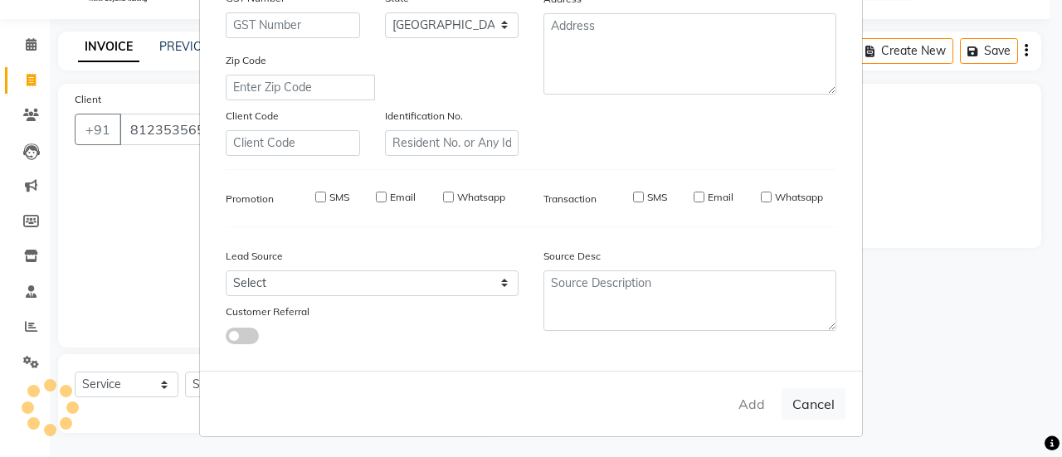
select select
checkbox input "false"
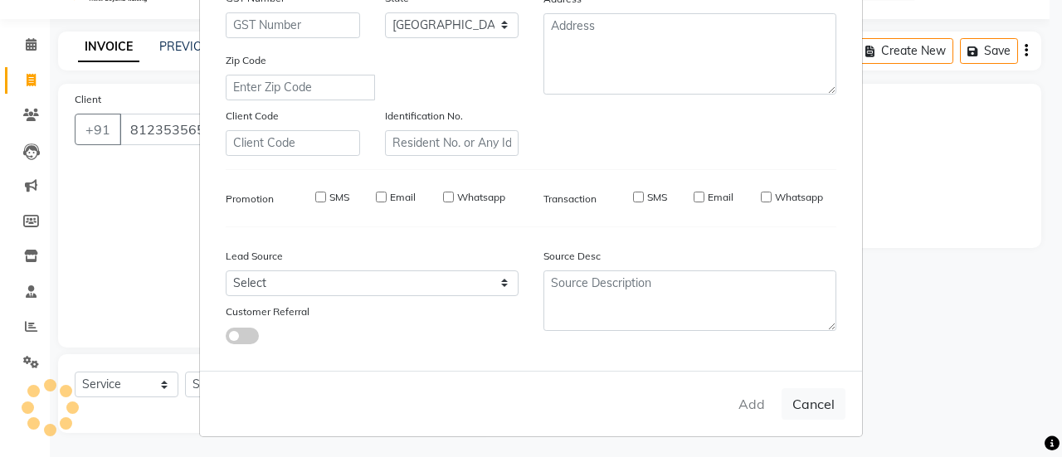
checkbox input "false"
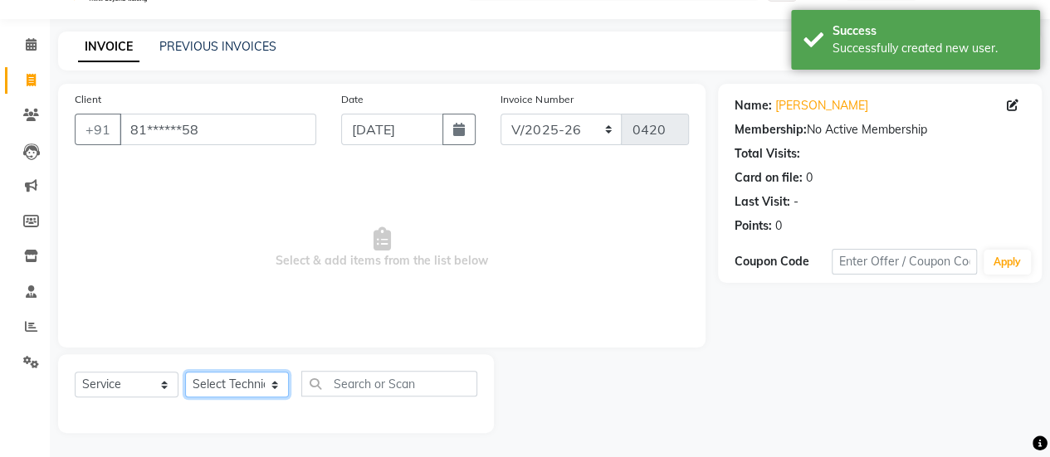
click at [241, 386] on select "Select Technician [PERSON_NAME] MANAGER [PERSON_NAME]" at bounding box center [237, 385] width 104 height 26
select select "79360"
click at [185, 372] on select "Select Technician [PERSON_NAME] MANAGER [PERSON_NAME]" at bounding box center [237, 385] width 104 height 26
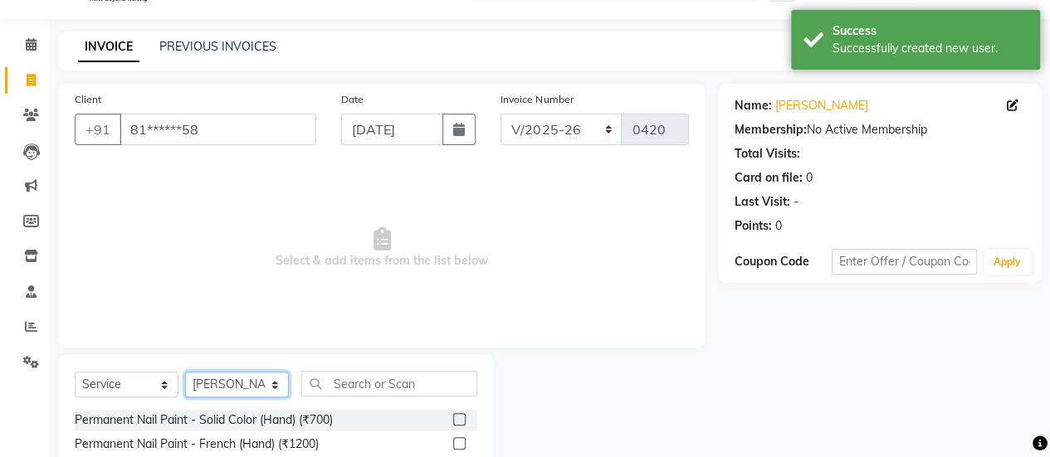
scroll to position [207, 0]
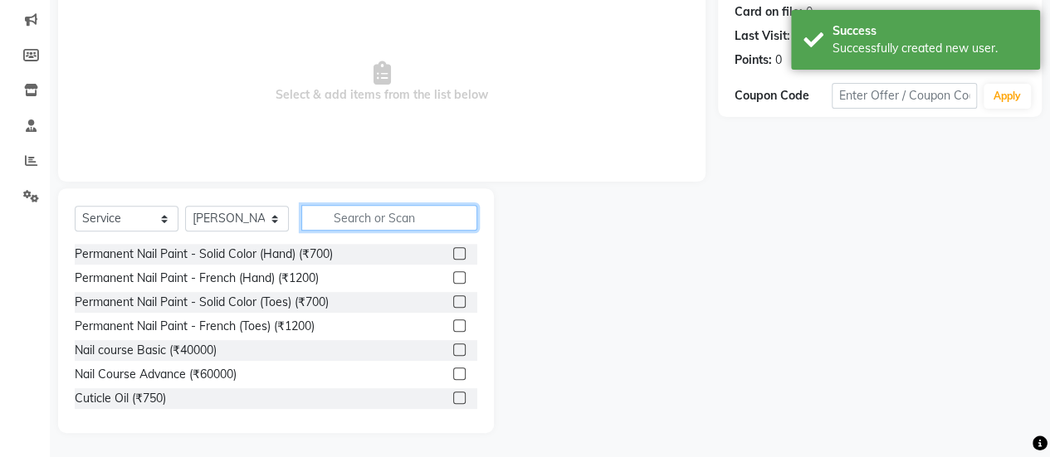
click at [397, 225] on input "text" at bounding box center [389, 218] width 176 height 26
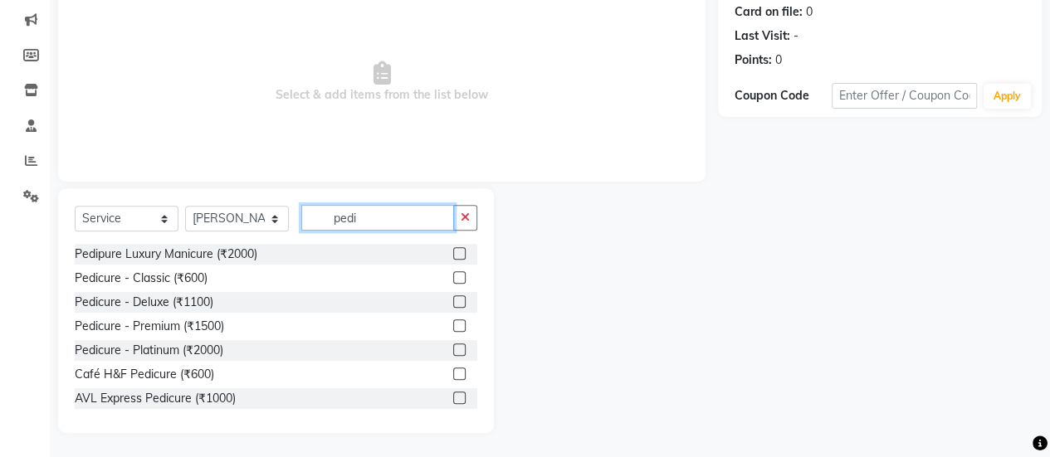
type input "pedi"
drag, startPoint x: 457, startPoint y: 289, endPoint x: 468, endPoint y: 294, distance: 11.9
click at [468, 294] on div "Pedipure Luxury Manicure (₹2000) Pedicure - Classic (₹600) Pedicure - Deluxe (₹…" at bounding box center [276, 327] width 403 height 166
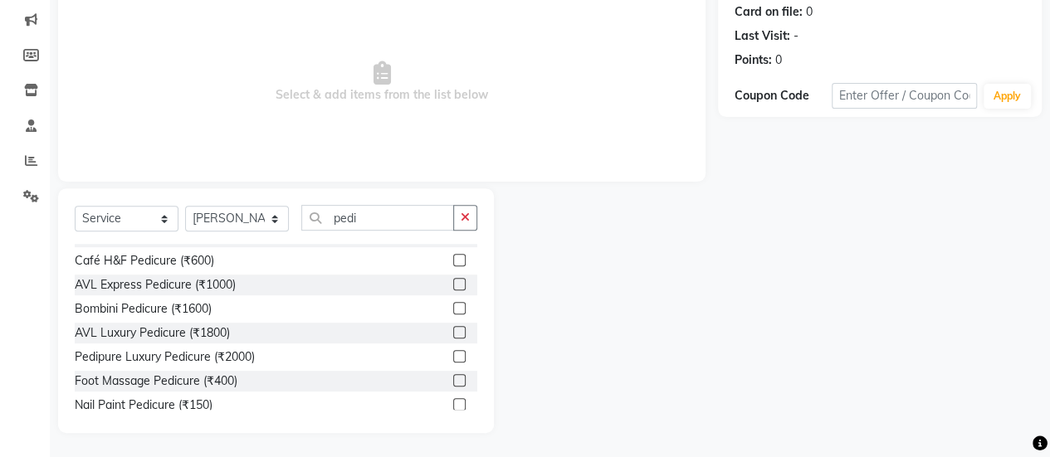
scroll to position [100, 0]
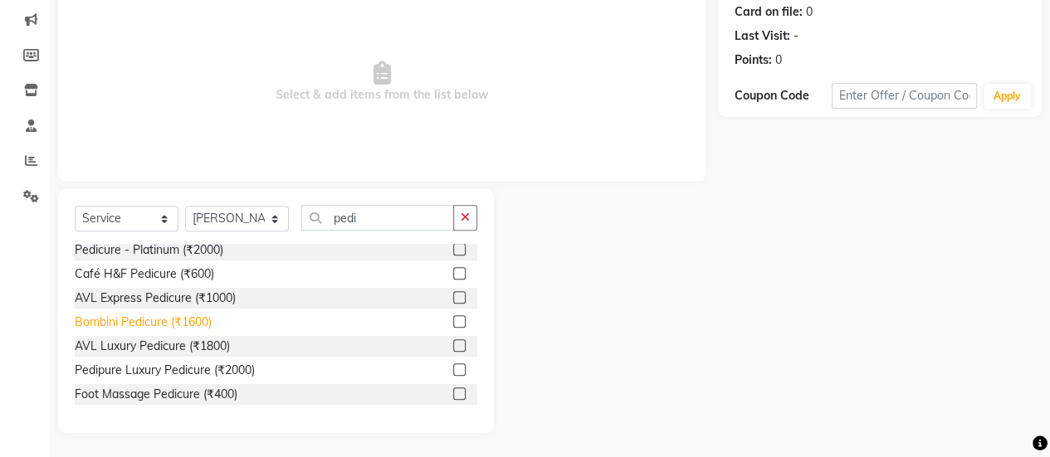
click at [144, 321] on div "Bombini Pedicure (₹1600)" at bounding box center [143, 322] width 137 height 17
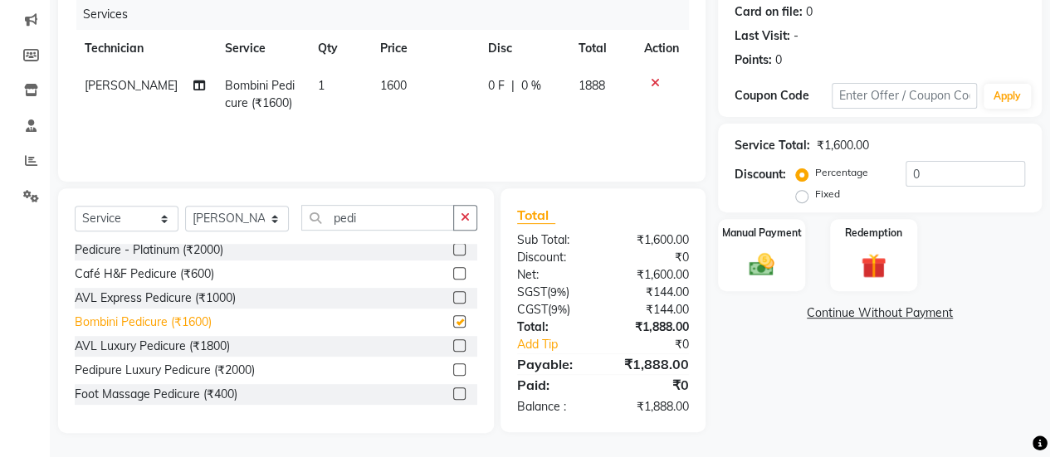
checkbox input "false"
click at [397, 212] on input "pedi" at bounding box center [377, 218] width 153 height 26
type input "p"
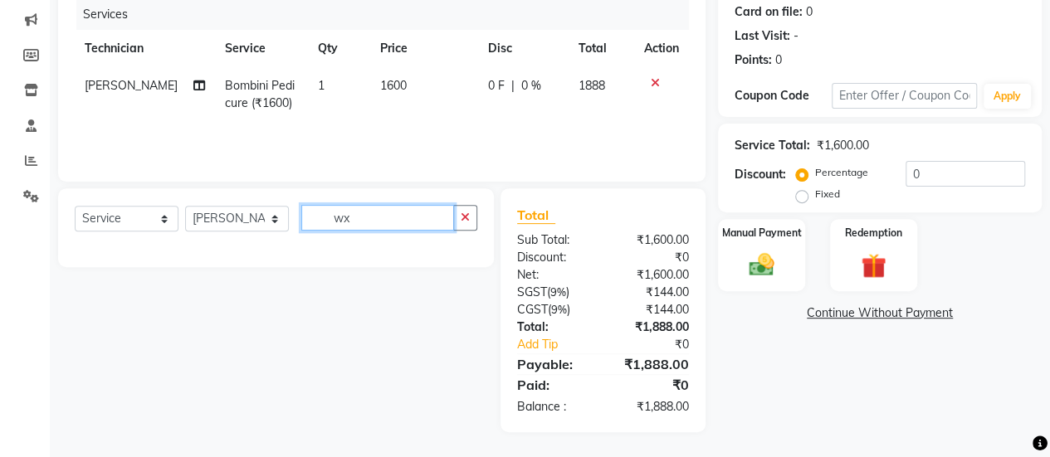
scroll to position [205, 0]
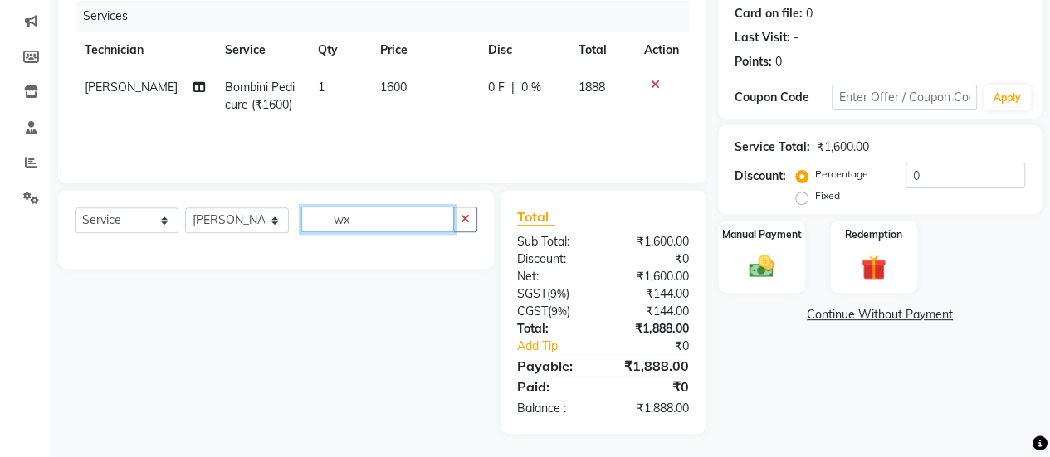
type input "w"
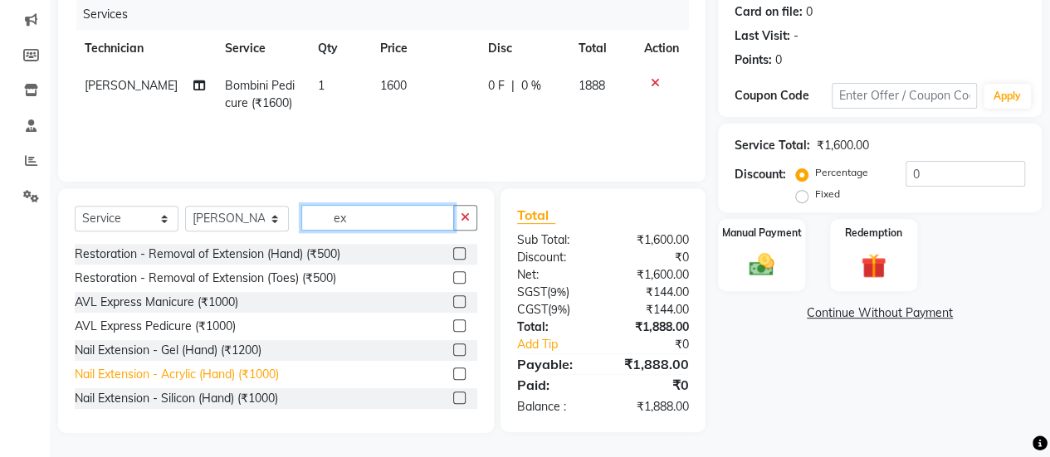
type input "ex"
click at [178, 378] on div "Nail Extension - Acrylic (Hand) (₹1000)" at bounding box center [177, 374] width 204 height 17
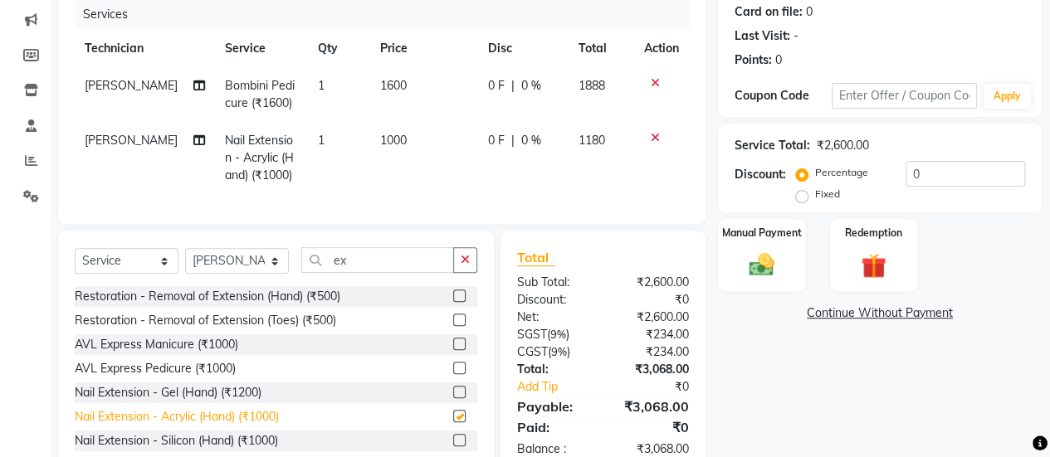
checkbox input "false"
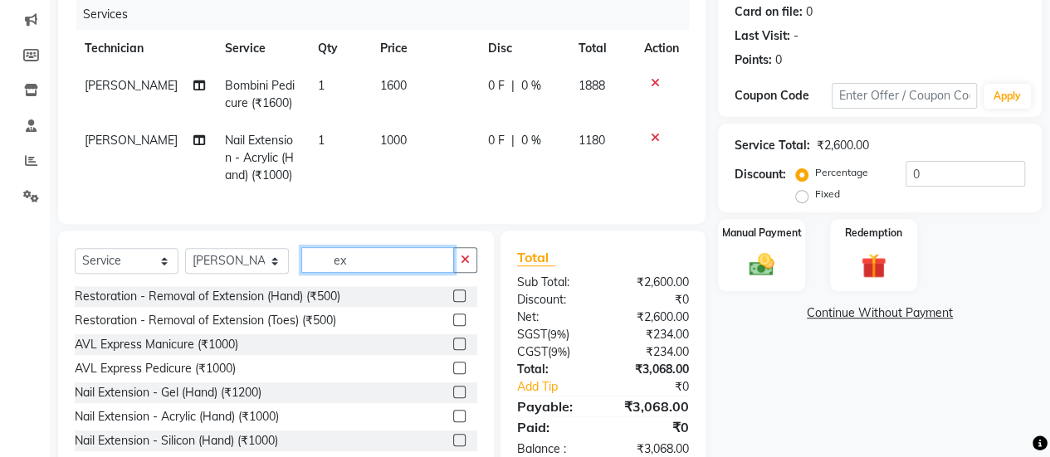
click at [365, 273] on input "ex" at bounding box center [377, 260] width 153 height 26
type input "e"
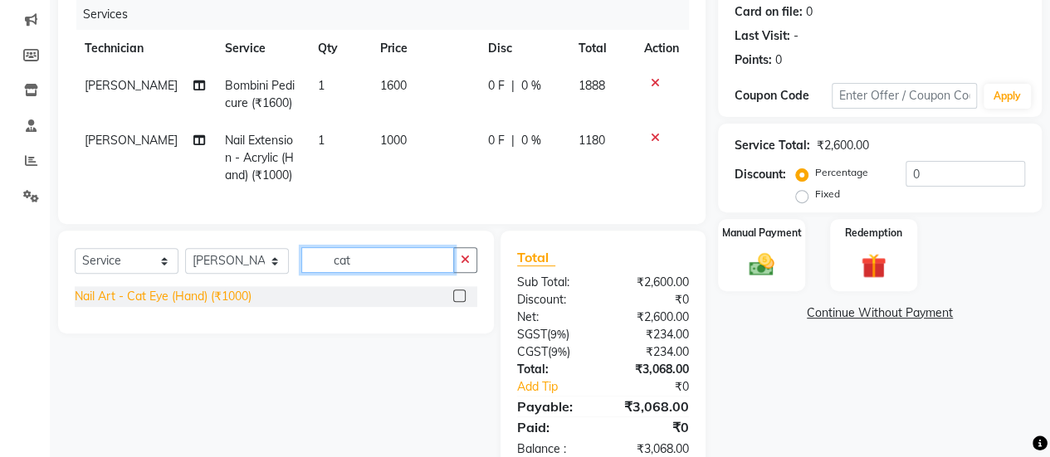
type input "cat"
click at [211, 305] on div "Nail Art - Cat Eye (Hand) (₹1000)" at bounding box center [163, 296] width 177 height 17
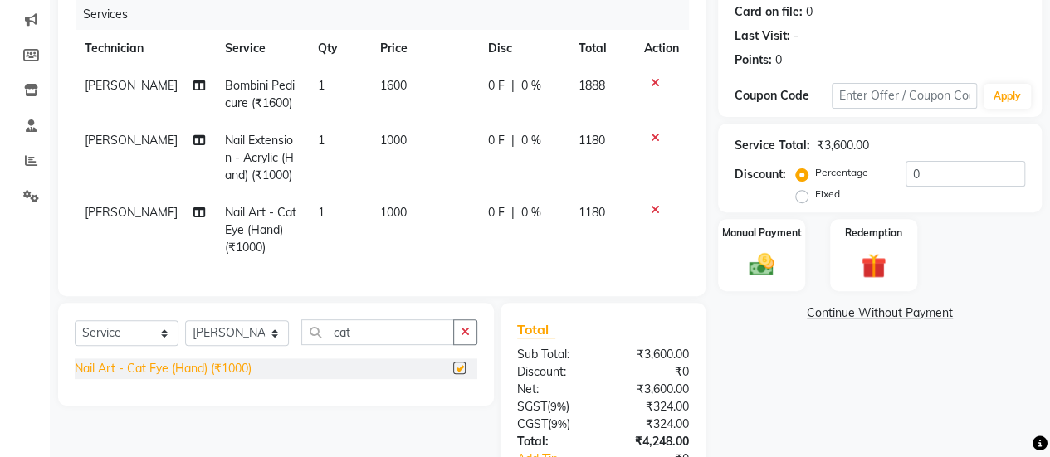
checkbox input "false"
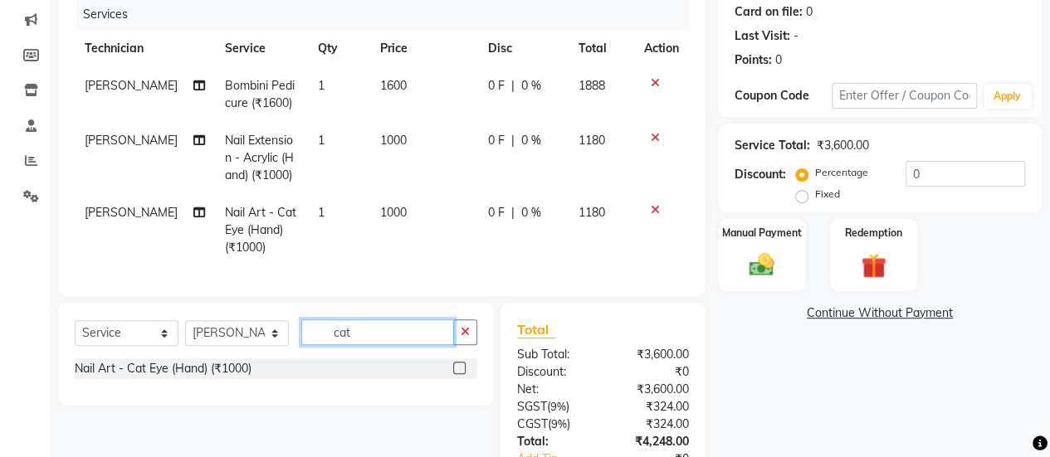
click at [360, 342] on input "cat" at bounding box center [377, 333] width 153 height 26
type input "c"
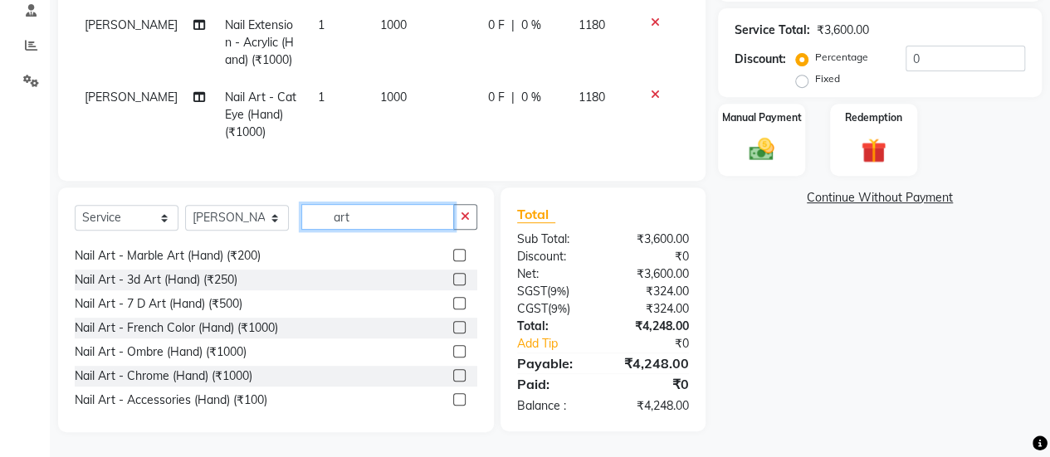
scroll to position [0, 0]
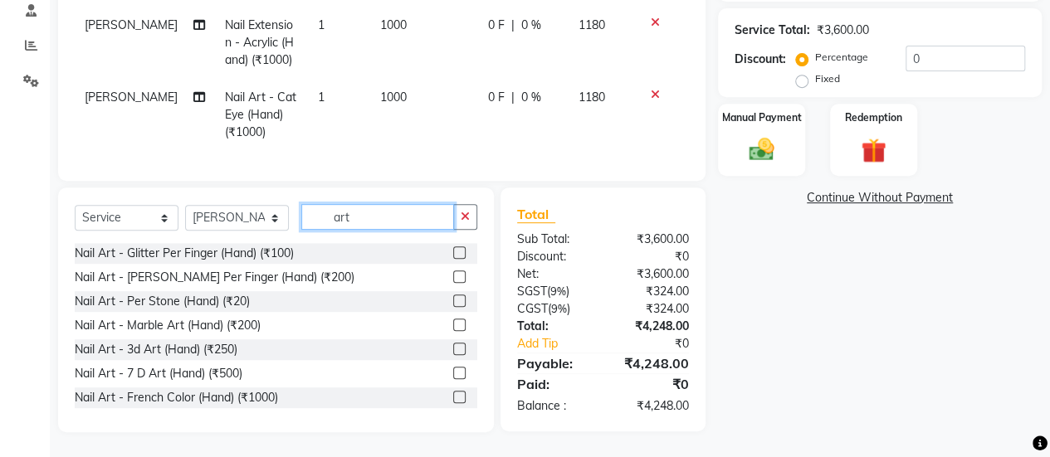
click at [397, 220] on input "art" at bounding box center [377, 217] width 153 height 26
type input "a"
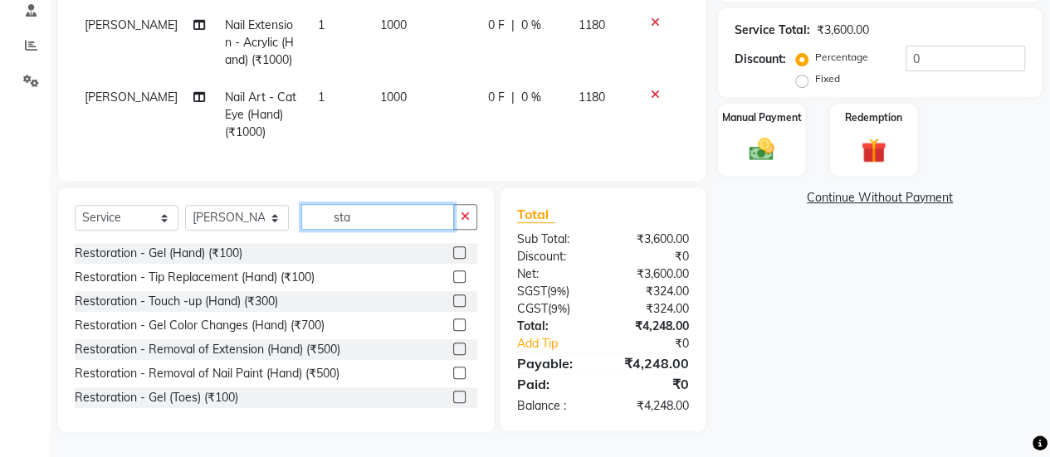
scroll to position [332, 0]
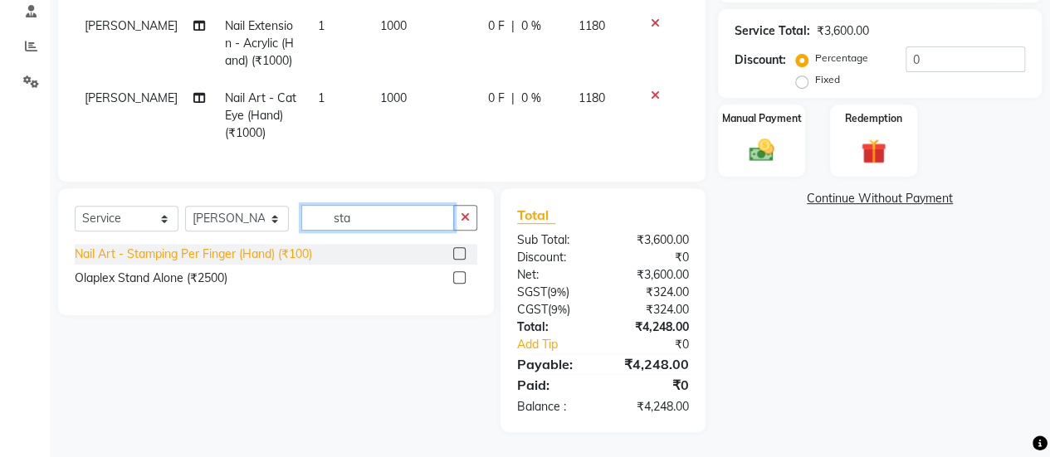
type input "sta"
click at [254, 258] on div "Nail Art - Stamping Per Finger (Hand) (₹100)" at bounding box center [193, 254] width 237 height 17
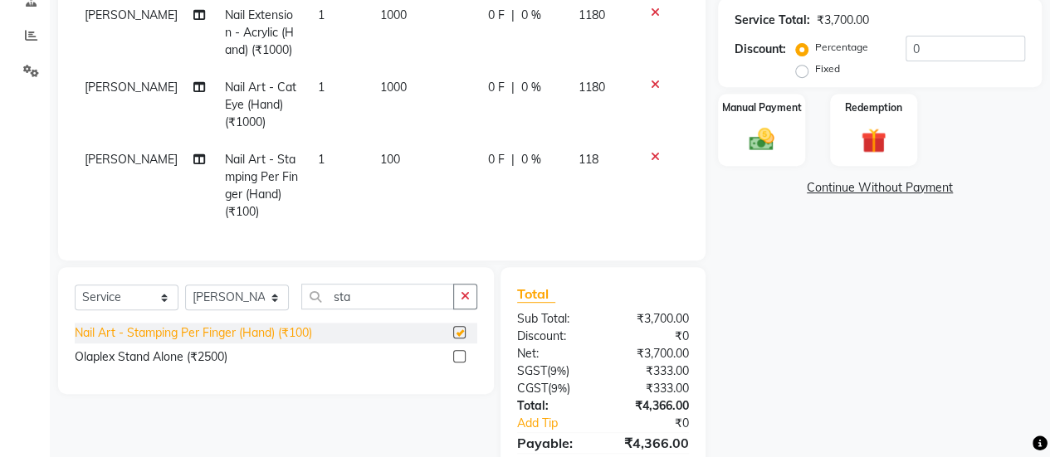
checkbox input "false"
click at [388, 154] on span "100" at bounding box center [390, 159] width 20 height 15
select select "79360"
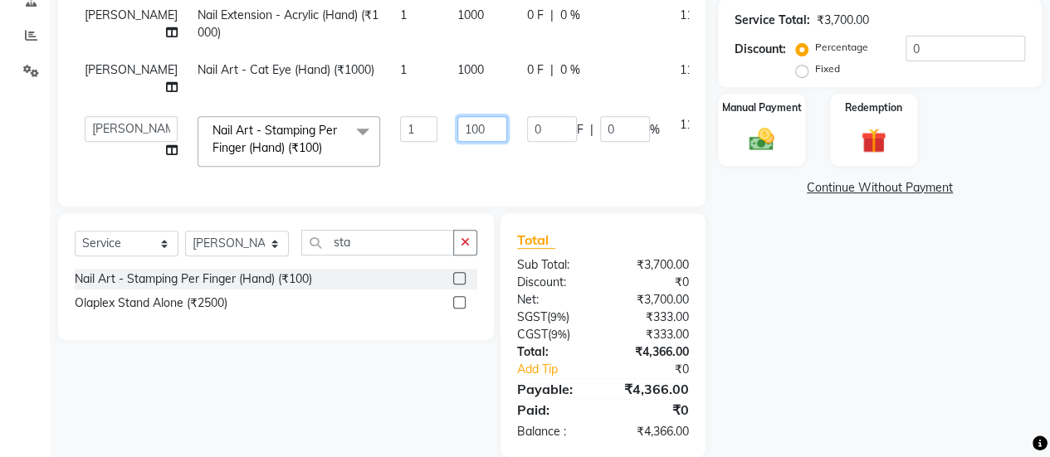
click at [465, 116] on input "100" at bounding box center [482, 129] width 50 height 26
type input "1"
type input "150"
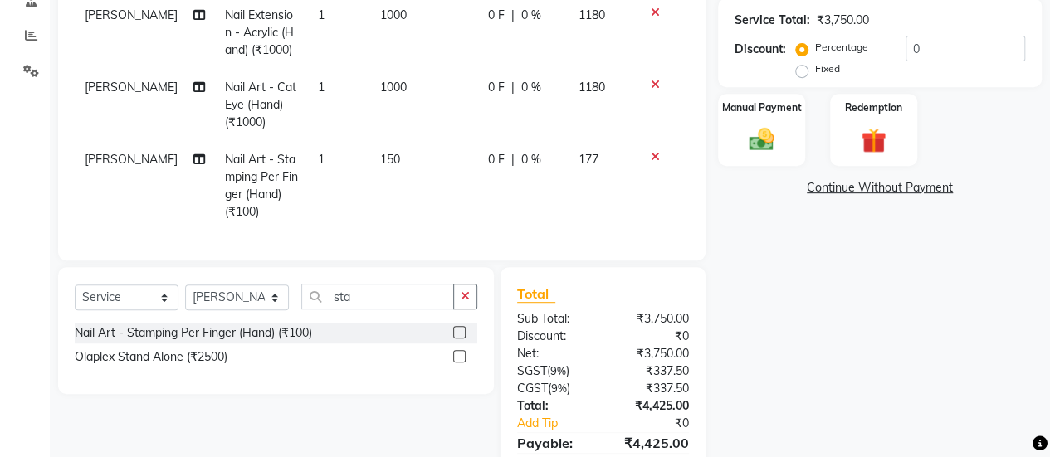
click at [316, 155] on td "1" at bounding box center [339, 186] width 62 height 90
select select "79360"
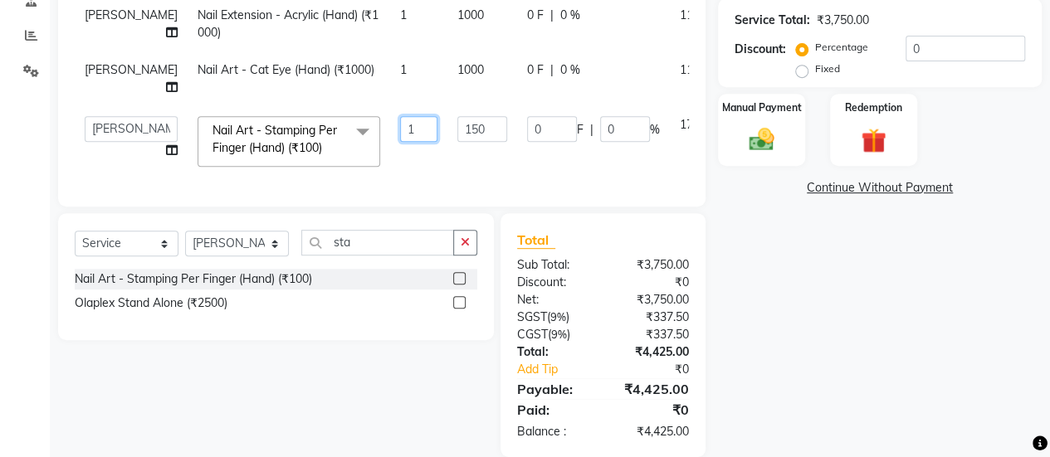
click at [400, 116] on input "1" at bounding box center [418, 129] width 37 height 26
type input "2"
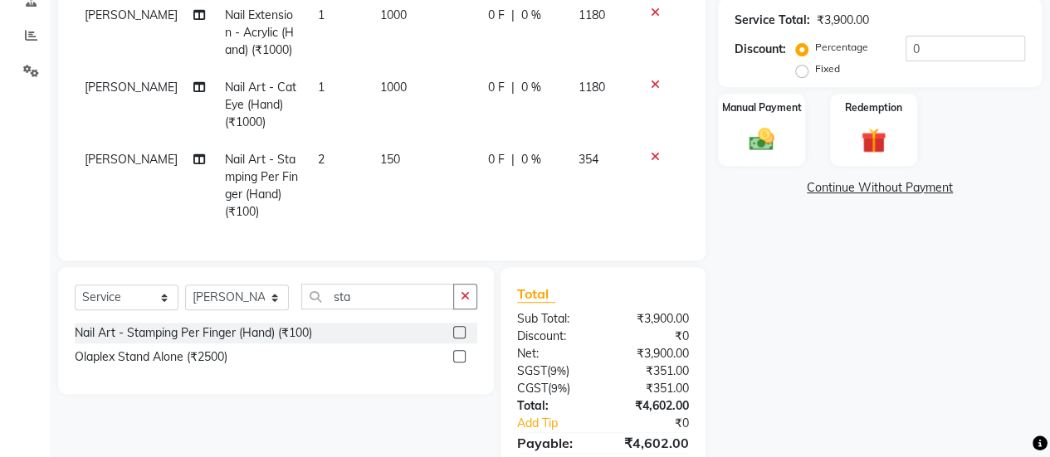
click at [797, 268] on div "Name: [PERSON_NAME] Membership: No Active Membership Total Visits: Card on file…" at bounding box center [886, 152] width 336 height 719
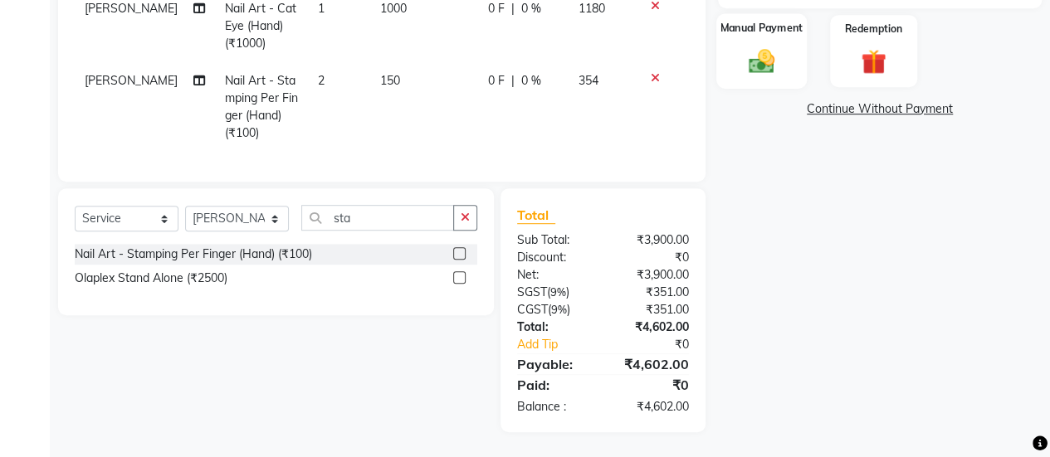
click at [720, 20] on label "Manual Payment" at bounding box center [761, 28] width 83 height 16
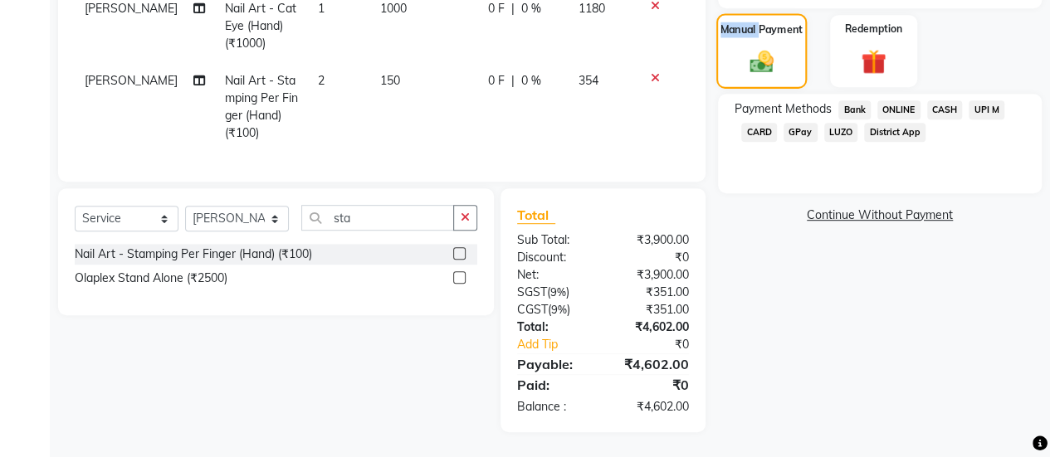
click at [720, 22] on label "Manual Payment" at bounding box center [761, 30] width 83 height 16
click at [936, 107] on span "CASH" at bounding box center [945, 109] width 36 height 19
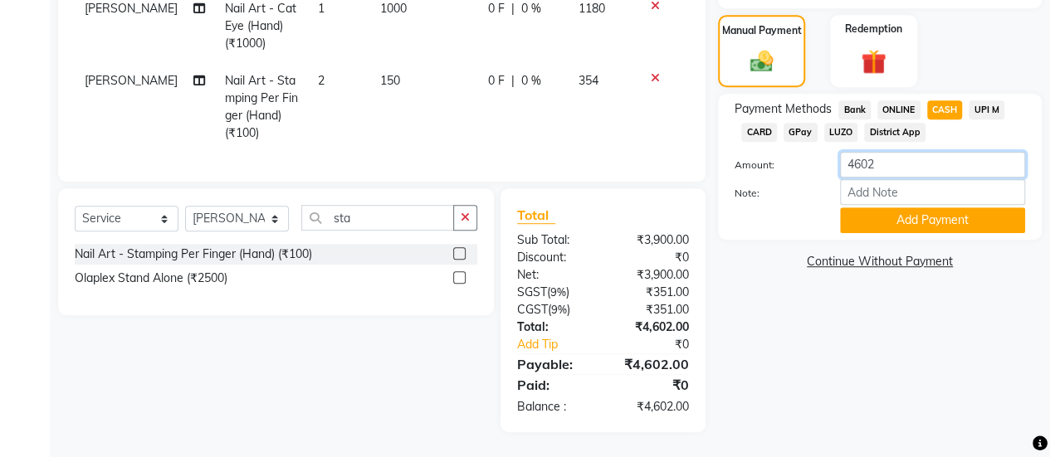
click at [895, 158] on input "4602" at bounding box center [932, 165] width 185 height 26
type input "4"
type input "3000"
click at [886, 192] on input "Note:" at bounding box center [932, 192] width 185 height 26
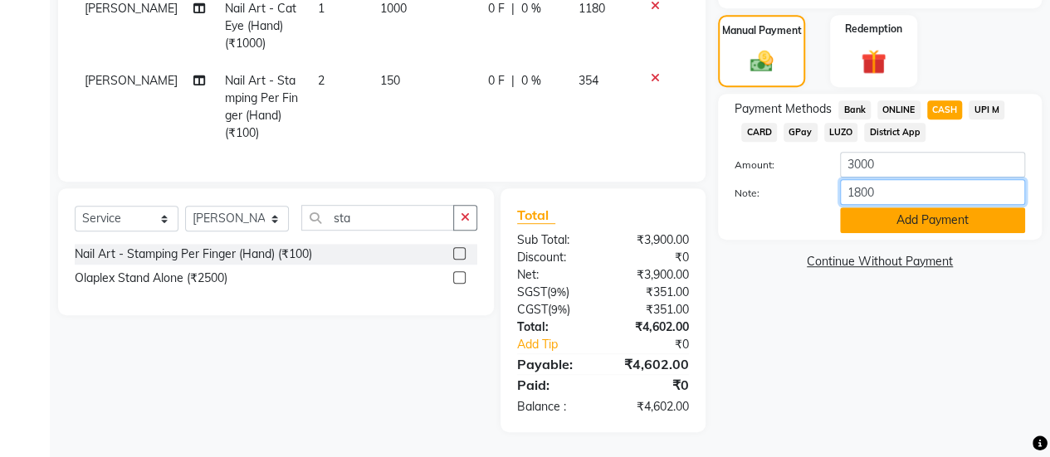
type input "1800"
click at [885, 211] on button "Add Payment" at bounding box center [932, 220] width 185 height 26
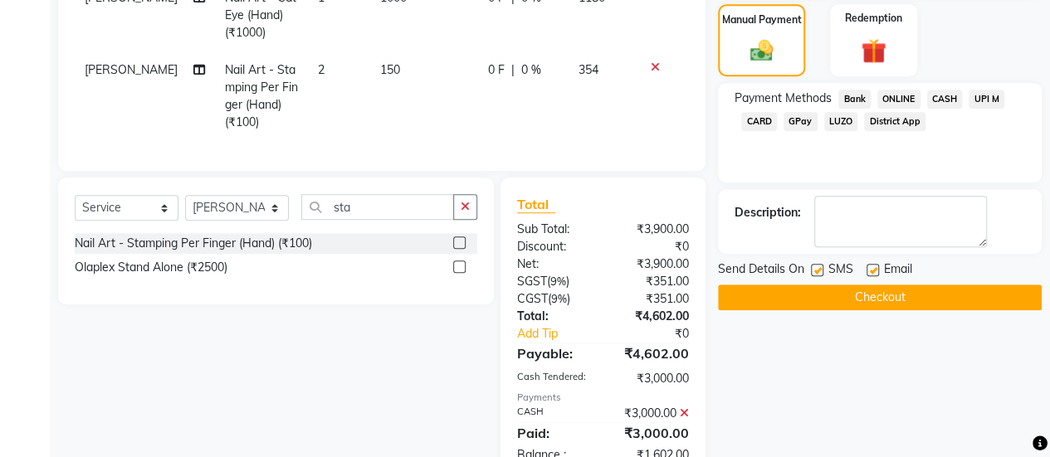
scroll to position [481, 0]
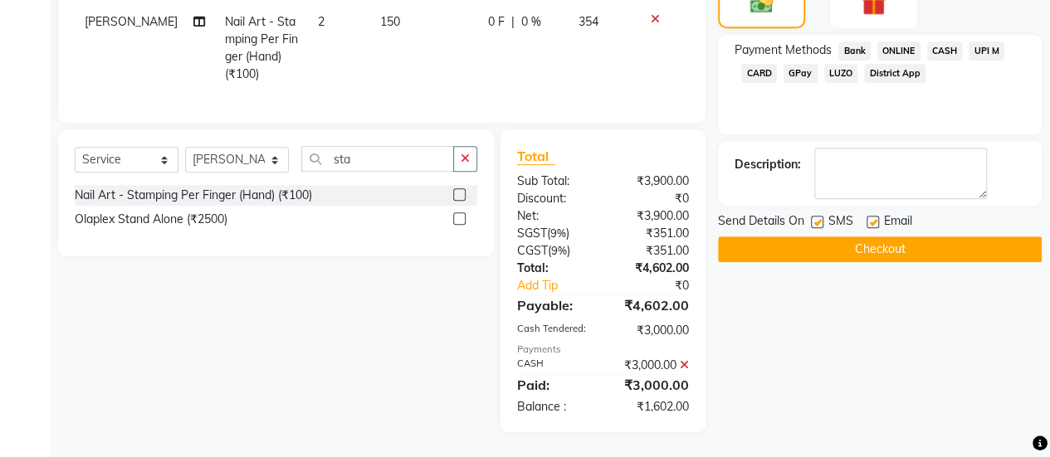
click at [842, 247] on button "Checkout" at bounding box center [880, 250] width 324 height 26
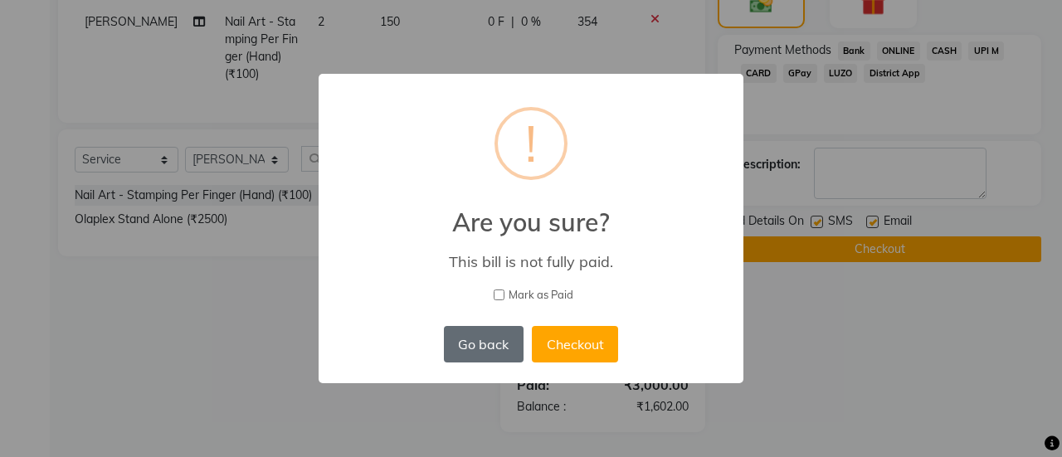
click at [476, 360] on button "Go back" at bounding box center [484, 344] width 80 height 37
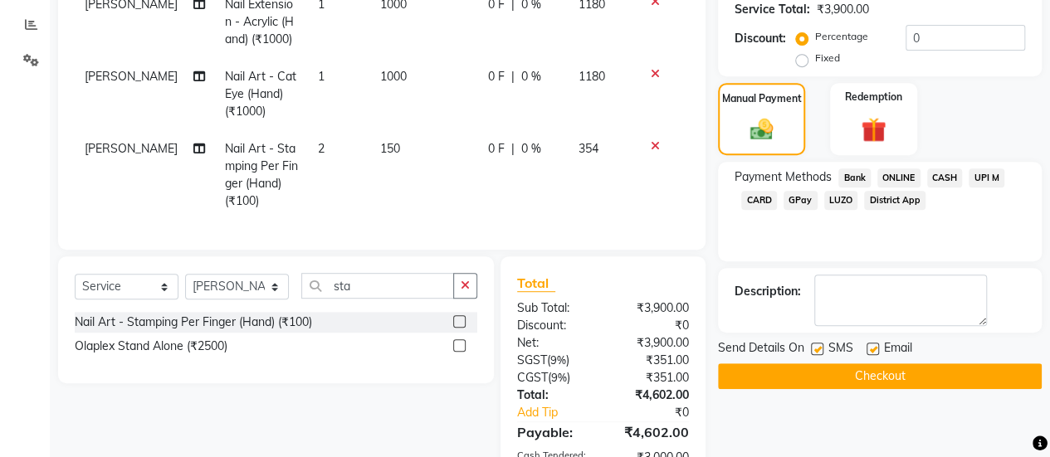
scroll to position [322, 0]
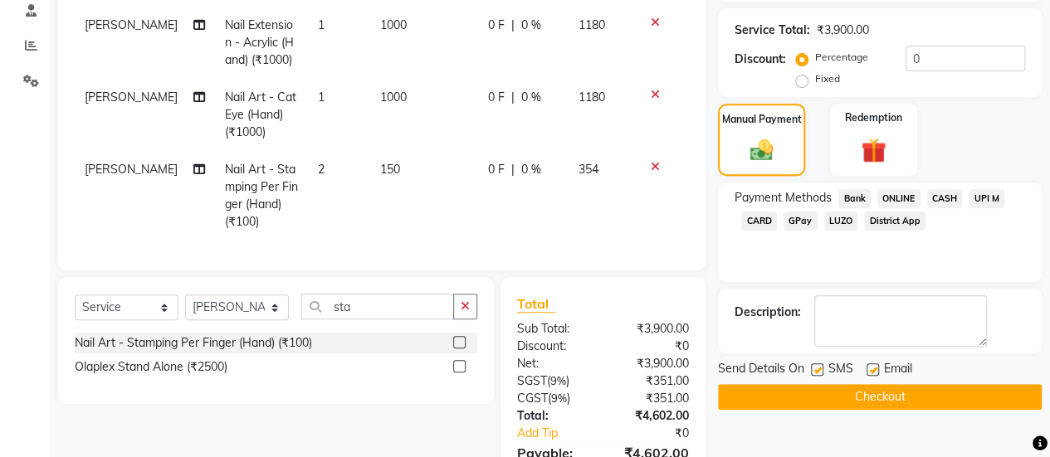
click at [944, 198] on span "CASH" at bounding box center [945, 198] width 36 height 19
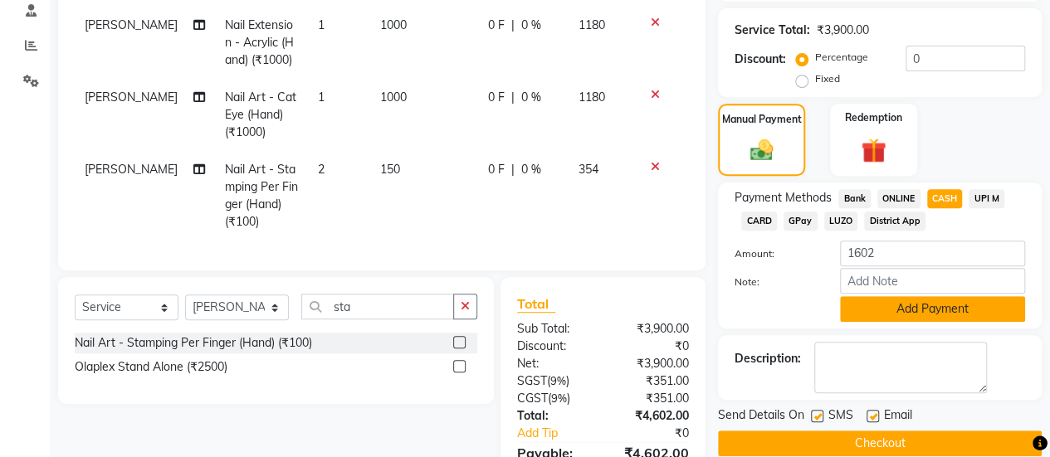
click at [935, 315] on button "Add Payment" at bounding box center [932, 309] width 185 height 26
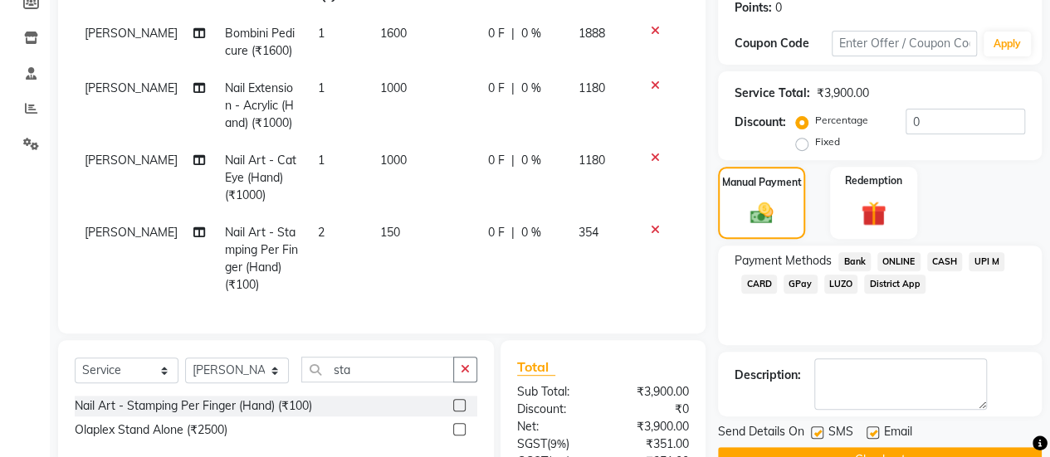
scroll to position [257, 0]
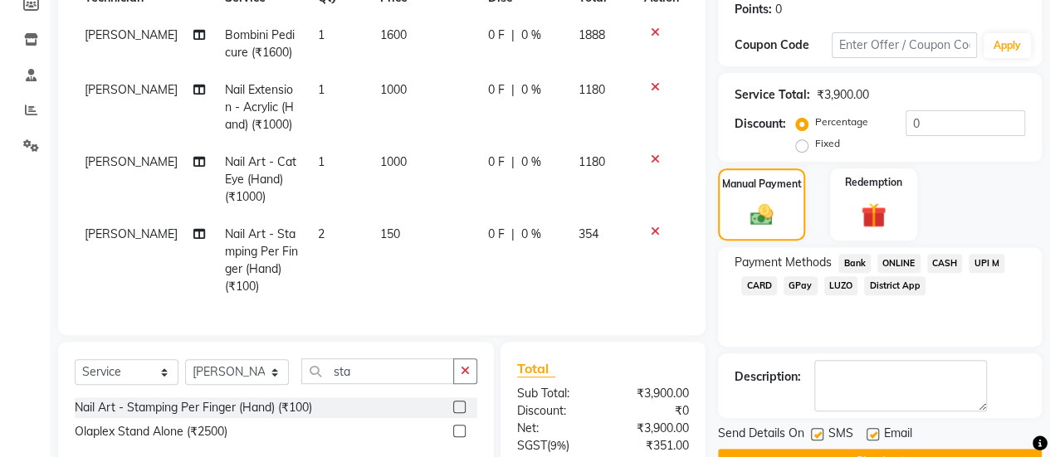
click at [939, 260] on span "CASH" at bounding box center [945, 263] width 36 height 19
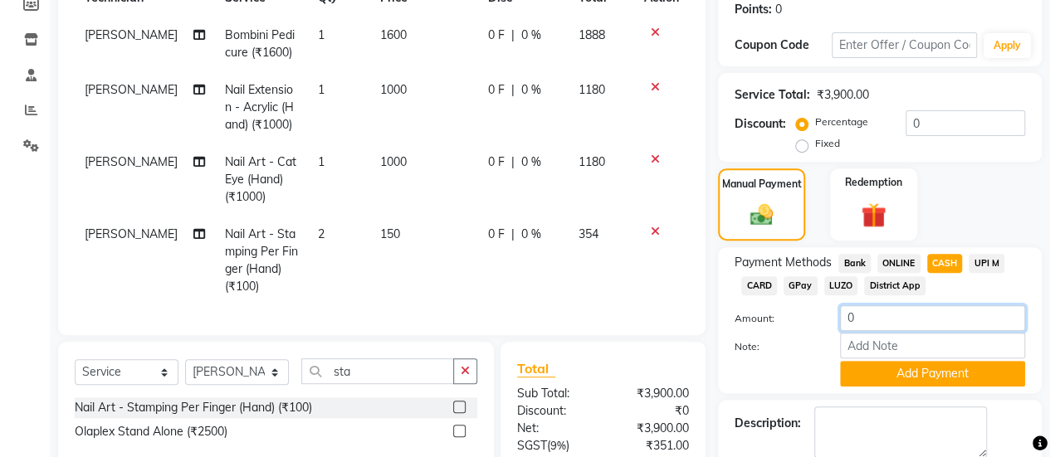
click at [871, 324] on input "0" at bounding box center [932, 318] width 185 height 26
type input "3000"
click at [871, 379] on button "Add Payment" at bounding box center [932, 374] width 185 height 26
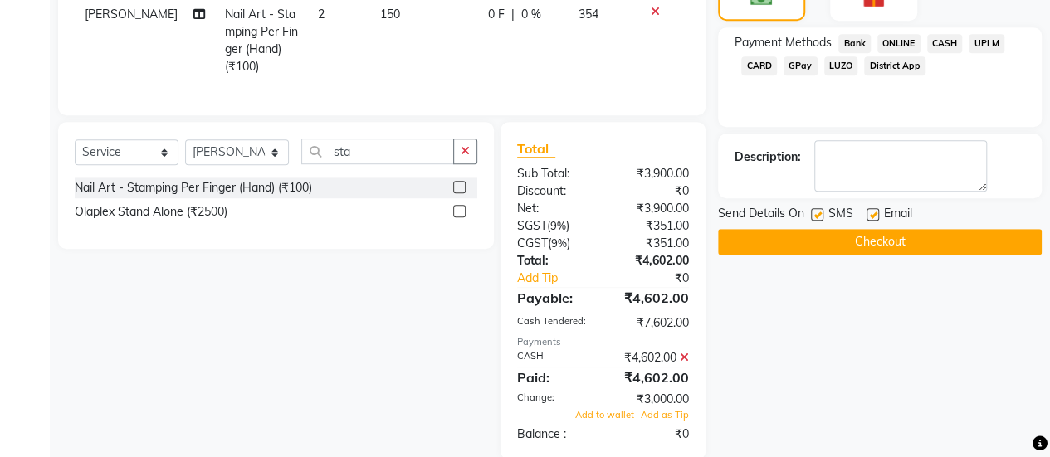
scroll to position [515, 0]
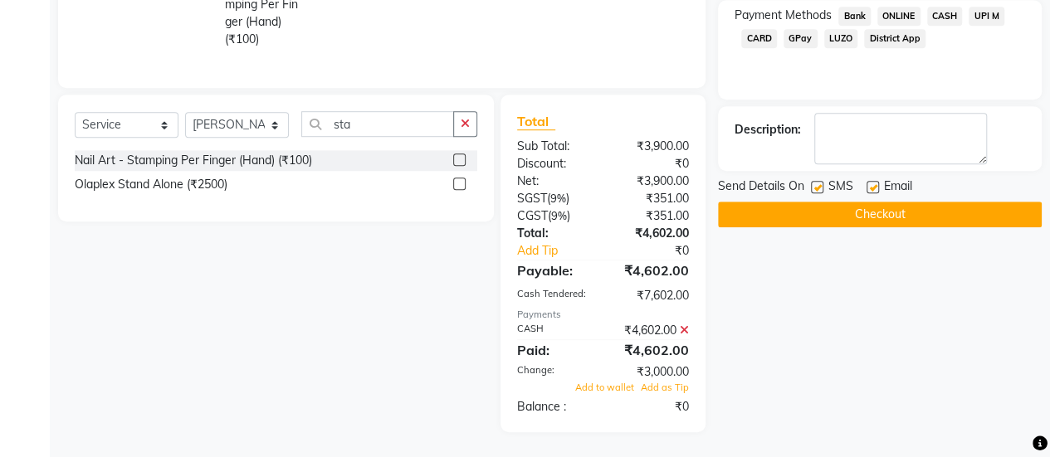
click at [685, 333] on icon at bounding box center [684, 330] width 9 height 12
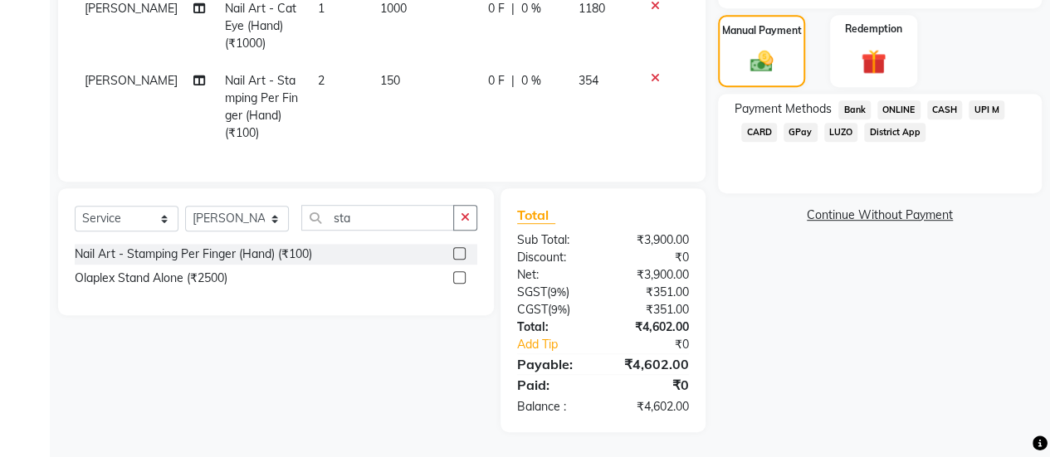
scroll to position [422, 0]
click at [941, 100] on span "CASH" at bounding box center [945, 109] width 36 height 19
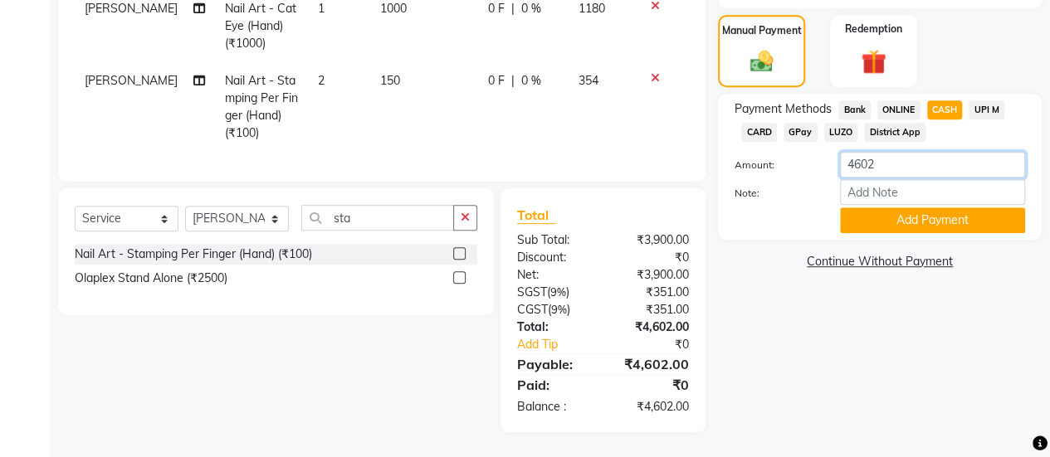
click at [908, 152] on input "4602" at bounding box center [932, 165] width 185 height 26
type input "4"
type input "3000"
click at [895, 208] on button "Add Payment" at bounding box center [932, 220] width 185 height 26
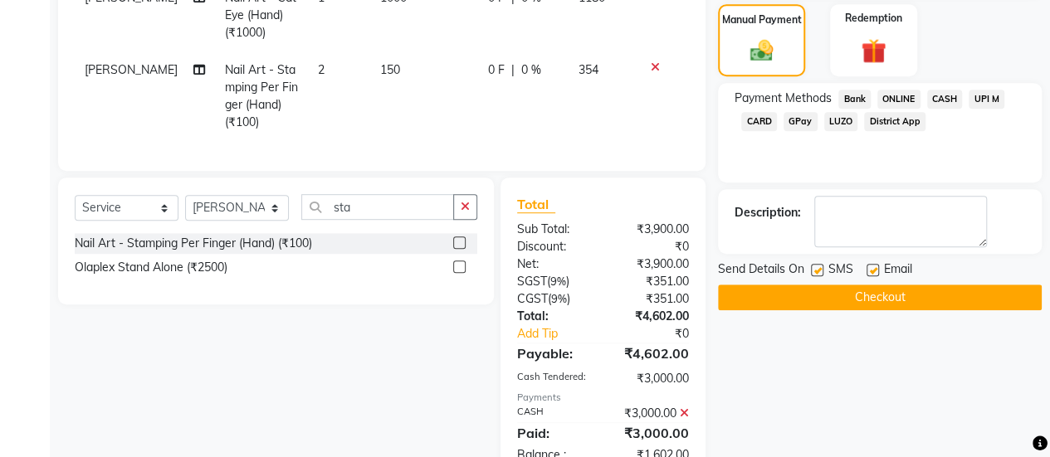
click at [915, 293] on button "Checkout" at bounding box center [880, 298] width 324 height 26
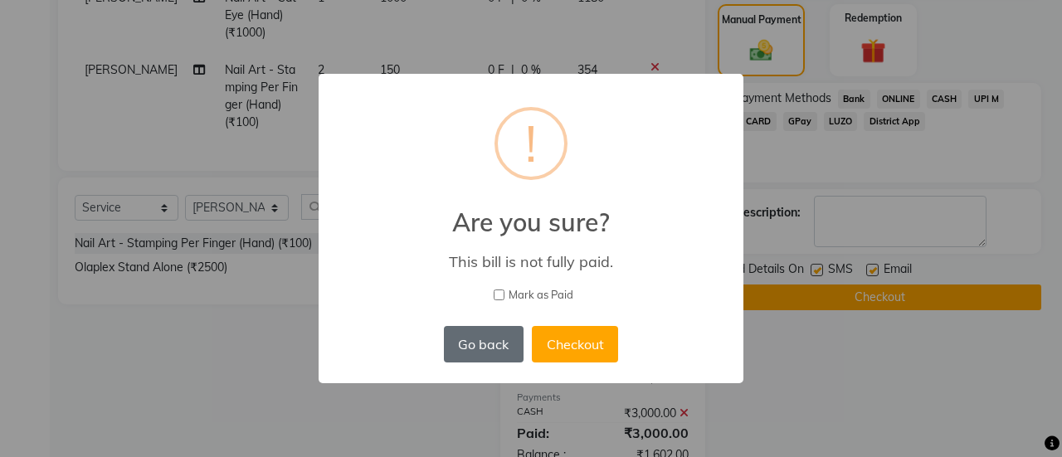
click at [468, 349] on button "Go back" at bounding box center [484, 344] width 80 height 37
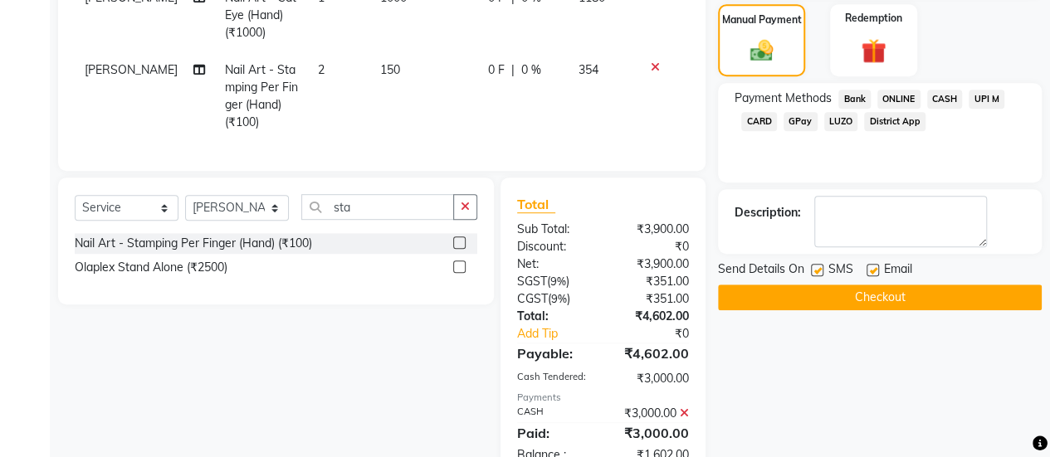
click at [940, 99] on span "CASH" at bounding box center [945, 99] width 36 height 19
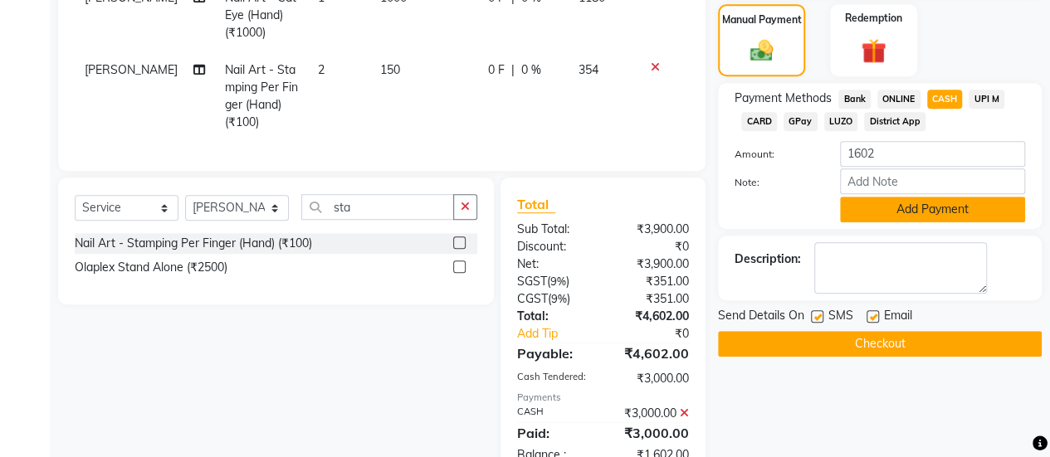
click at [883, 214] on button "Add Payment" at bounding box center [932, 210] width 185 height 26
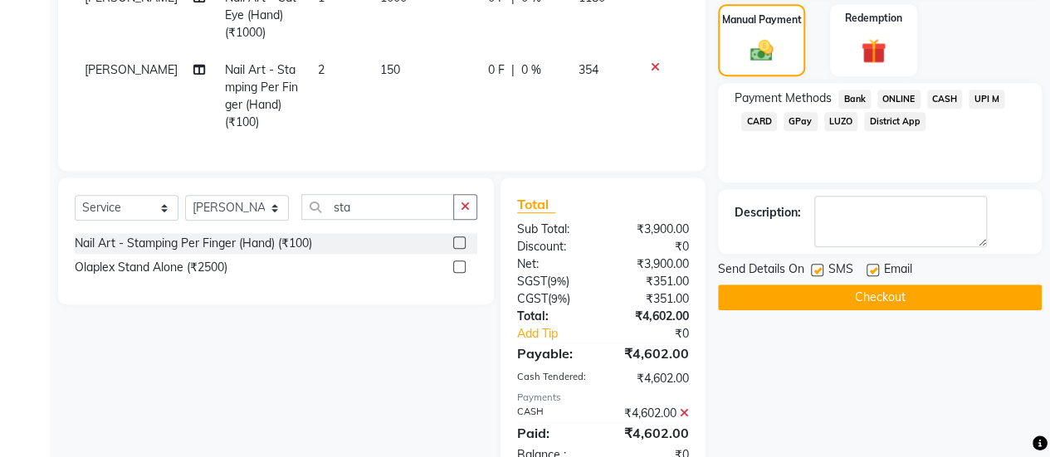
click at [818, 291] on button "Checkout" at bounding box center [880, 298] width 324 height 26
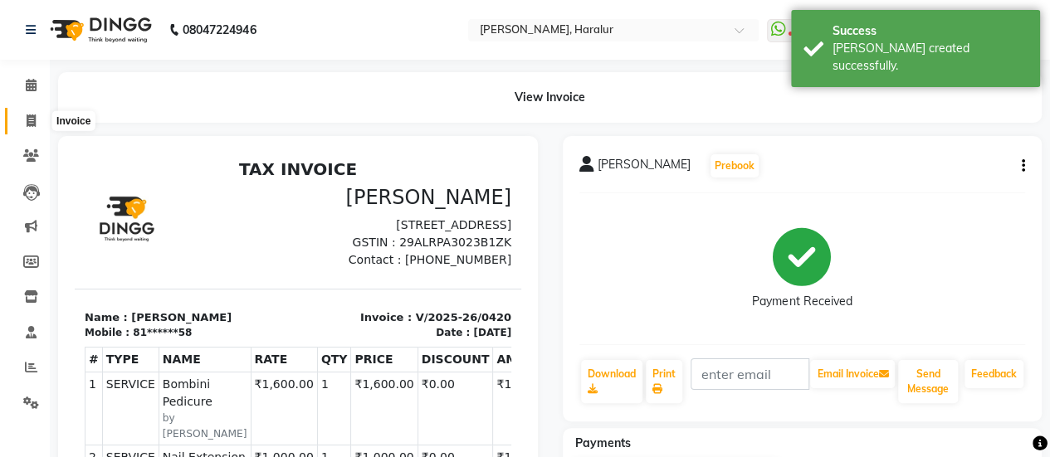
click at [38, 124] on span at bounding box center [31, 121] width 29 height 19
select select "service"
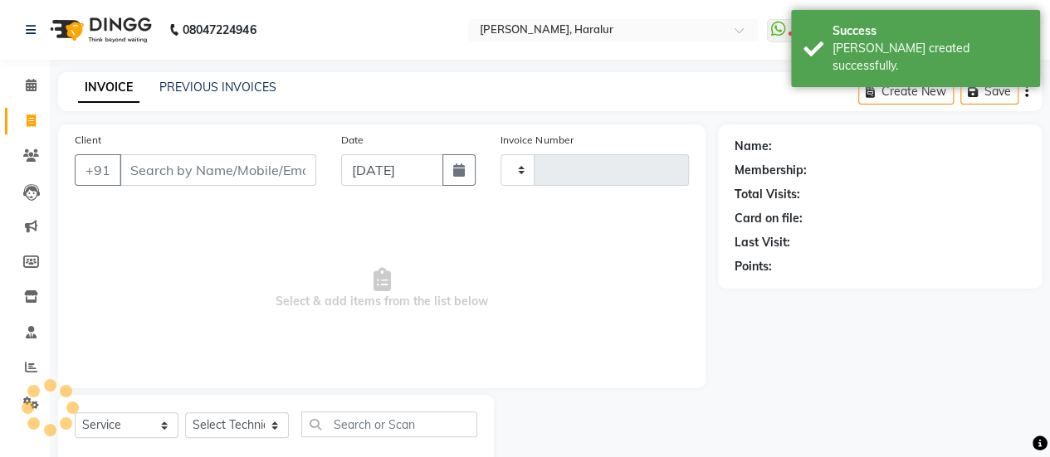
scroll to position [41, 0]
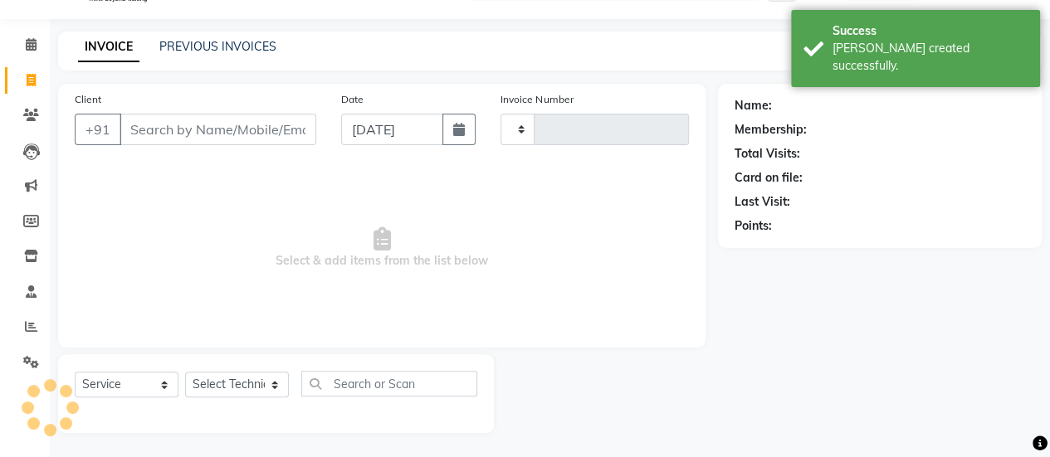
type input "0421"
select select "8259"
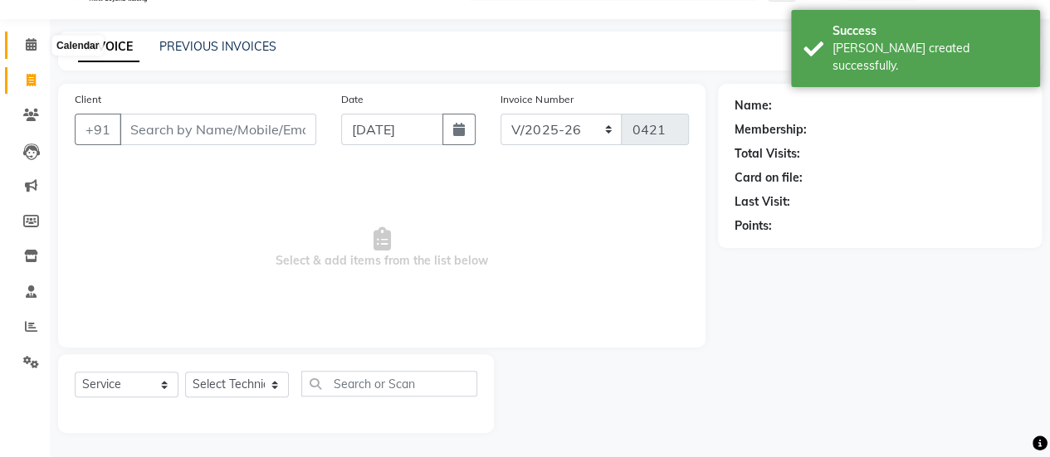
click at [24, 39] on span at bounding box center [31, 45] width 29 height 19
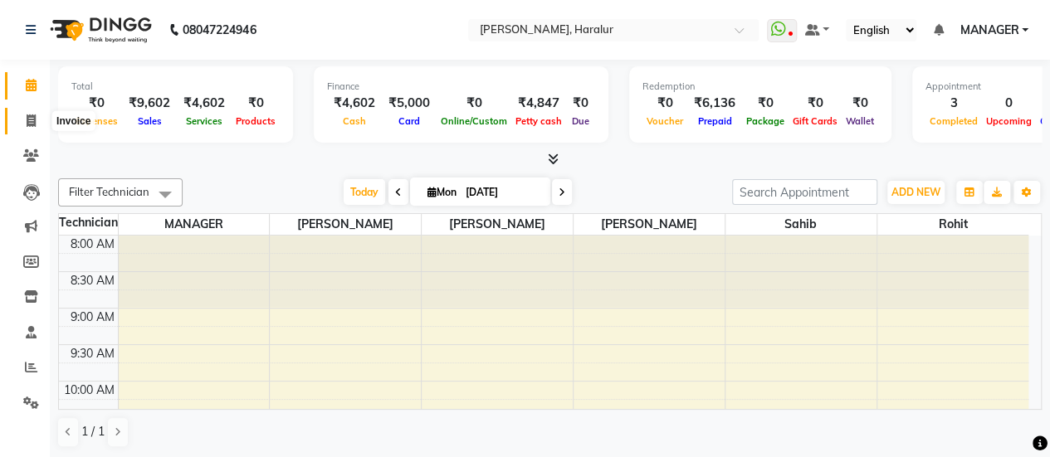
click at [33, 125] on icon at bounding box center [31, 121] width 9 height 12
select select "service"
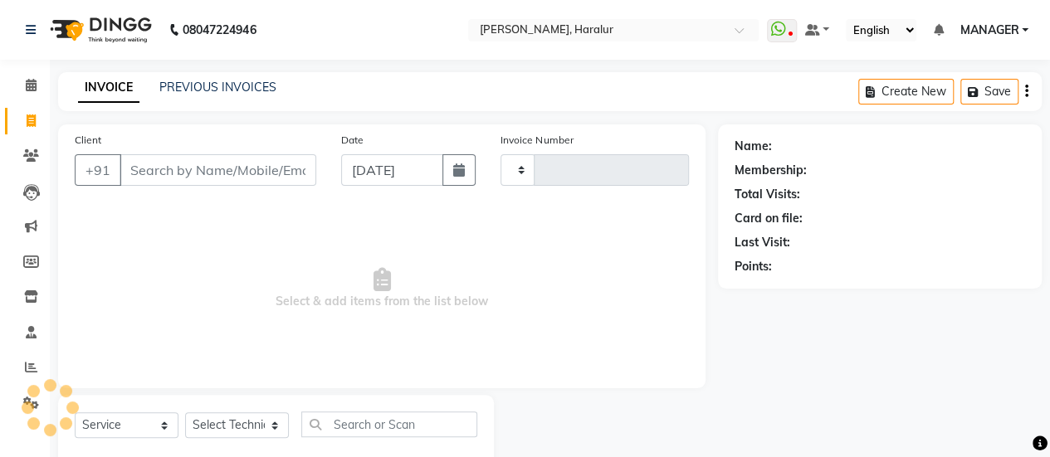
type input "0421"
select select "8259"
click at [219, 103] on div "INVOICE PREVIOUS INVOICES Create New Save" at bounding box center [549, 91] width 983 height 39
click at [221, 96] on div "INVOICE PREVIOUS INVOICES" at bounding box center [177, 88] width 238 height 19
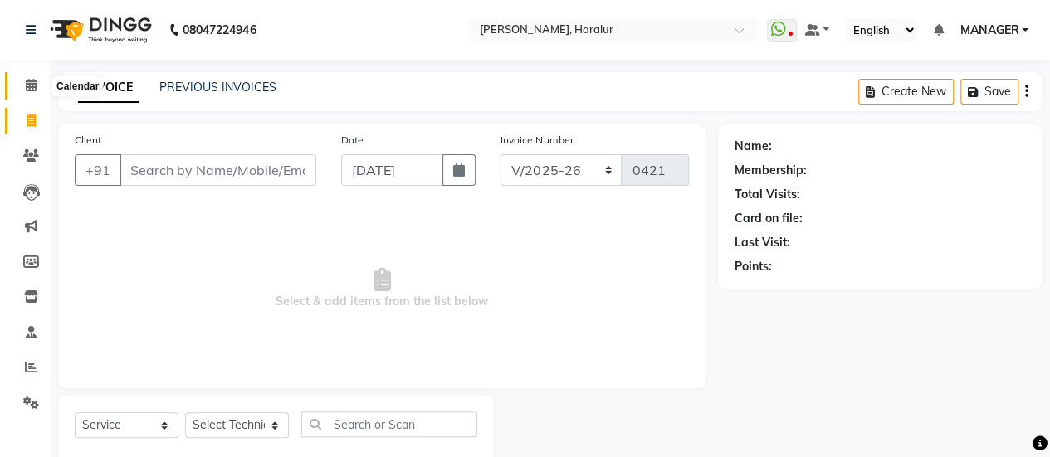
click at [27, 85] on icon at bounding box center [31, 85] width 11 height 12
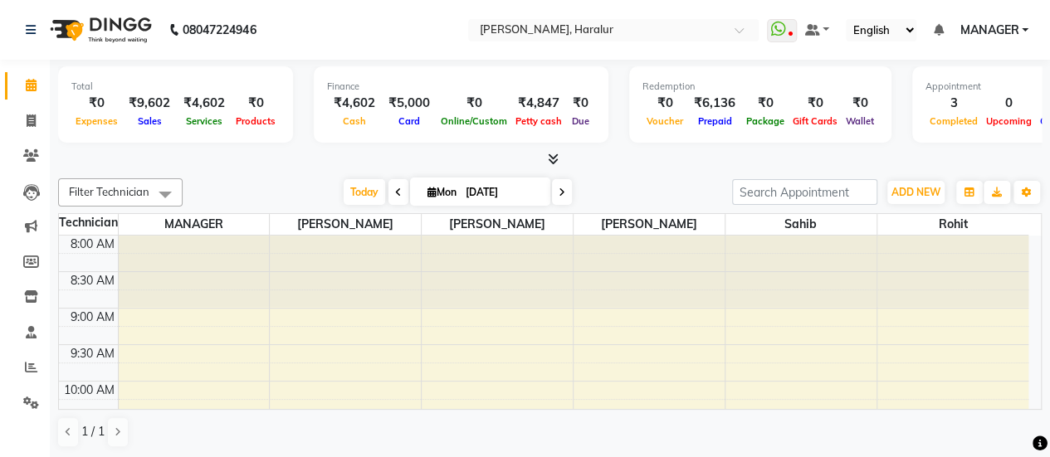
click at [312, 154] on div at bounding box center [549, 159] width 983 height 17
